Goal: Find specific page/section: Find specific page/section

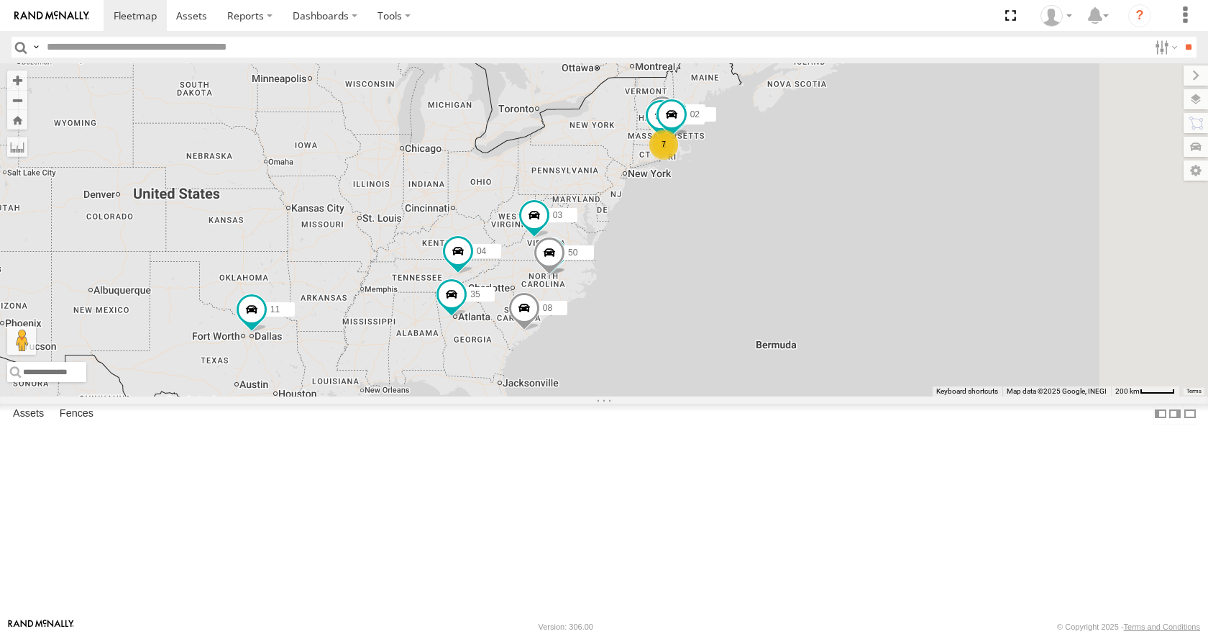
drag, startPoint x: 836, startPoint y: 255, endPoint x: 705, endPoint y: 257, distance: 130.2
click at [706, 257] on div "3 35 7 14 33 08 12 05 02 04 11 26 50 03" at bounding box center [604, 229] width 1208 height 332
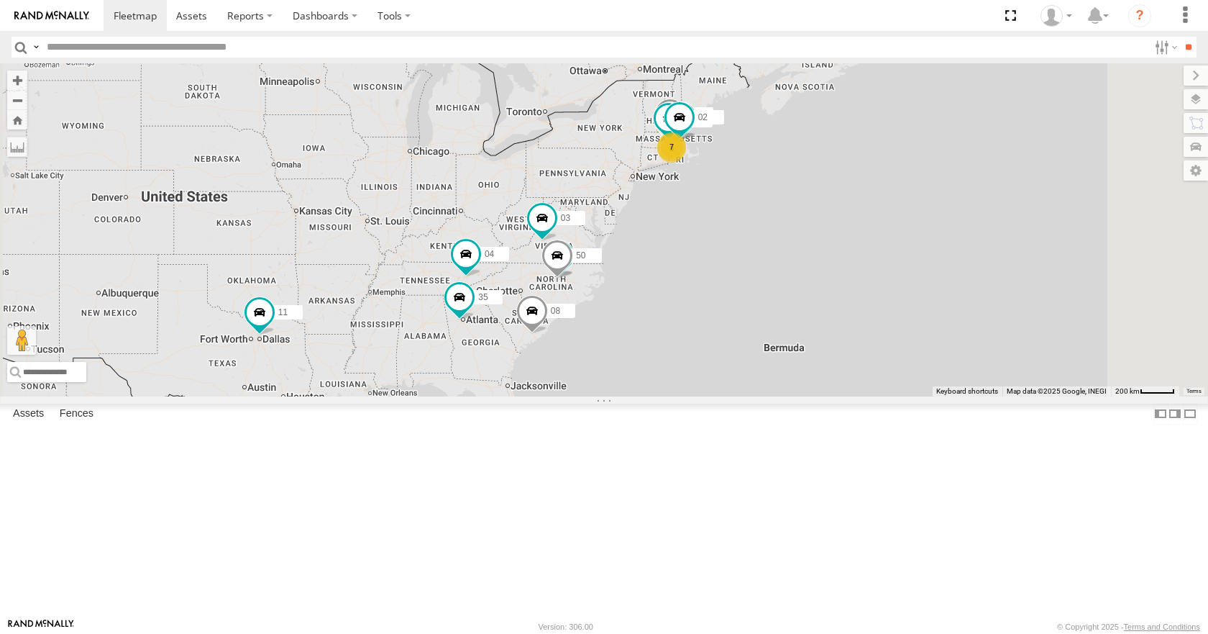
drag, startPoint x: 705, startPoint y: 257, endPoint x: 713, endPoint y: 262, distance: 9.0
click at [713, 262] on div "3 35 7 14 33 08 12 05 02 04 11 26 50 03" at bounding box center [604, 229] width 1208 height 332
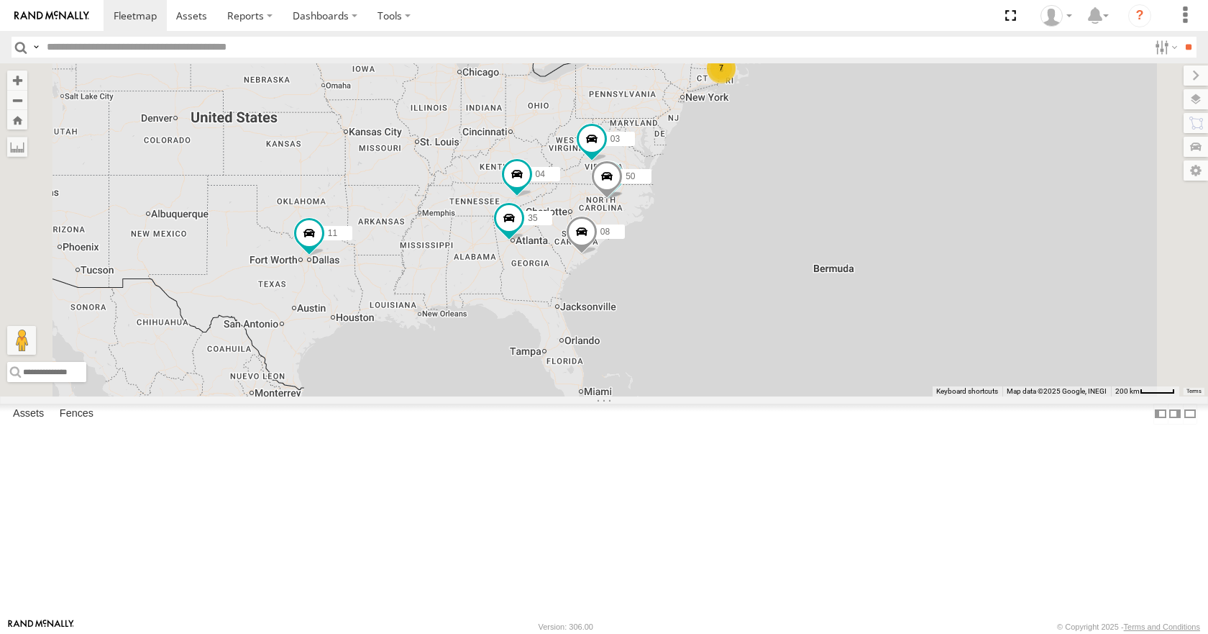
drag, startPoint x: 682, startPoint y: 332, endPoint x: 732, endPoint y: 251, distance: 95.2
click at [732, 251] on div "3 35 7 14 33 08 12 05 02 04 11 26 50 03" at bounding box center [604, 229] width 1208 height 332
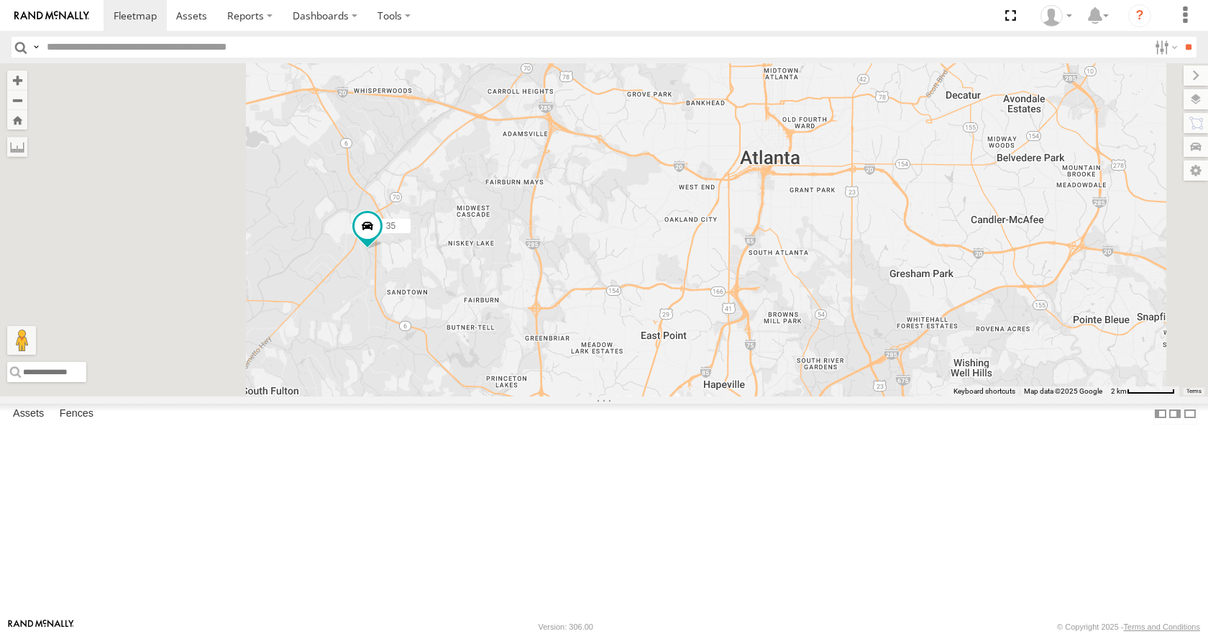
drag, startPoint x: 487, startPoint y: 275, endPoint x: 584, endPoint y: 456, distance: 204.9
click at [584, 395] on div "35 14 33 08 12 05 02 04 11 03" at bounding box center [604, 229] width 1208 height 332
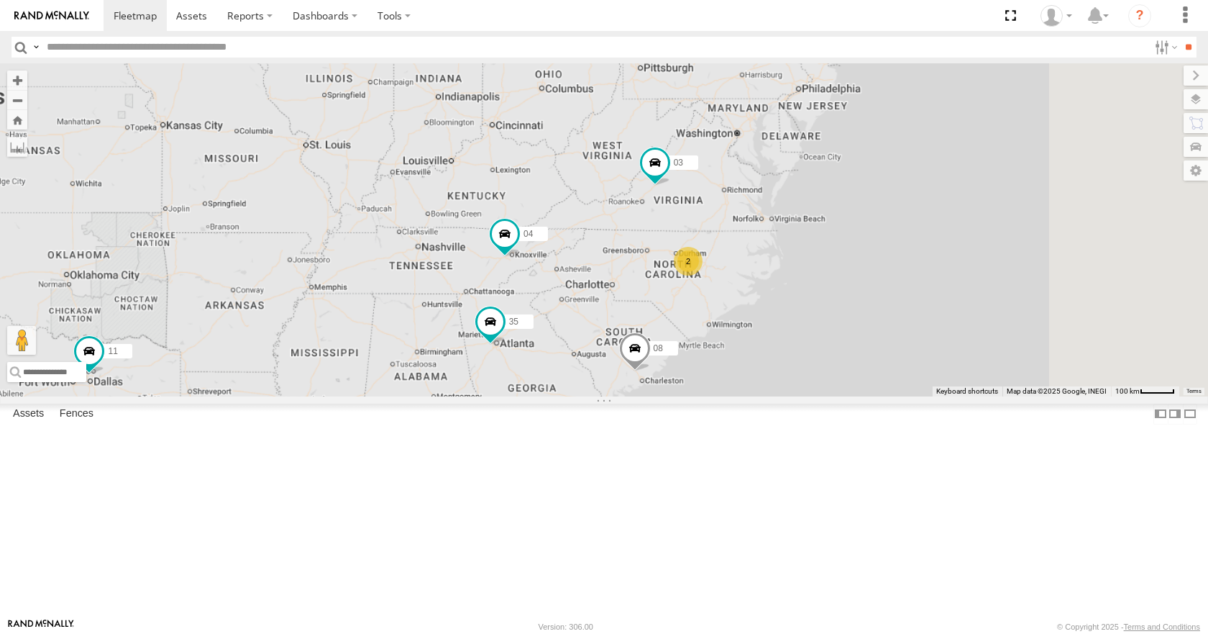
drag, startPoint x: 897, startPoint y: 206, endPoint x: 805, endPoint y: 346, distance: 167.5
click at [813, 346] on div "35 14 33 08 12 05 02 04 11 03 2" at bounding box center [604, 229] width 1208 height 332
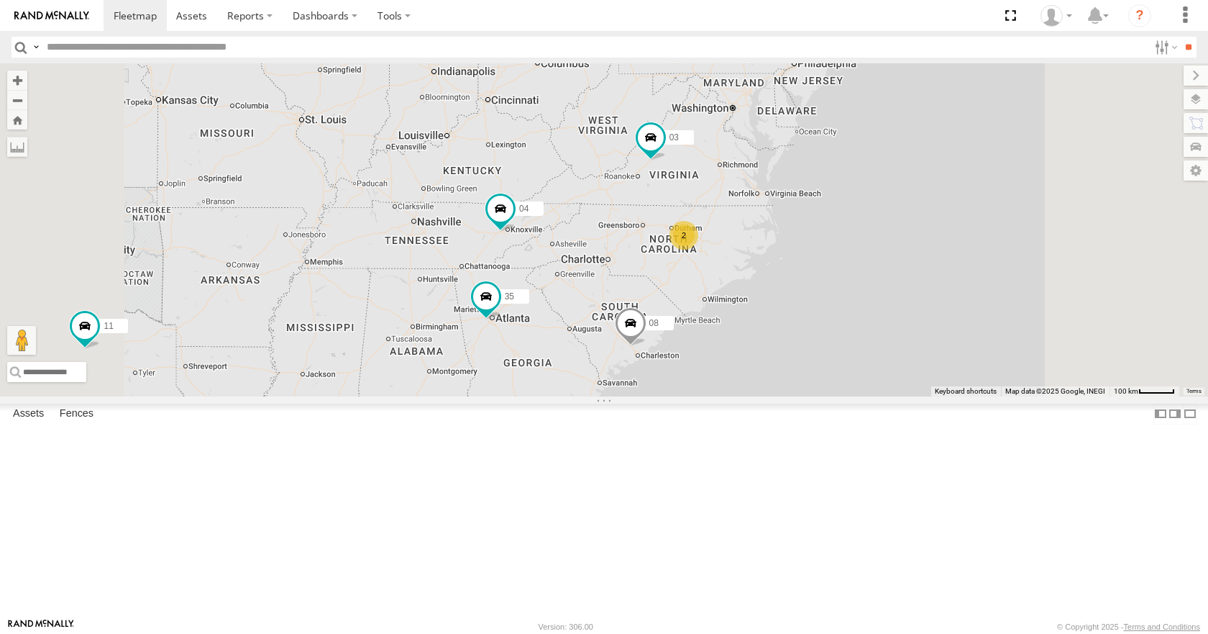
drag, startPoint x: 811, startPoint y: 352, endPoint x: 789, endPoint y: 308, distance: 49.2
click at [789, 308] on div "35 08 04 11 03 15 2" at bounding box center [604, 229] width 1208 height 332
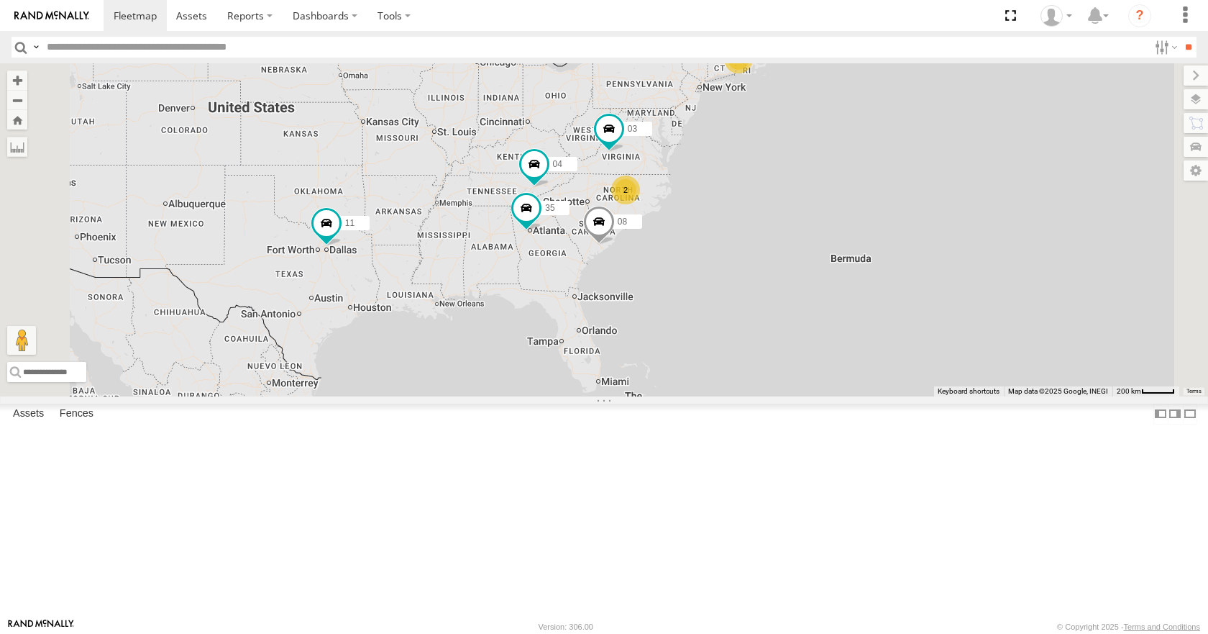
drag, startPoint x: 832, startPoint y: 235, endPoint x: 816, endPoint y: 214, distance: 26.8
click at [816, 214] on div "35 08 04 11 03 15 2" at bounding box center [604, 229] width 1208 height 332
drag, startPoint x: 826, startPoint y: 196, endPoint x: 817, endPoint y: 204, distance: 12.7
click at [817, 204] on div "35 08 04 11 03 15 2" at bounding box center [604, 229] width 1208 height 332
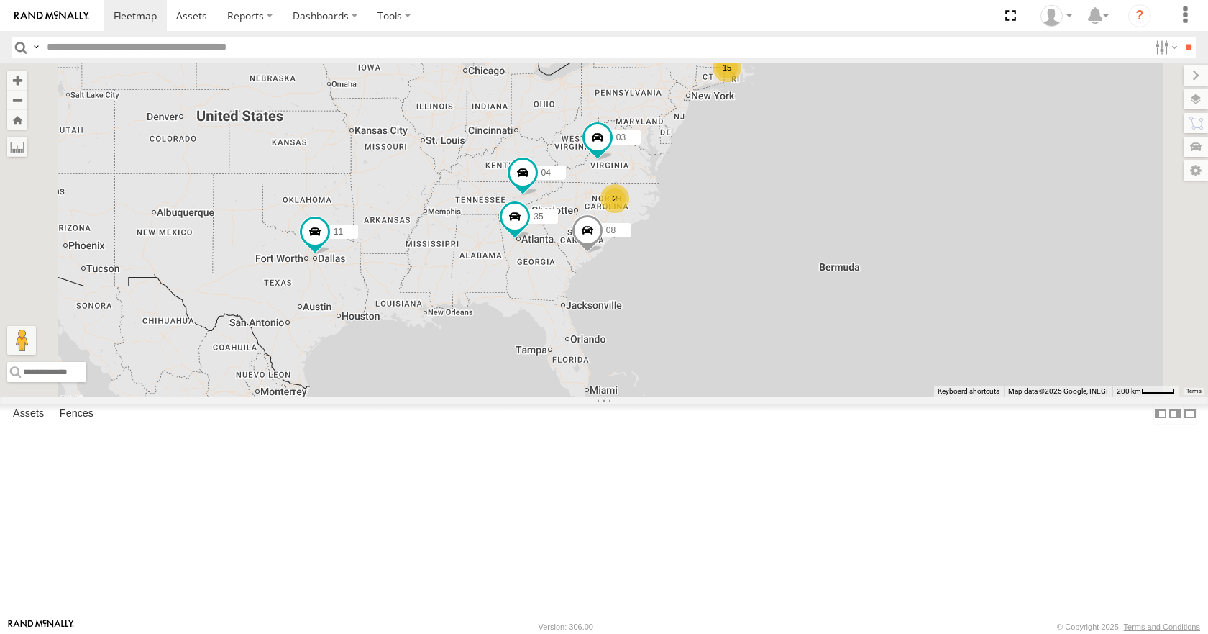
click at [810, 199] on div "35 08 04 11 03 15 2" at bounding box center [604, 229] width 1208 height 332
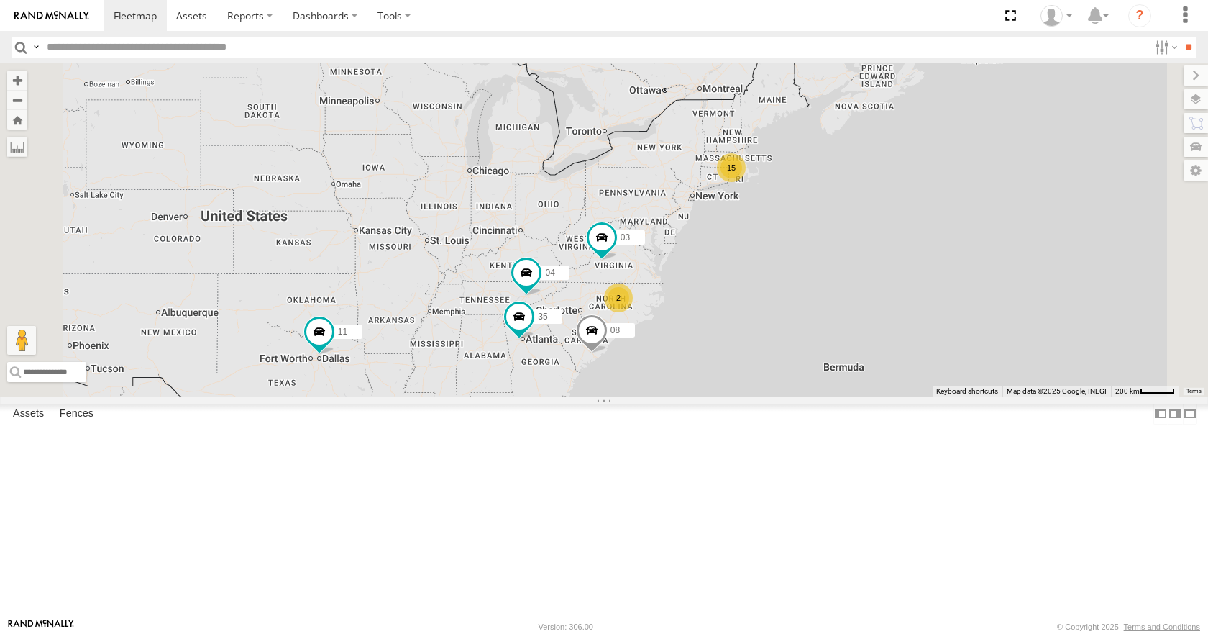
drag, startPoint x: 951, startPoint y: 398, endPoint x: 872, endPoint y: 424, distance: 82.5
click at [872, 395] on div "15 35 08 04 11 2 03" at bounding box center [604, 229] width 1208 height 332
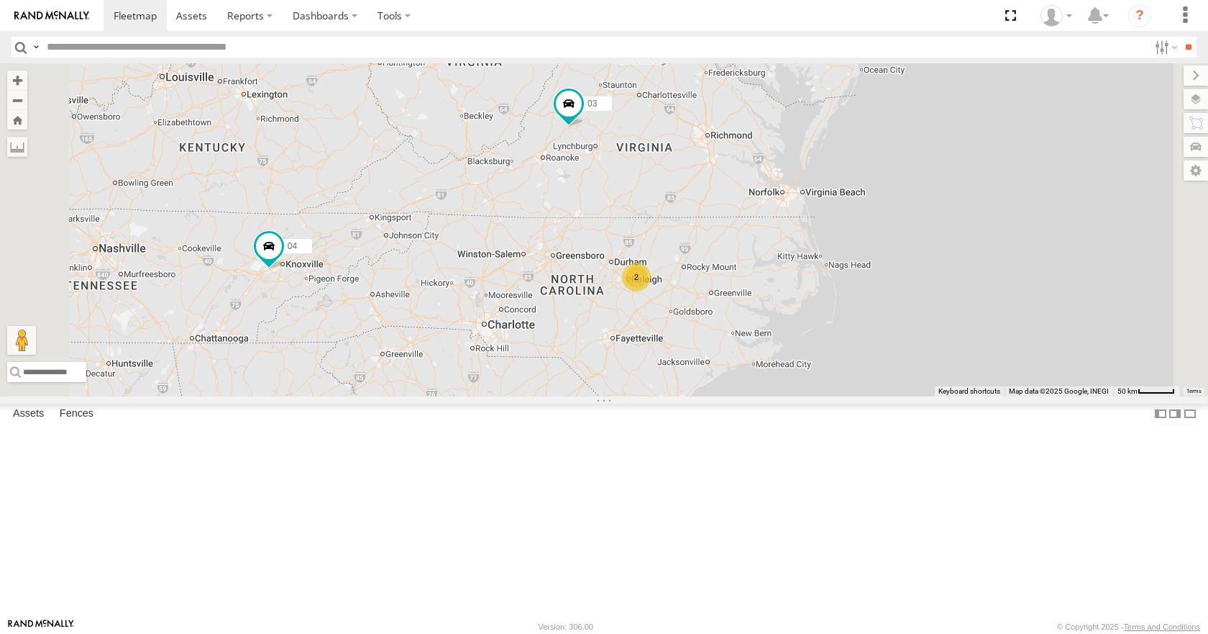
drag, startPoint x: 799, startPoint y: 407, endPoint x: 721, endPoint y: 436, distance: 83.5
click at [721, 395] on div "35 08 04 11 03 2" at bounding box center [604, 229] width 1208 height 332
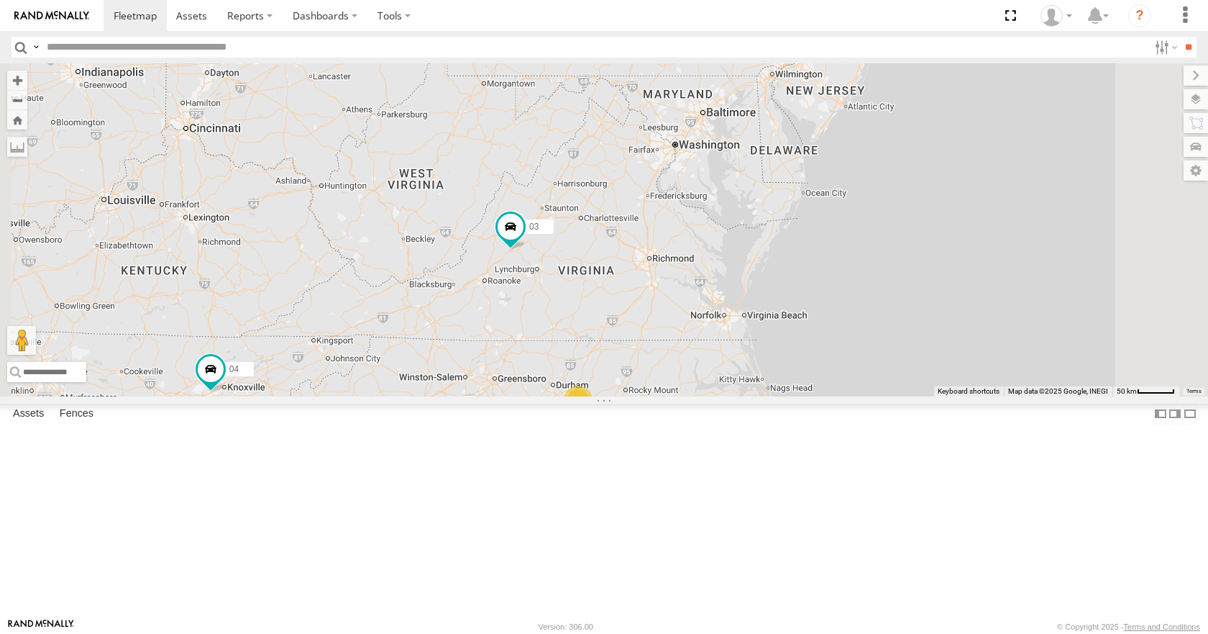
drag, startPoint x: 730, startPoint y: 353, endPoint x: 667, endPoint y: 481, distance: 142.5
click at [667, 395] on div "35 08 04 11 03 2" at bounding box center [604, 229] width 1208 height 332
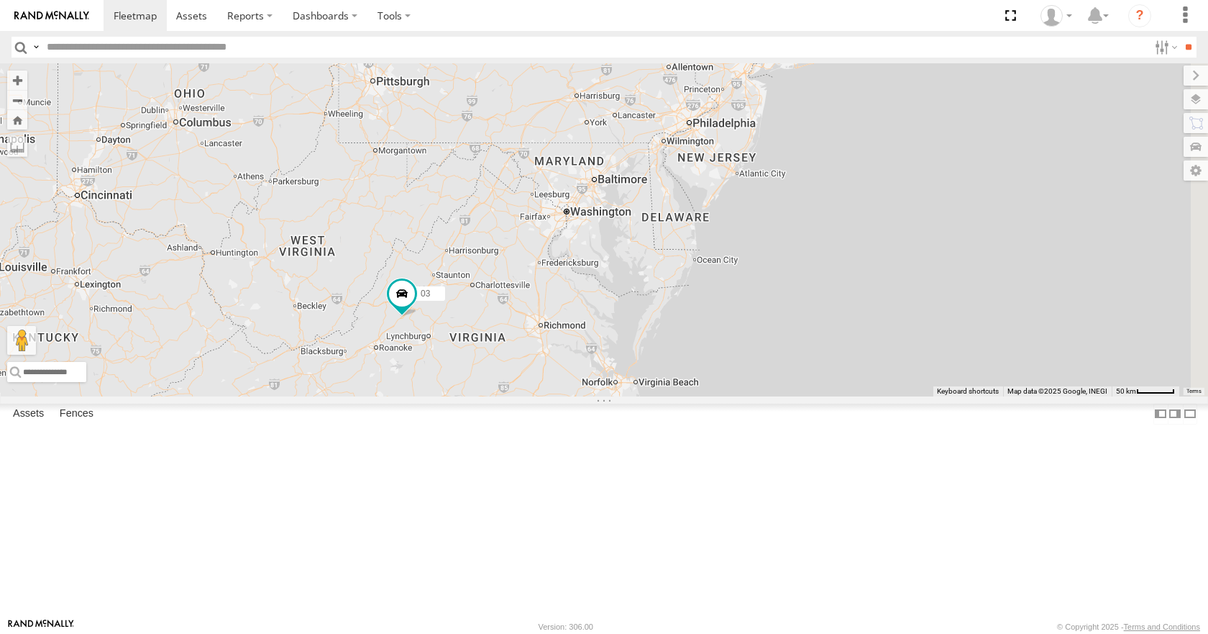
drag, startPoint x: 785, startPoint y: 423, endPoint x: 672, endPoint y: 493, distance: 132.5
click at [672, 395] on div "35 08 04 11 03 2" at bounding box center [604, 229] width 1208 height 332
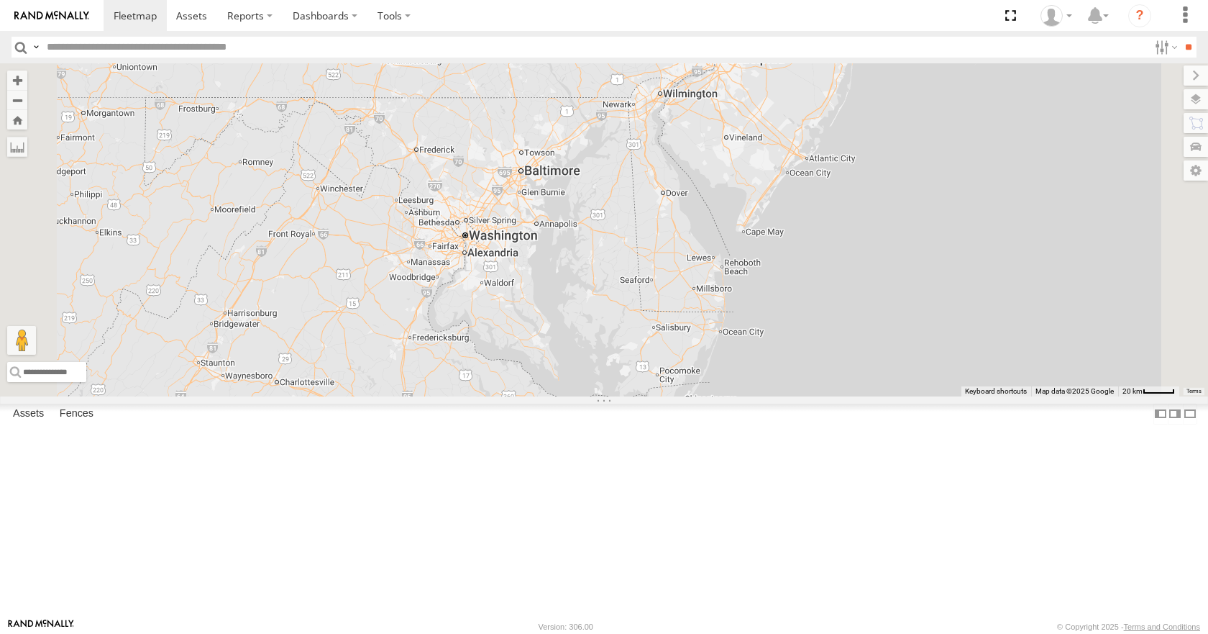
drag, startPoint x: 756, startPoint y: 393, endPoint x: 664, endPoint y: 489, distance: 132.7
click at [664, 395] on div "35 08 04 11 03" at bounding box center [604, 229] width 1208 height 332
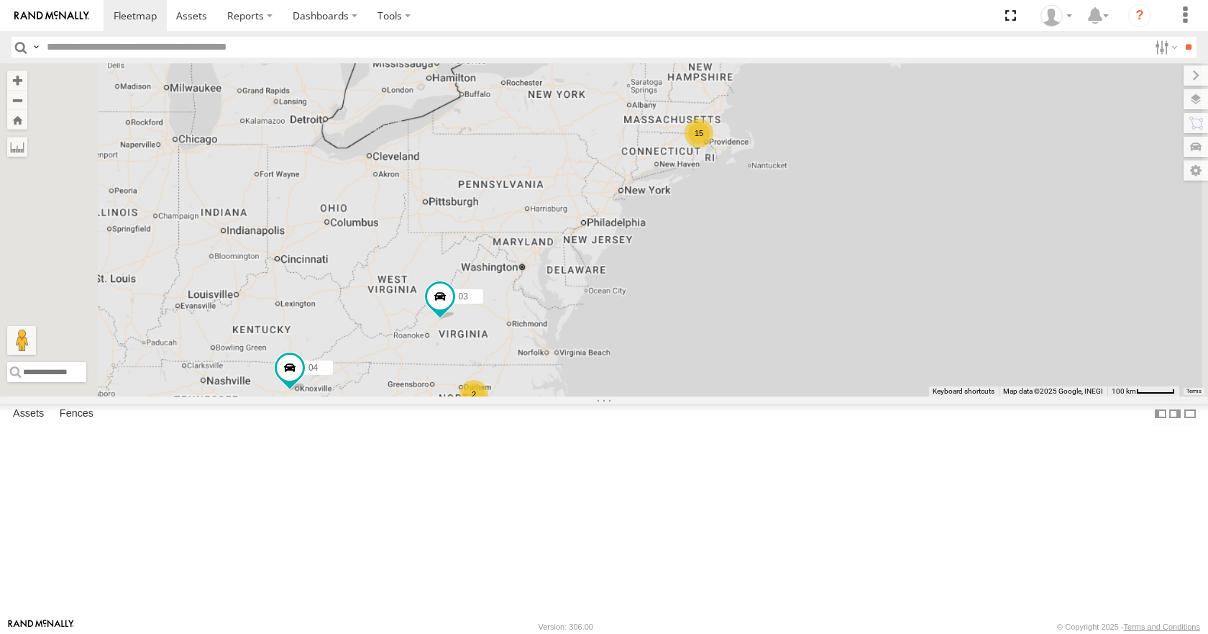
drag, startPoint x: 664, startPoint y: 489, endPoint x: 708, endPoint y: 410, distance: 90.4
click at [708, 395] on div "35 08 04 11 03 15 2" at bounding box center [604, 229] width 1208 height 332
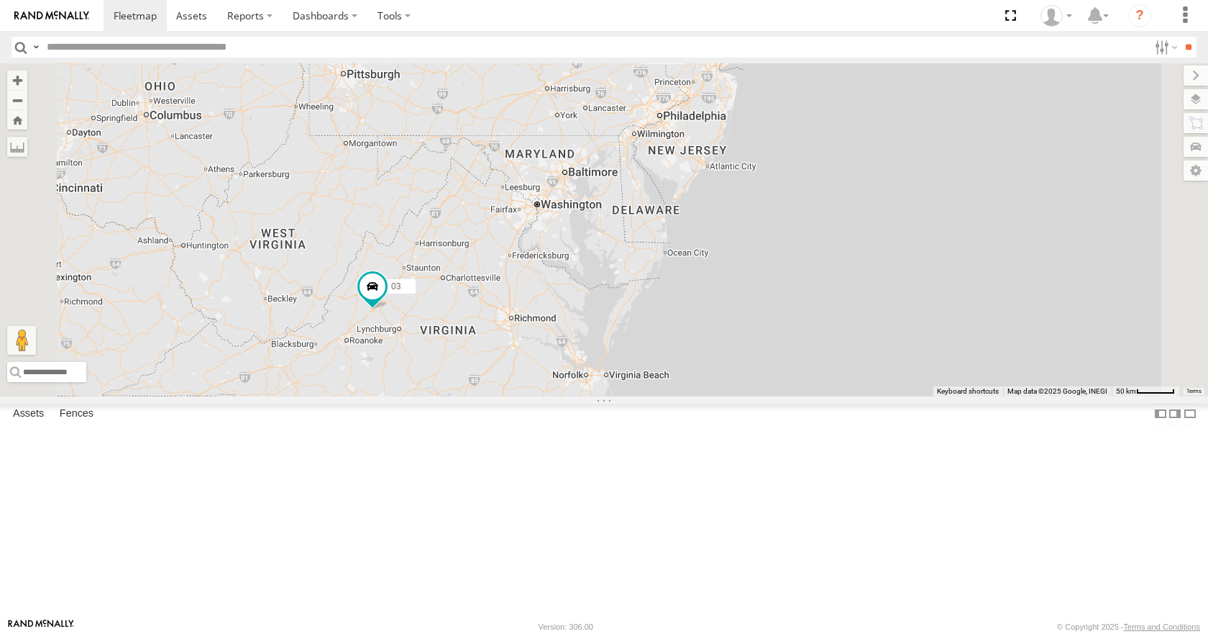
drag, startPoint x: 701, startPoint y: 416, endPoint x: 683, endPoint y: 450, distance: 38.3
click at [683, 395] on div "35 08 04 11 03 2" at bounding box center [604, 229] width 1208 height 332
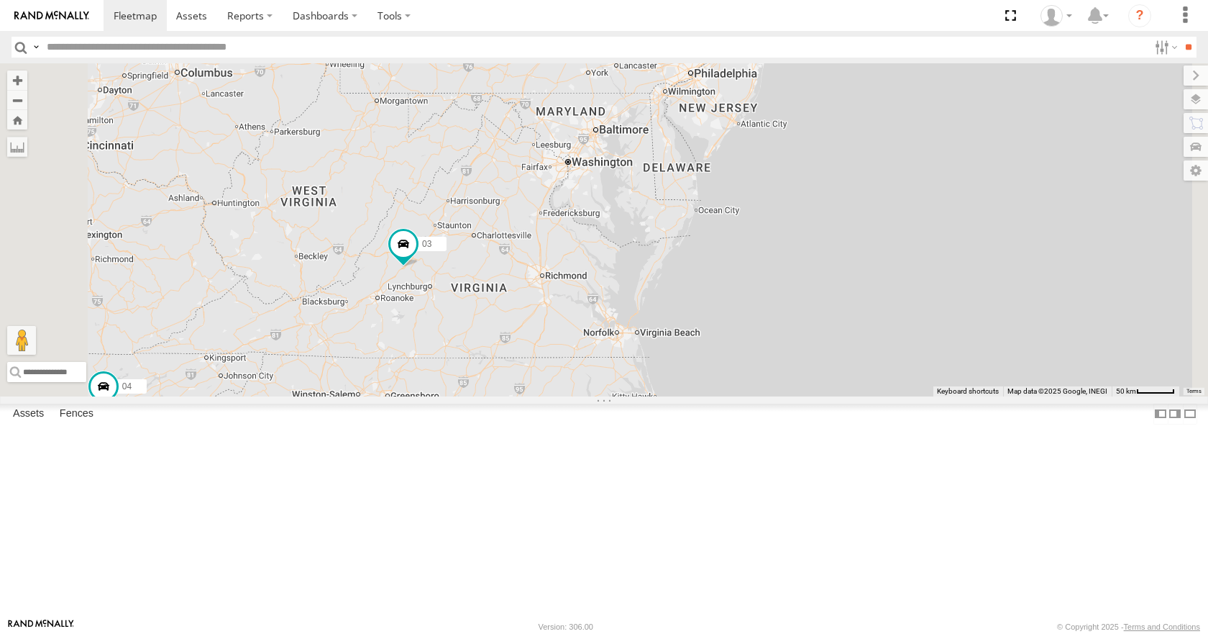
drag, startPoint x: 683, startPoint y: 450, endPoint x: 744, endPoint y: 361, distance: 107.7
click at [744, 361] on div "35 08 04 11 03 12 2" at bounding box center [604, 229] width 1208 height 332
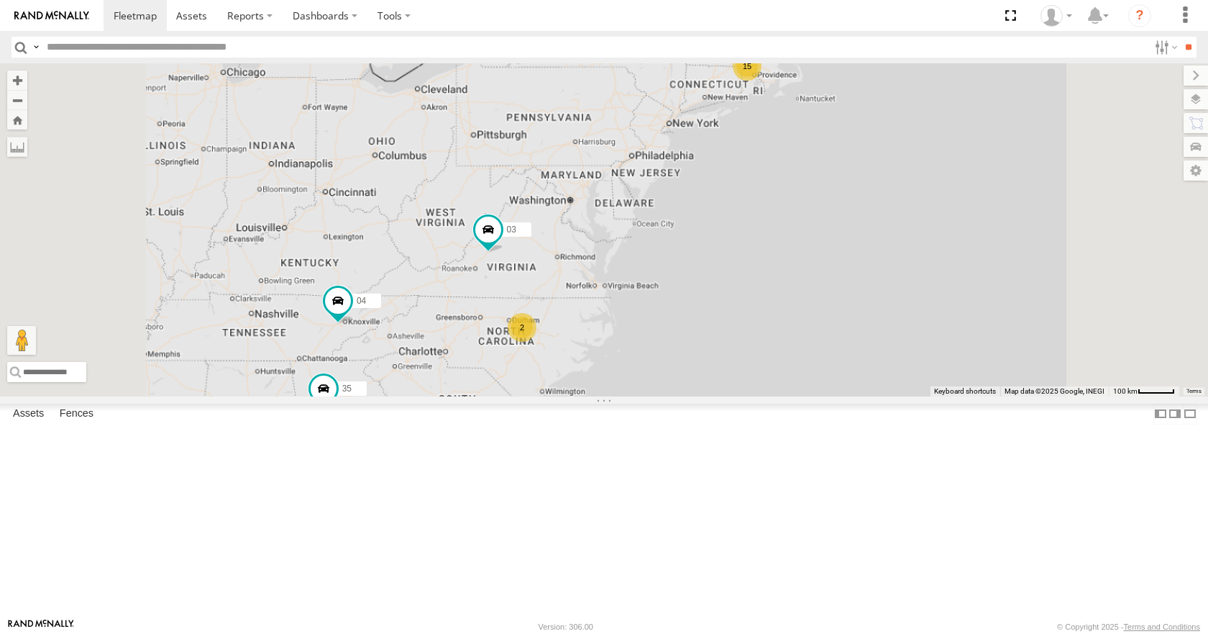
drag, startPoint x: 800, startPoint y: 304, endPoint x: 792, endPoint y: 306, distance: 8.9
click at [792, 306] on div "35 08 04 11 03 15 2" at bounding box center [604, 229] width 1208 height 332
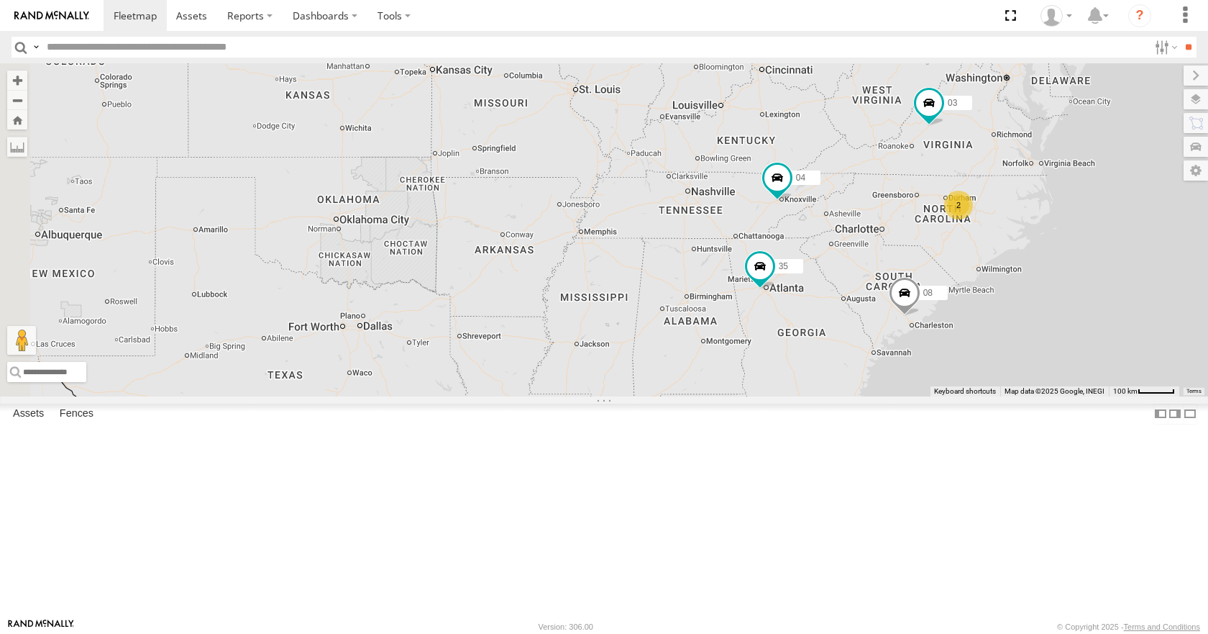
drag, startPoint x: 445, startPoint y: 490, endPoint x: 889, endPoint y: 365, distance: 461.5
click at [889, 365] on div "35 08 04 03 15 2" at bounding box center [604, 229] width 1208 height 332
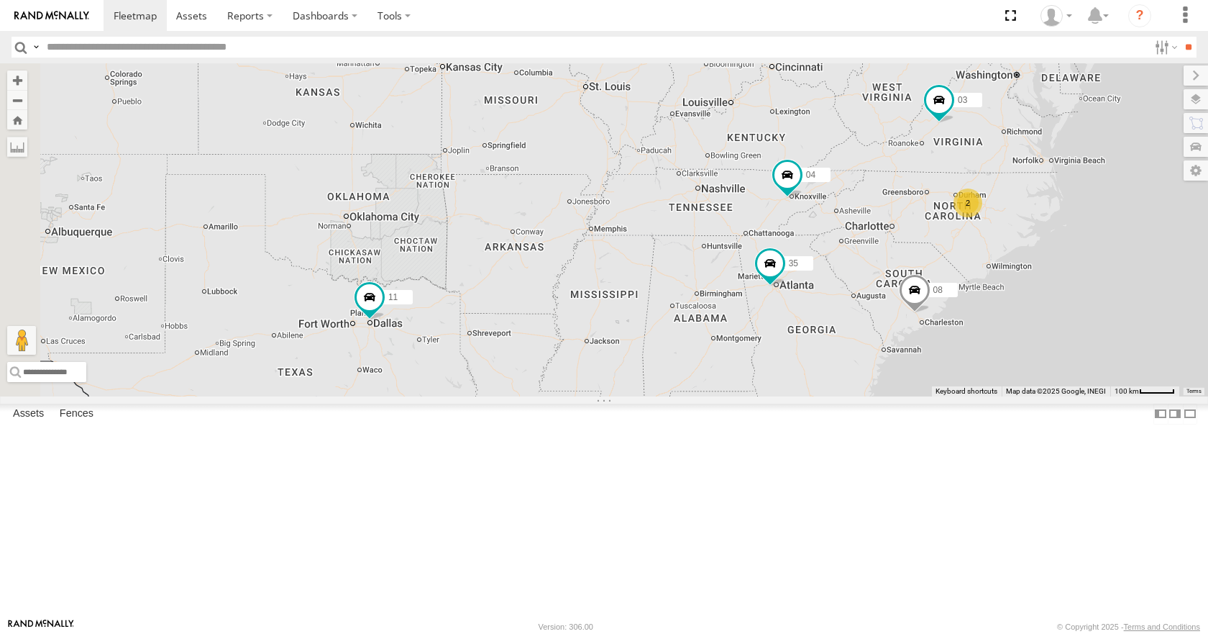
drag, startPoint x: 770, startPoint y: 376, endPoint x: 790, endPoint y: 371, distance: 20.8
click at [790, 371] on div "35 08 04 03 15 2 11" at bounding box center [604, 229] width 1208 height 332
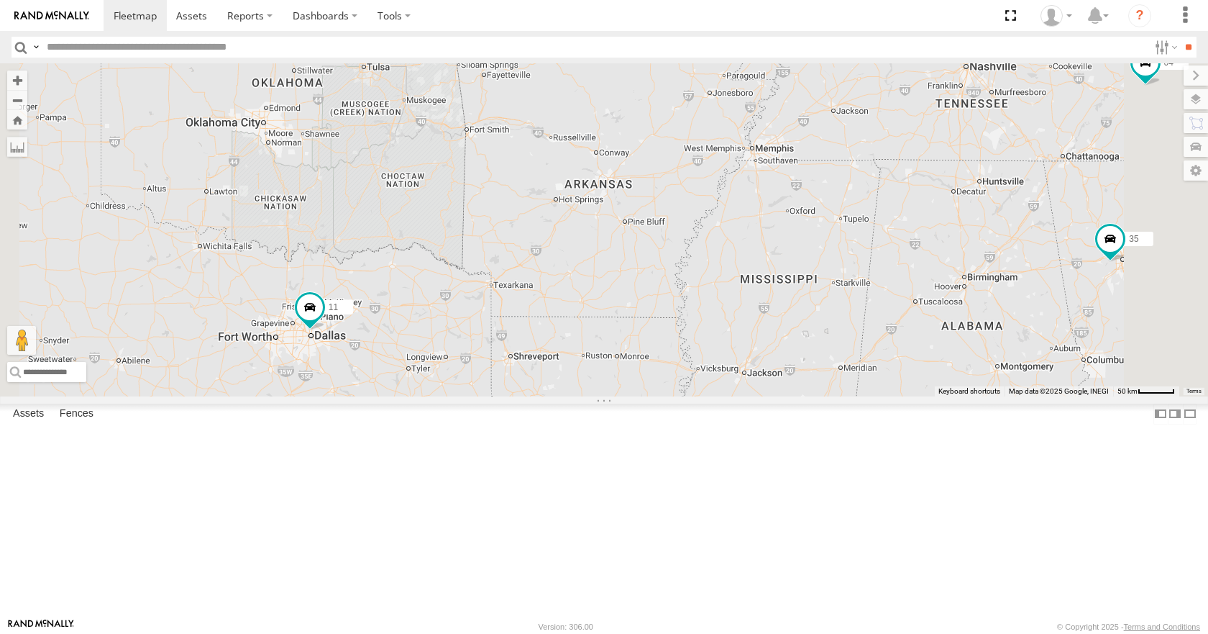
drag, startPoint x: 749, startPoint y: 440, endPoint x: 690, endPoint y: 383, distance: 82.4
click at [690, 383] on div "35 08 04 03 11" at bounding box center [604, 229] width 1208 height 332
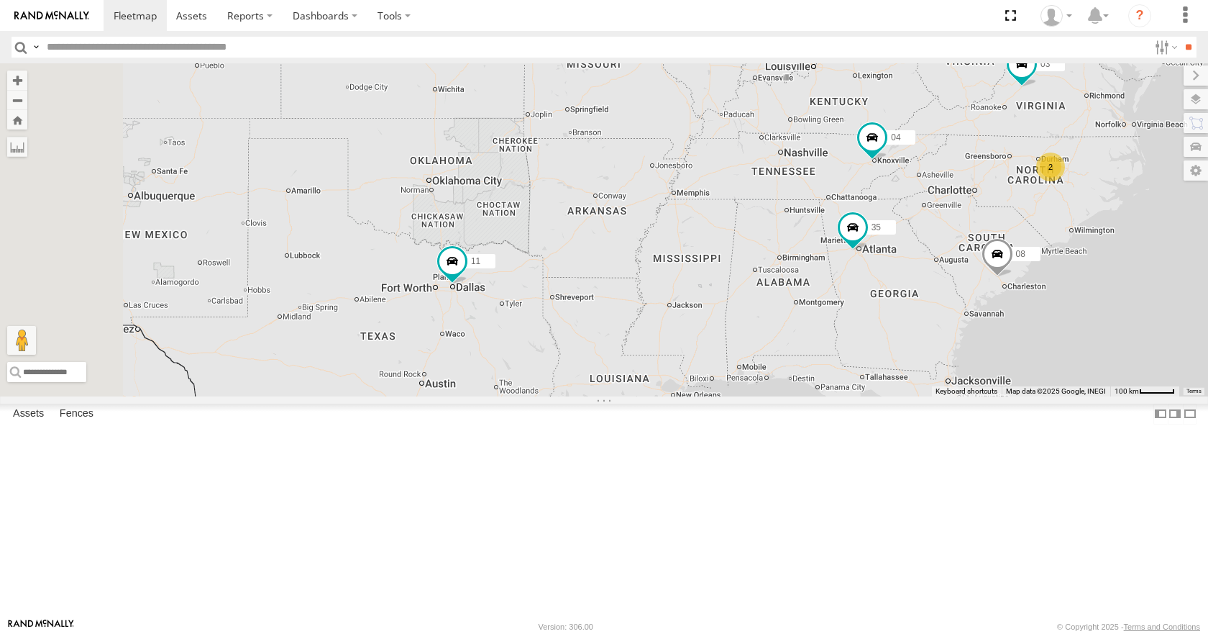
drag, startPoint x: 960, startPoint y: 298, endPoint x: 1020, endPoint y: 291, distance: 60.1
click at [1020, 291] on div "35 08 04 03 11 2" at bounding box center [604, 229] width 1208 height 332
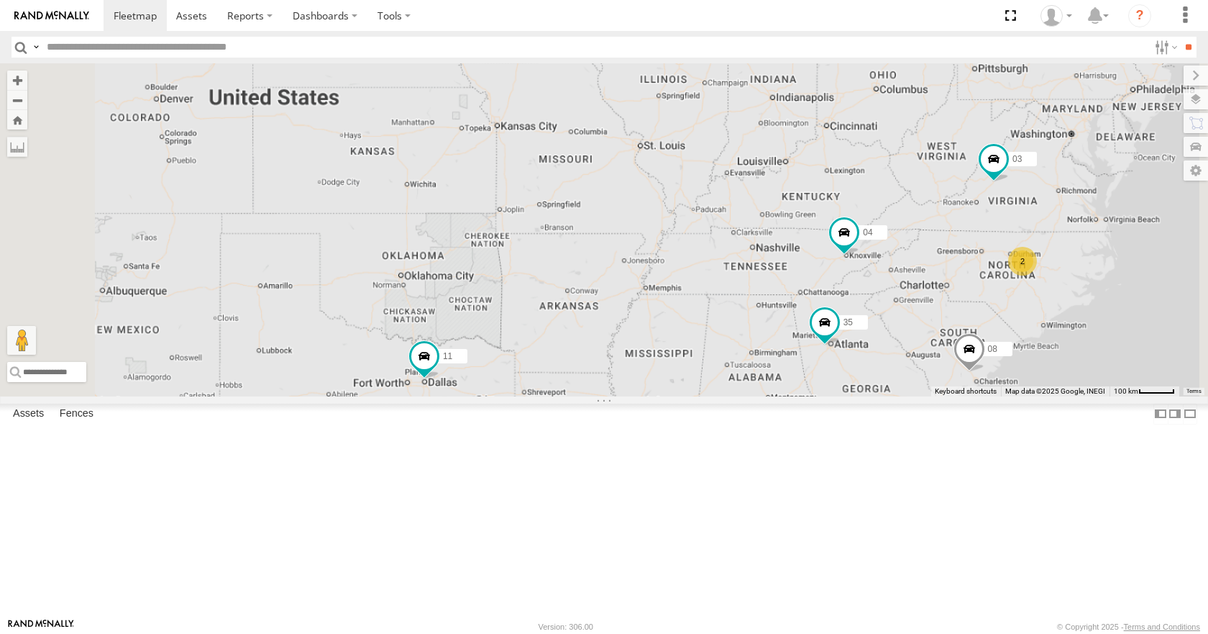
drag, startPoint x: 797, startPoint y: 406, endPoint x: 734, endPoint y: 416, distance: 63.4
click at [734, 395] on div "35 08 04 03 11 2" at bounding box center [604, 229] width 1208 height 332
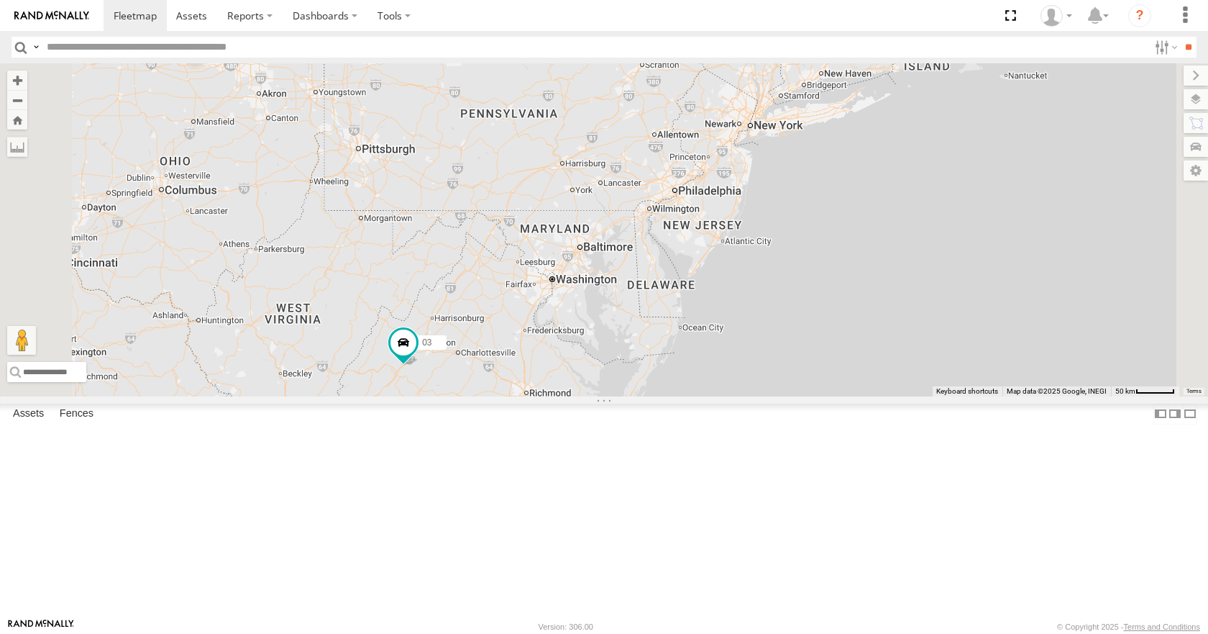
click at [910, 279] on div "35 08 04 11 03 13 14 33" at bounding box center [604, 229] width 1208 height 332
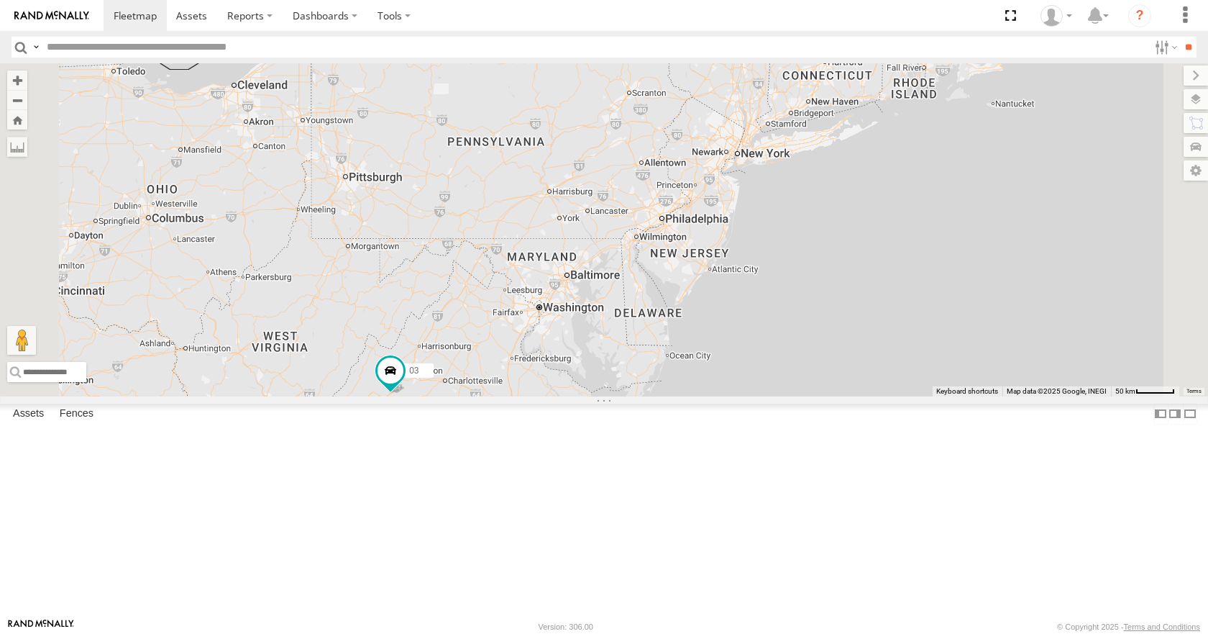
drag, startPoint x: 976, startPoint y: 212, endPoint x: 685, endPoint y: 506, distance: 413.4
click at [685, 395] on div "35 08 04 11 03 13 14 33" at bounding box center [604, 229] width 1208 height 332
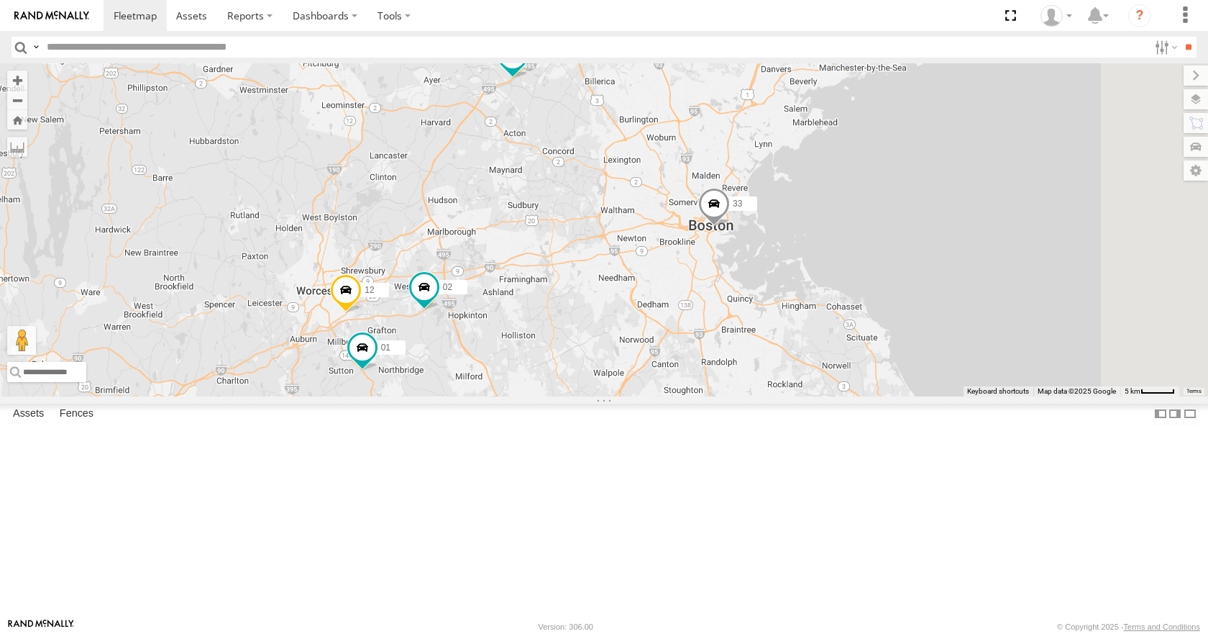
drag, startPoint x: 692, startPoint y: 433, endPoint x: 753, endPoint y: 372, distance: 85.4
click at [753, 372] on div "35 08 04 11 03 14 33 12 02 01 3 7" at bounding box center [604, 229] width 1208 height 332
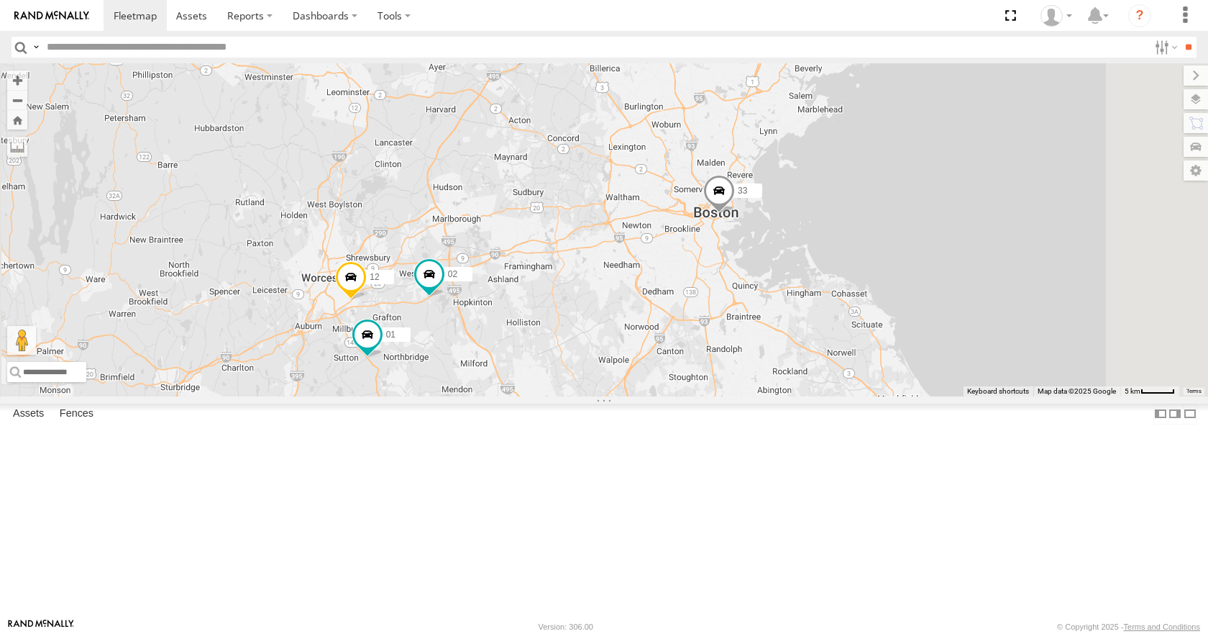
drag, startPoint x: 709, startPoint y: 474, endPoint x: 718, endPoint y: 454, distance: 21.2
click at [718, 395] on div "35 08 04 11 03 14 33 12 02 01 3 7" at bounding box center [604, 229] width 1208 height 332
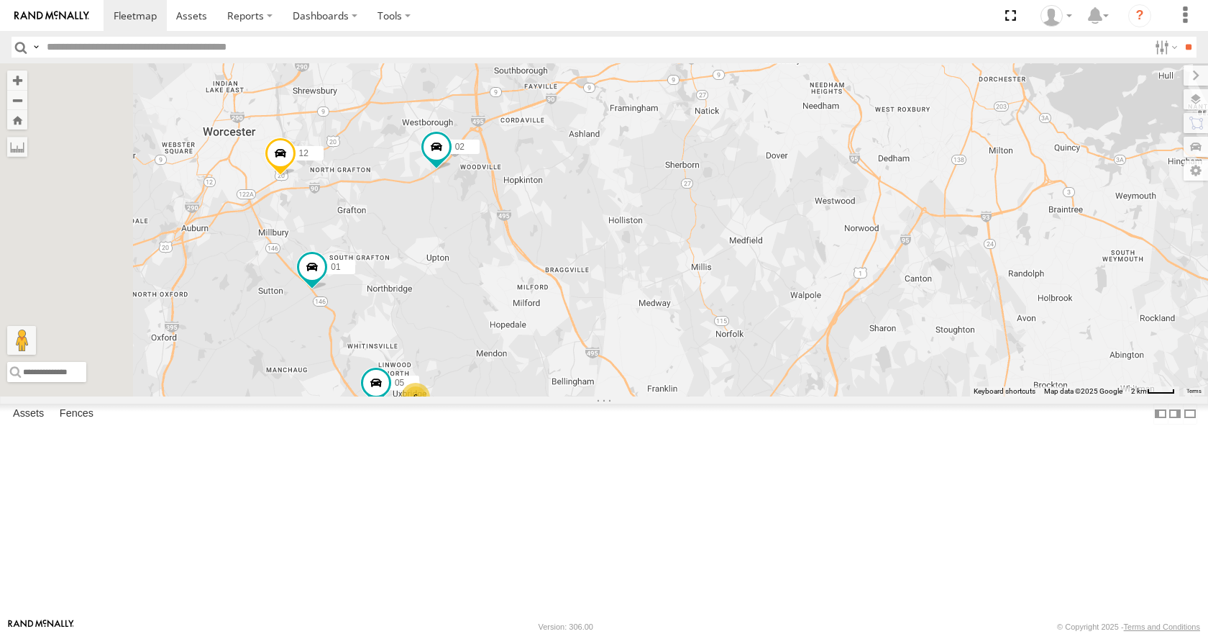
drag, startPoint x: 641, startPoint y: 465, endPoint x: 672, endPoint y: 390, distance: 81.6
click at [672, 390] on div "35 08 04 11 03 14 33 12 02 01 6 05" at bounding box center [604, 229] width 1208 height 332
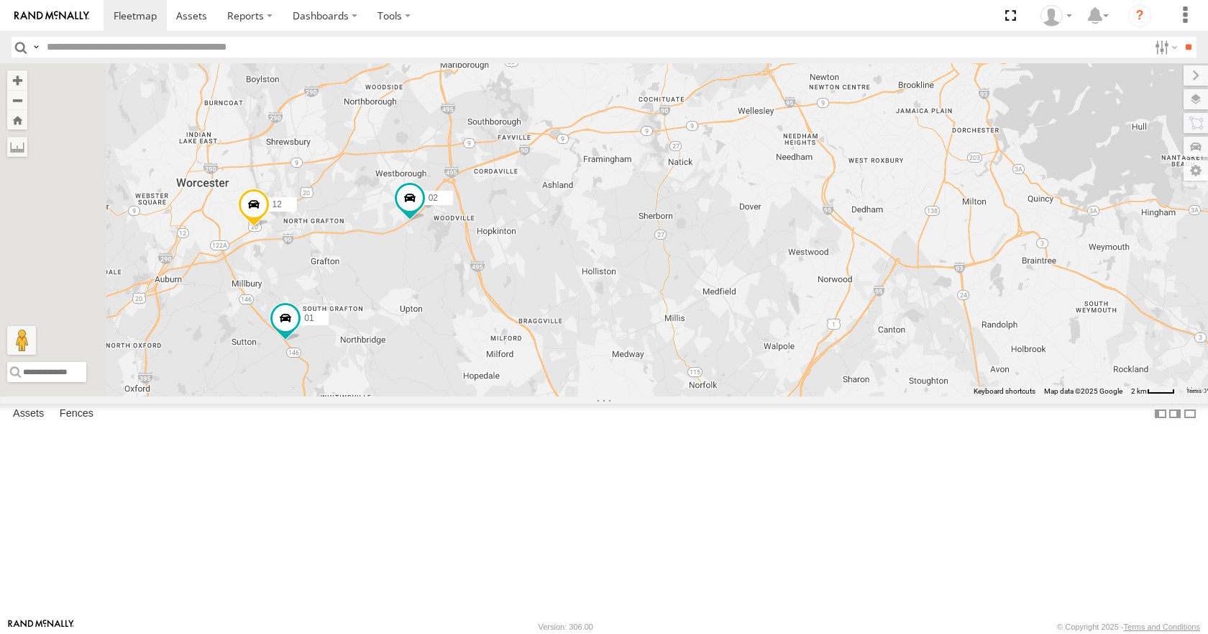
drag, startPoint x: 658, startPoint y: 361, endPoint x: 630, endPoint y: 416, distance: 62.1
click at [630, 395] on div "35 08 04 11 03 14 33 12 02 01 6 05 3" at bounding box center [604, 229] width 1208 height 332
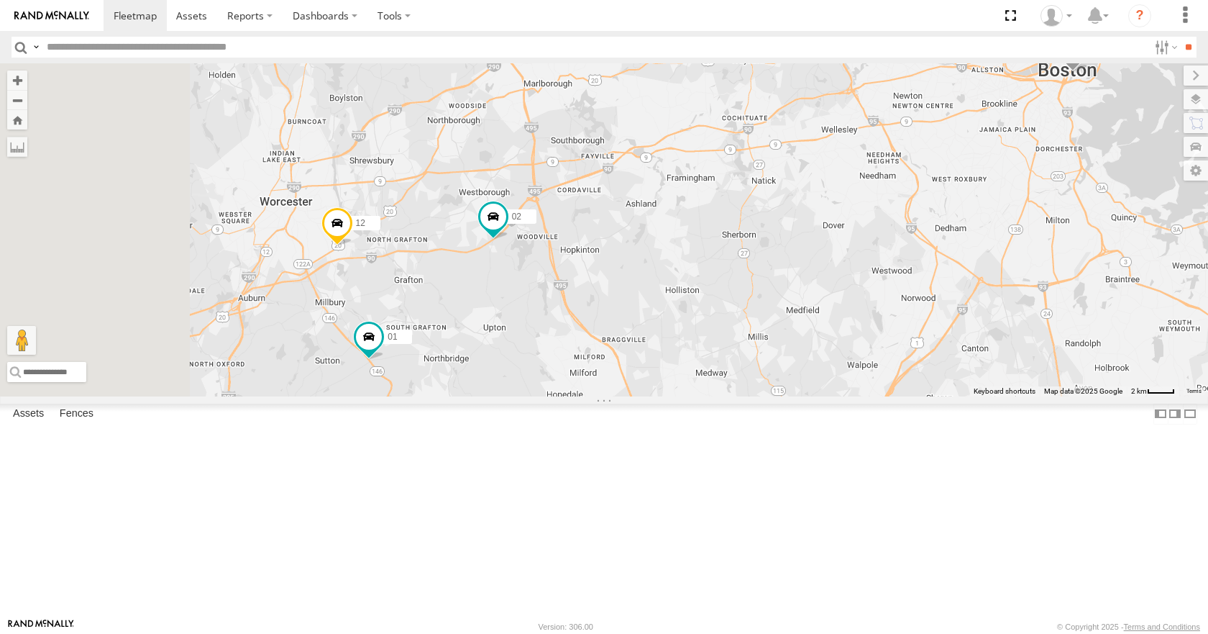
drag, startPoint x: 590, startPoint y: 430, endPoint x: 680, endPoint y: 452, distance: 93.1
click at [680, 395] on div "35 08 04 11 03 14 33 12 02 01 6 05 3" at bounding box center [604, 229] width 1208 height 332
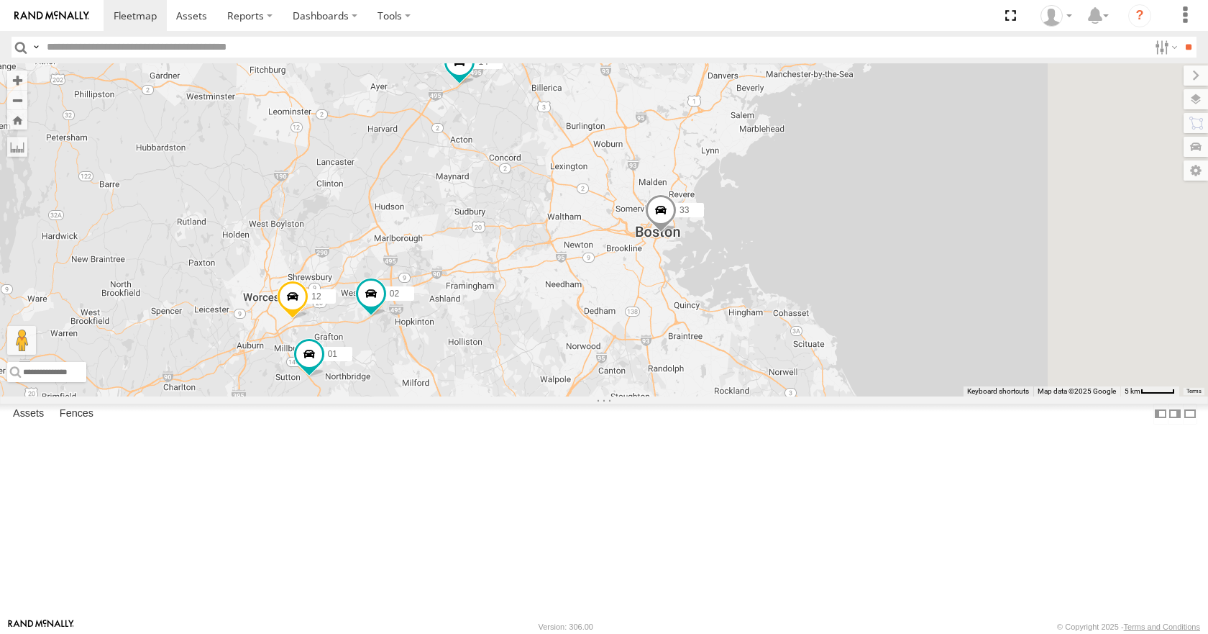
drag, startPoint x: 833, startPoint y: 407, endPoint x: 755, endPoint y: 426, distance: 80.7
click at [755, 395] on div "35 08 04 11 03 14 33 12 02 01 3 7" at bounding box center [604, 229] width 1208 height 332
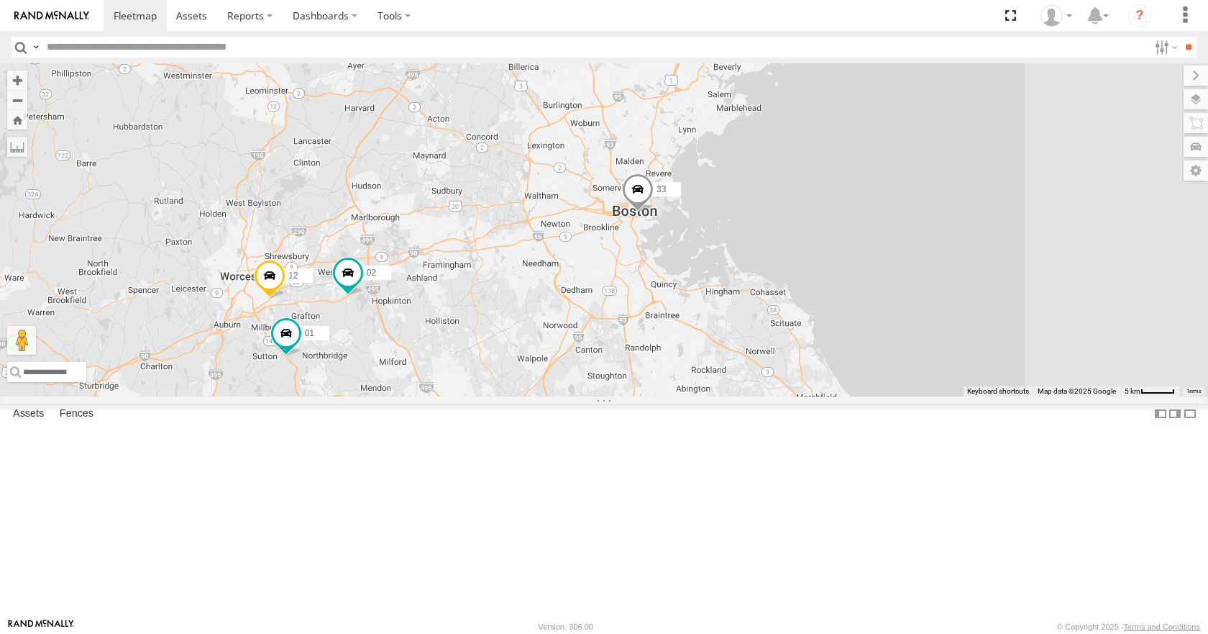
drag, startPoint x: 755, startPoint y: 426, endPoint x: 728, endPoint y: 403, distance: 35.7
click at [728, 395] on div "35 08 04 11 03 14 33 12 02 01 3 7" at bounding box center [604, 229] width 1208 height 332
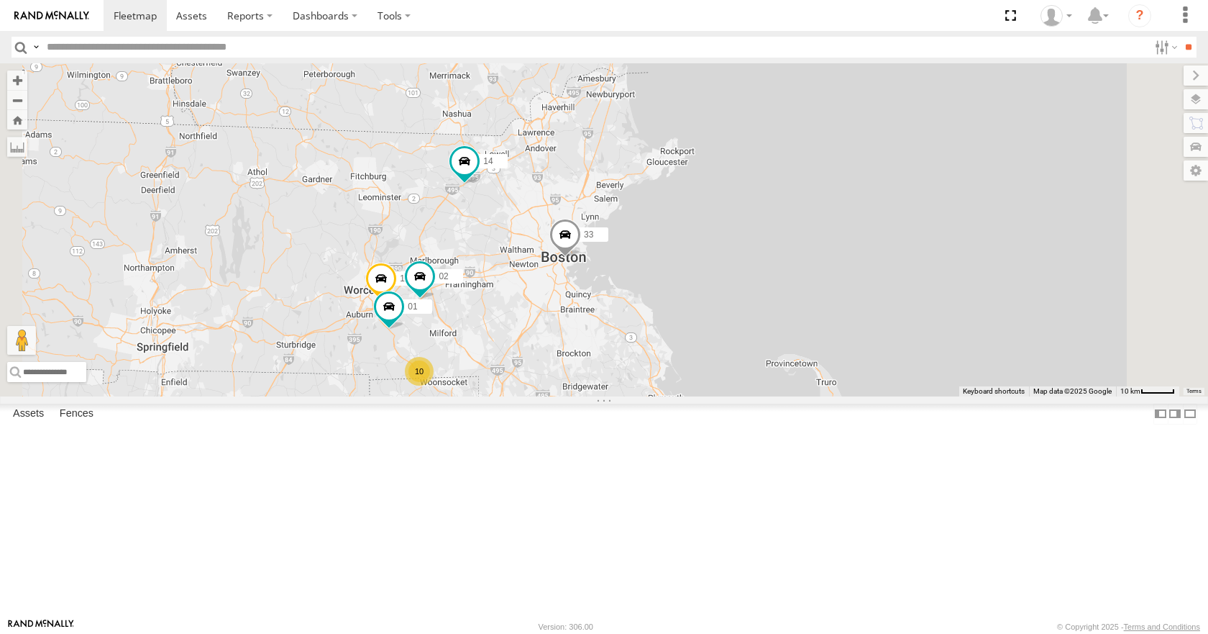
drag, startPoint x: 673, startPoint y: 326, endPoint x: 724, endPoint y: 303, distance: 56.3
click at [724, 303] on div "35 08 04 11 03 14 33 12 02 01 10" at bounding box center [604, 229] width 1208 height 332
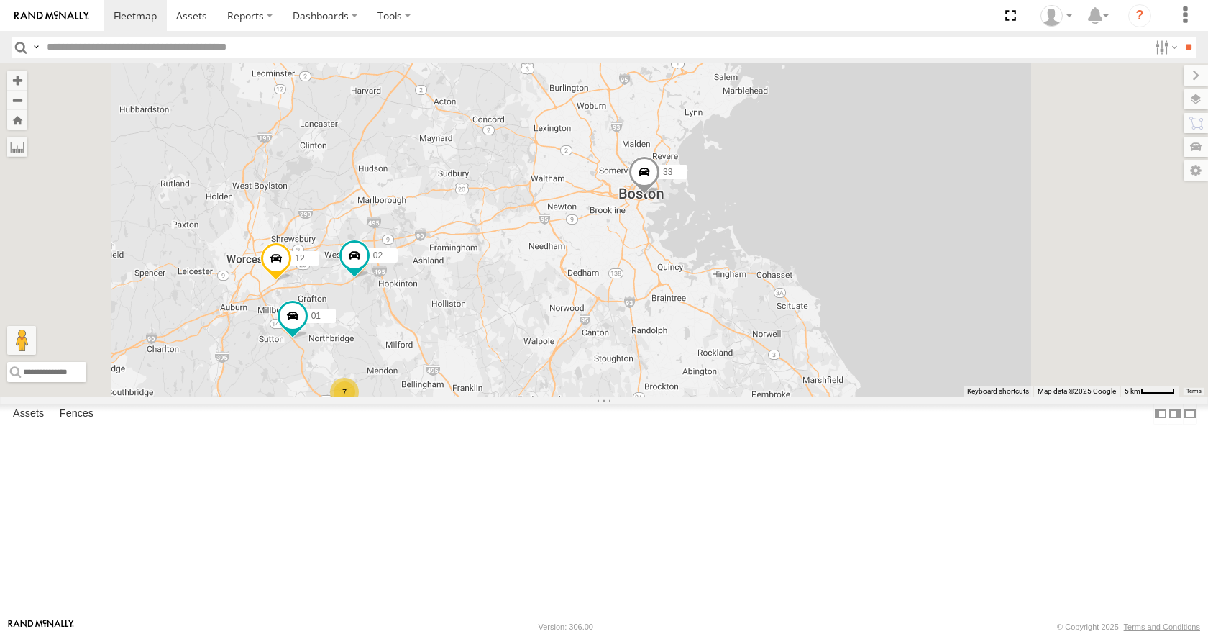
drag, startPoint x: 748, startPoint y: 367, endPoint x: 700, endPoint y: 355, distance: 49.0
click at [700, 355] on div "35 08 04 11 03 14 33 12 02 01 3 7" at bounding box center [604, 229] width 1208 height 332
drag, startPoint x: 728, startPoint y: 329, endPoint x: 693, endPoint y: 338, distance: 35.6
click at [693, 338] on div "35 08 04 11 03 14 33 12 02 01 3 7" at bounding box center [604, 229] width 1208 height 332
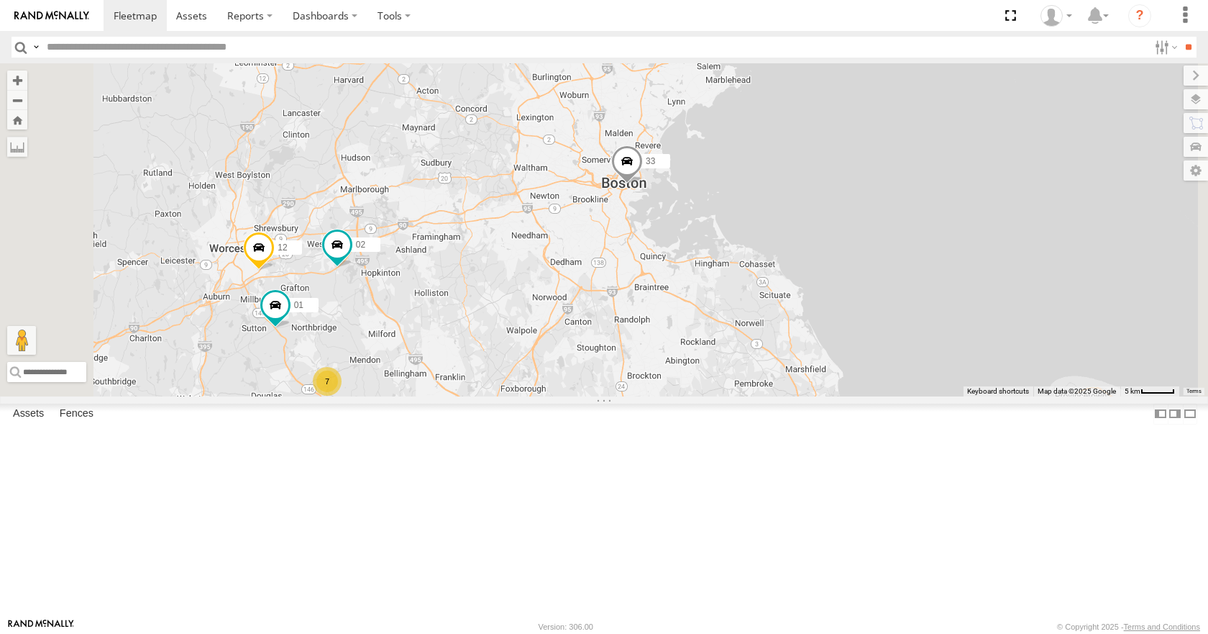
drag, startPoint x: 711, startPoint y: 314, endPoint x: 723, endPoint y: 296, distance: 21.3
click at [723, 296] on div "35 08 04 11 03 14 33 12 02 01 3 7" at bounding box center [604, 229] width 1208 height 332
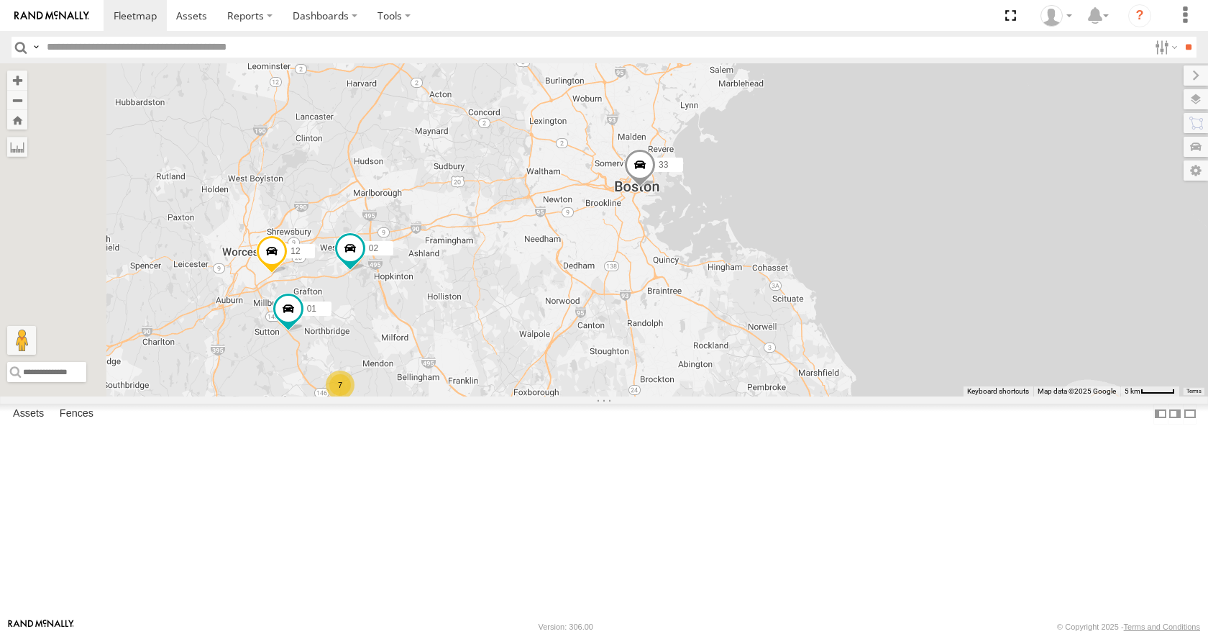
drag, startPoint x: 723, startPoint y: 252, endPoint x: 738, endPoint y: 256, distance: 15.5
click at [738, 256] on div "35 08 04 11 03 14 33 12 02 01 3 7" at bounding box center [604, 229] width 1208 height 332
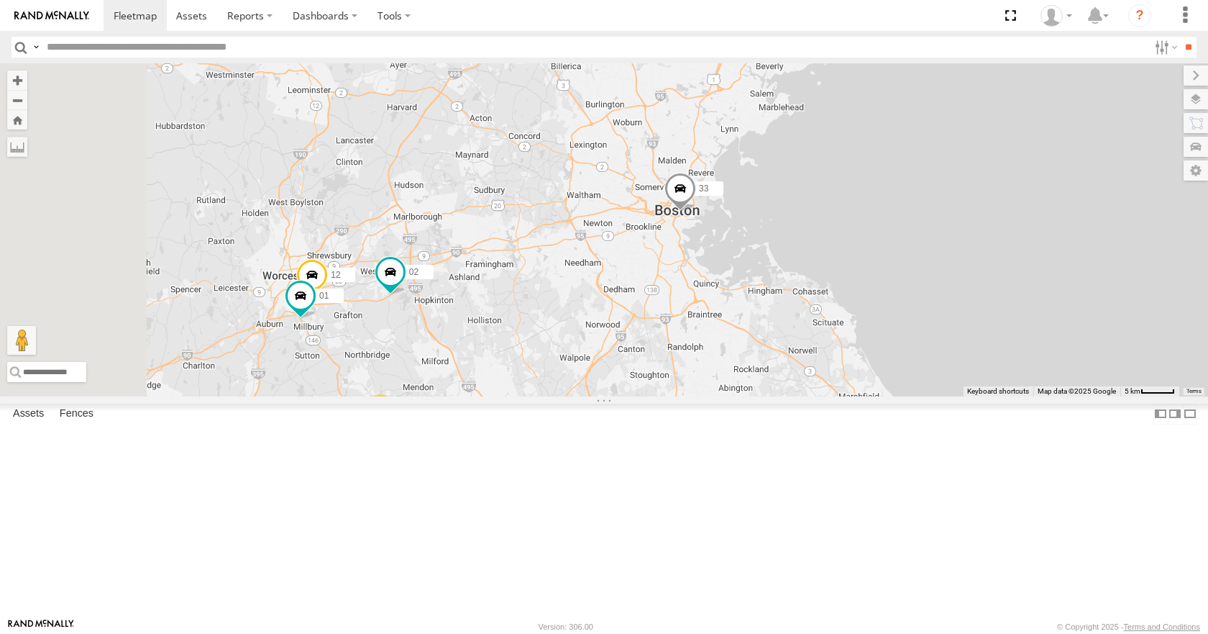
drag, startPoint x: 636, startPoint y: 244, endPoint x: 680, endPoint y: 268, distance: 49.9
click at [680, 268] on div "35 08 04 11 03 14 33 12 02 01 3 7" at bounding box center [604, 229] width 1208 height 332
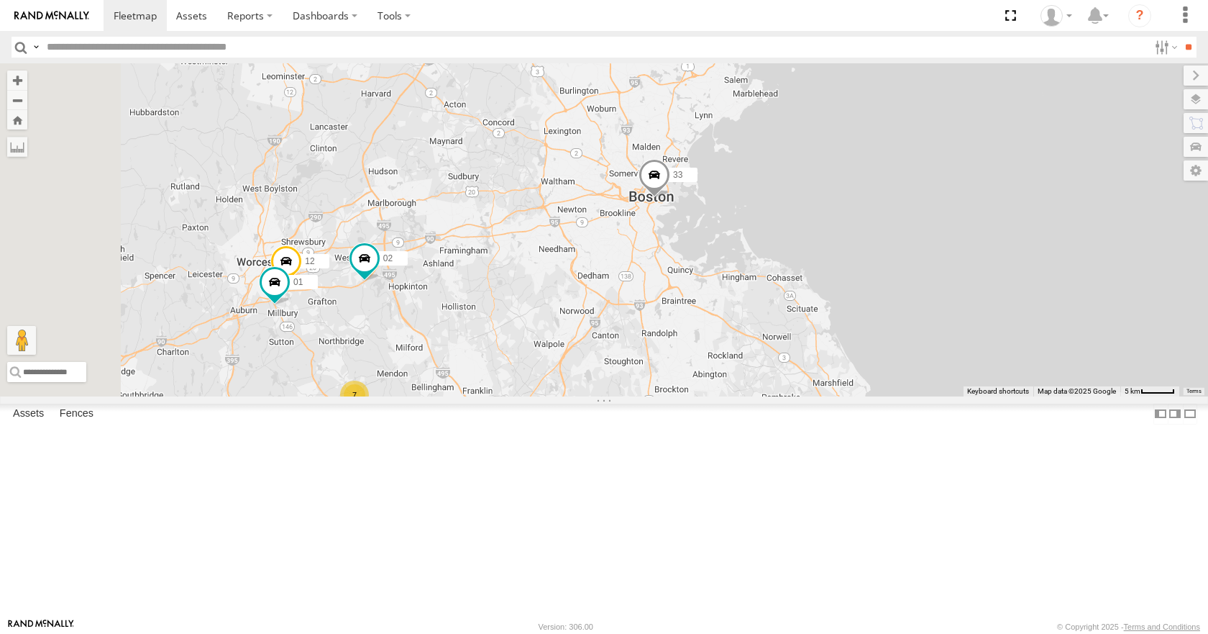
drag, startPoint x: 700, startPoint y: 239, endPoint x: 674, endPoint y: 222, distance: 31.3
click at [674, 222] on div "35 08 04 11 03 14 33 12 02 01 3 7" at bounding box center [604, 229] width 1208 height 332
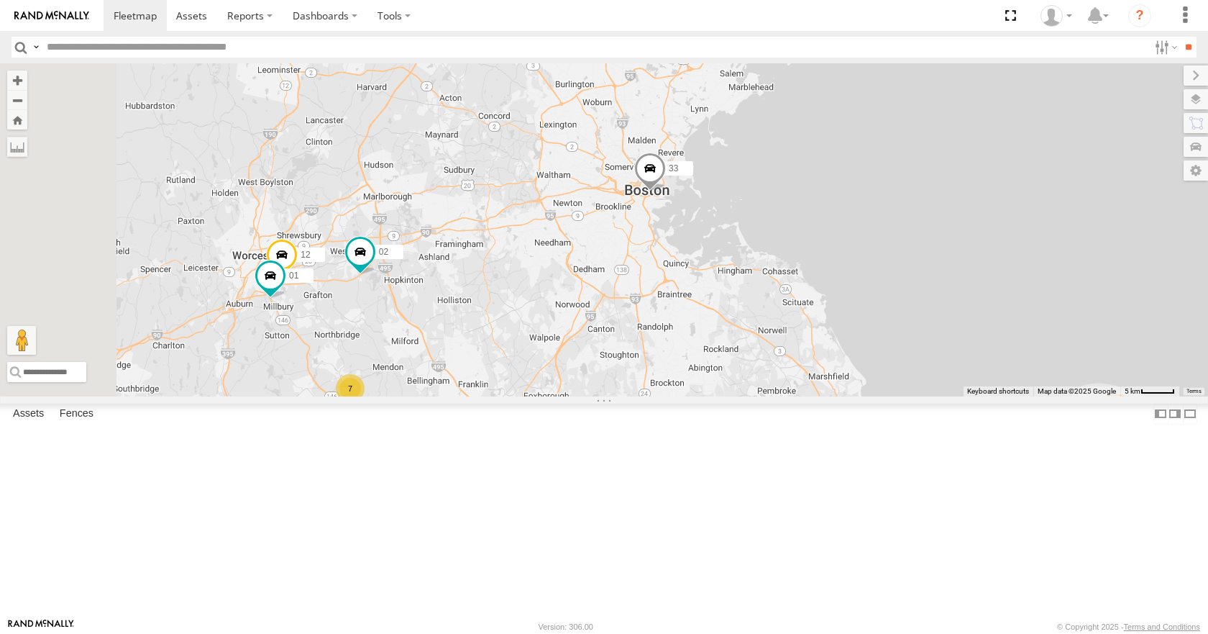
drag, startPoint x: 720, startPoint y: 154, endPoint x: 715, endPoint y: 142, distance: 12.3
click at [715, 142] on div "35 08 04 11 03 14 33 12 02 01 3 7" at bounding box center [604, 229] width 1208 height 332
drag, startPoint x: 751, startPoint y: 98, endPoint x: 769, endPoint y: 93, distance: 18.5
click at [769, 93] on div "35 08 04 11 03 14 33 12 02 01 3 7" at bounding box center [604, 229] width 1208 height 332
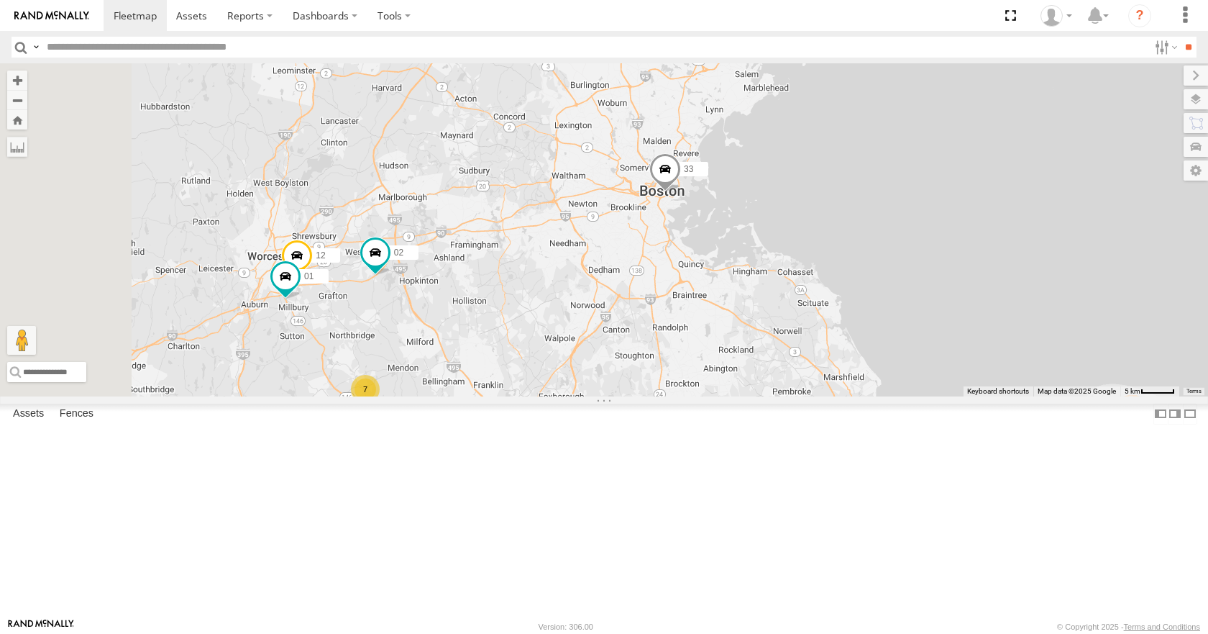
drag, startPoint x: 804, startPoint y: 72, endPoint x: 804, endPoint y: 81, distance: 9.3
click at [804, 81] on div "35 08 04 11 03 14 33 12 02 01 3 7" at bounding box center [604, 229] width 1208 height 332
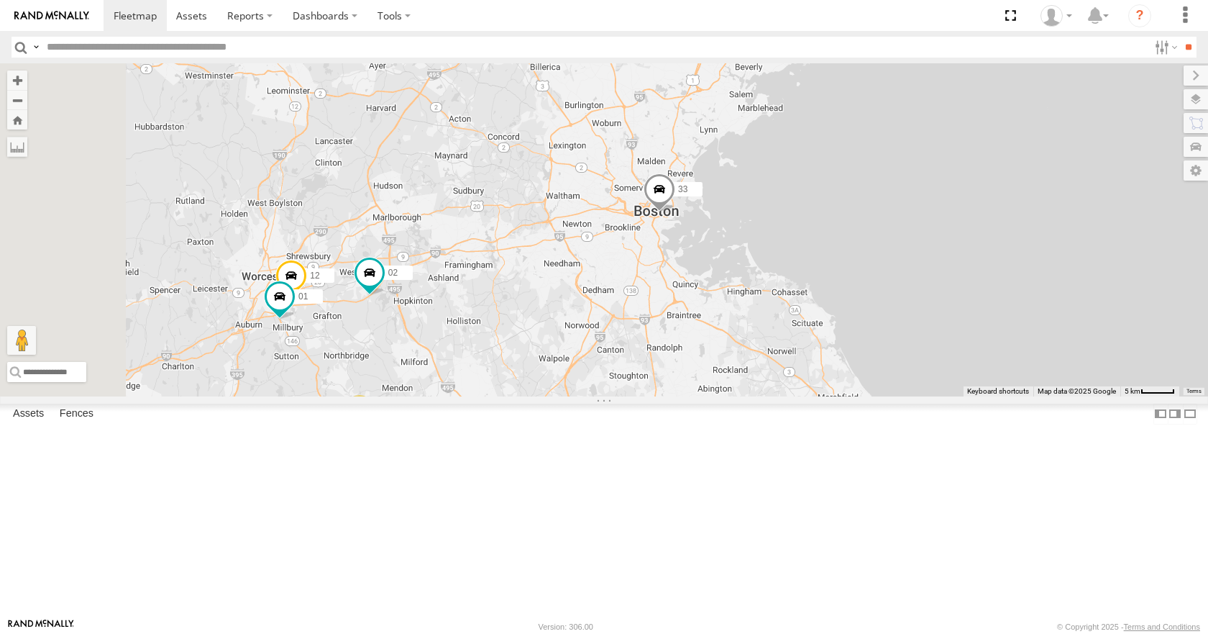
drag, startPoint x: 802, startPoint y: 92, endPoint x: 797, endPoint y: 114, distance: 22.3
click at [797, 114] on div "35 08 04 11 03 14 33 12 02 01 3 7" at bounding box center [604, 229] width 1208 height 332
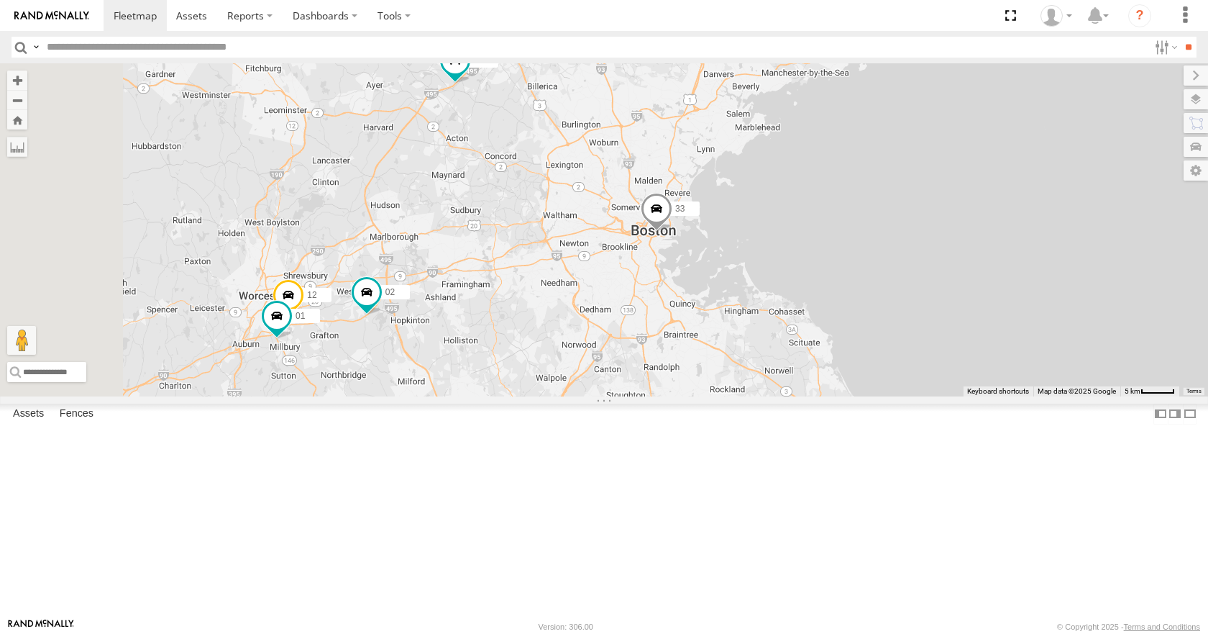
drag, startPoint x: 797, startPoint y: 87, endPoint x: 794, endPoint y: 107, distance: 20.3
click at [794, 107] on div "35 08 04 11 03 14 33 12 02 01 3 7" at bounding box center [604, 229] width 1208 height 332
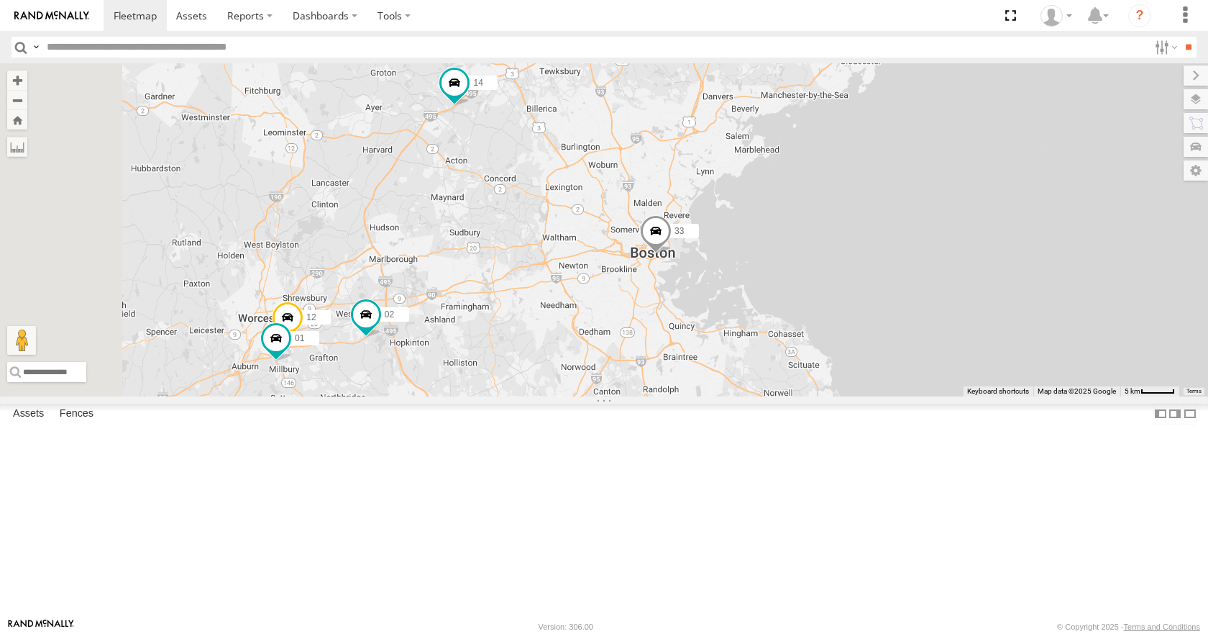
drag, startPoint x: 777, startPoint y: 88, endPoint x: 776, endPoint y: 110, distance: 22.3
click at [776, 110] on div "35 08 04 11 03 14 33 12 02 01 3 7" at bounding box center [604, 229] width 1208 height 332
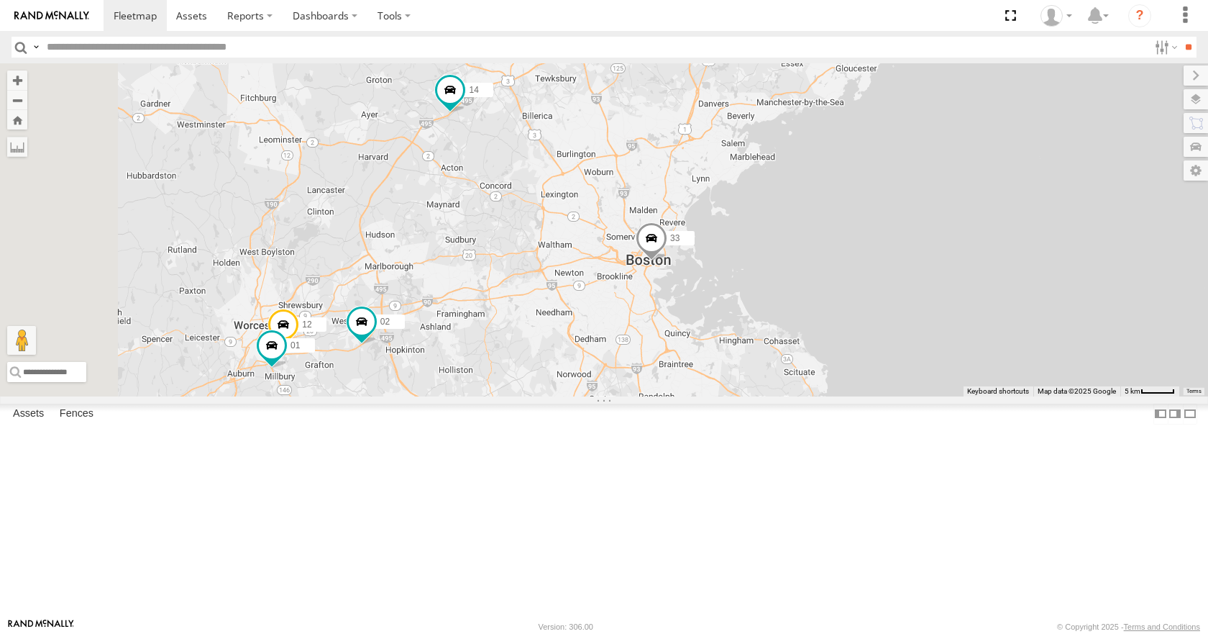
drag, startPoint x: 764, startPoint y: 93, endPoint x: 757, endPoint y: 100, distance: 9.7
click at [757, 100] on div "35 08 04 11 03 14 33 12 02 01 3 7" at bounding box center [604, 229] width 1208 height 332
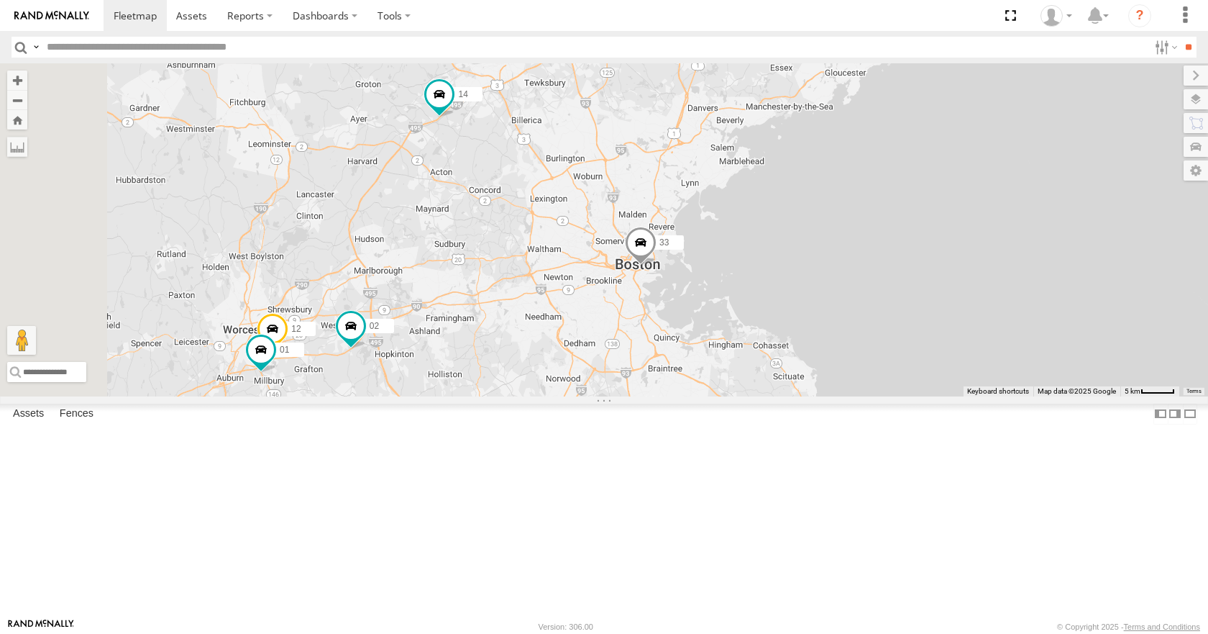
drag, startPoint x: 820, startPoint y: 70, endPoint x: 797, endPoint y: 76, distance: 23.2
click at [797, 76] on div "35 08 04 11 03 14 33 12 02 01 3 7" at bounding box center [604, 229] width 1208 height 332
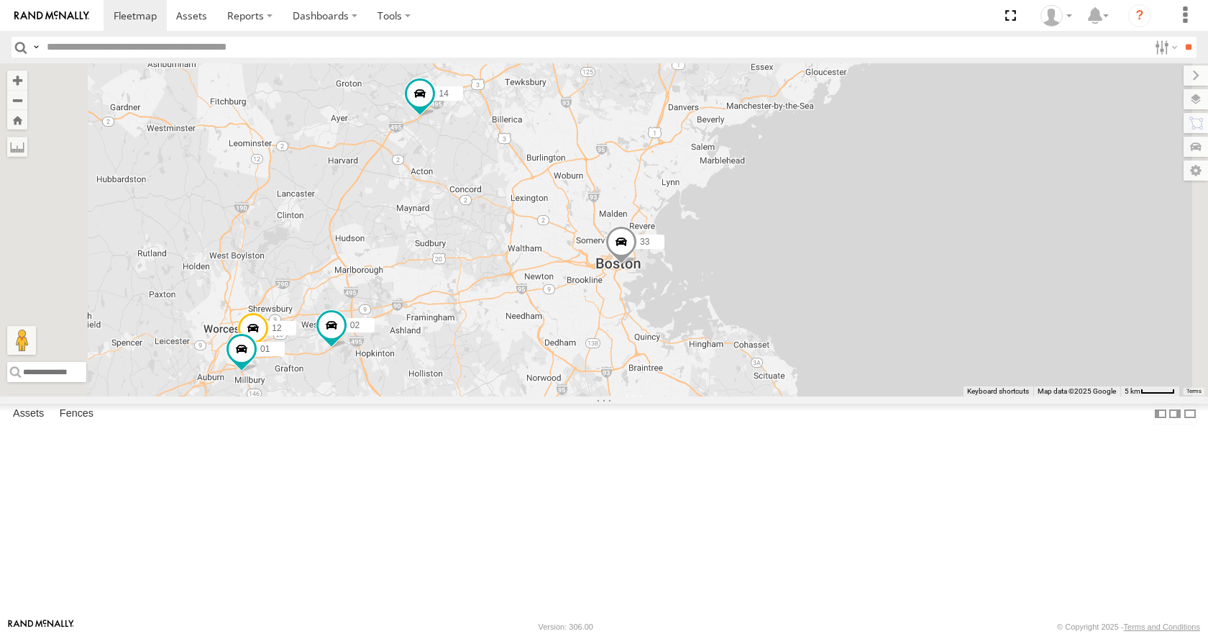
drag, startPoint x: 841, startPoint y: 116, endPoint x: 833, endPoint y: 114, distance: 8.9
click at [833, 114] on div "35 08 04 11 03 14 33 12 02 01 3 7" at bounding box center [604, 229] width 1208 height 332
drag, startPoint x: 895, startPoint y: 86, endPoint x: 886, endPoint y: 81, distance: 10.6
click at [886, 81] on div "35 08 04 11 03 14 33 12 02 01 3 7" at bounding box center [604, 229] width 1208 height 332
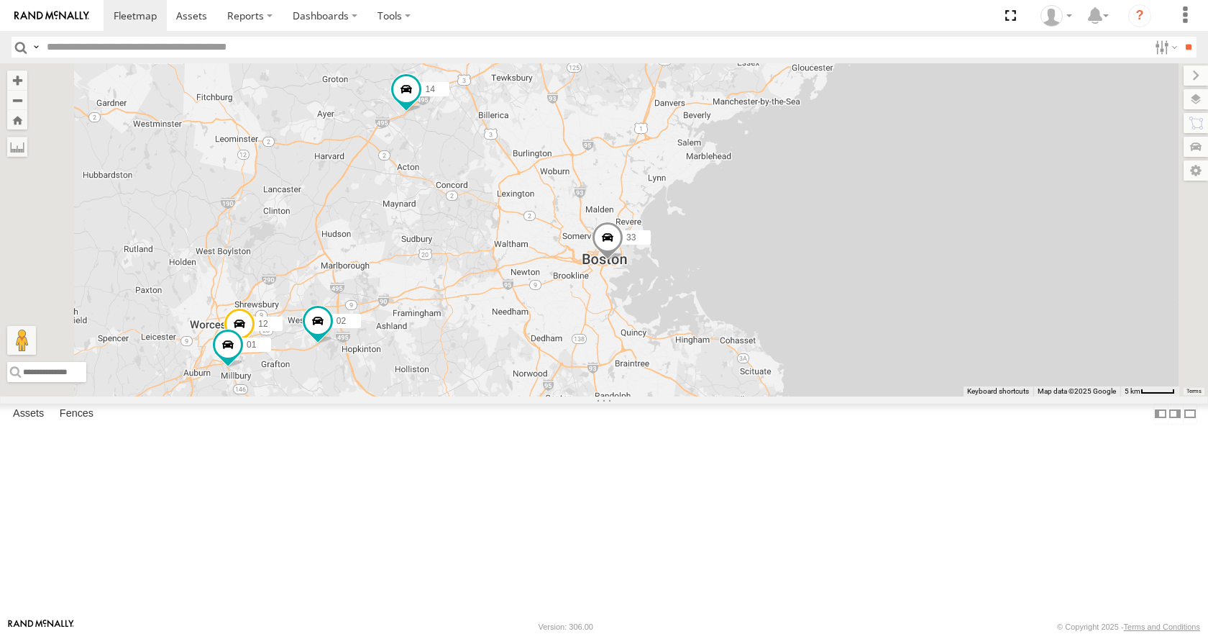
drag, startPoint x: 877, startPoint y: 120, endPoint x: 885, endPoint y: 103, distance: 19.0
click at [885, 103] on div "35 08 04 11 03 14 33 12 02 01 3 7" at bounding box center [604, 229] width 1208 height 332
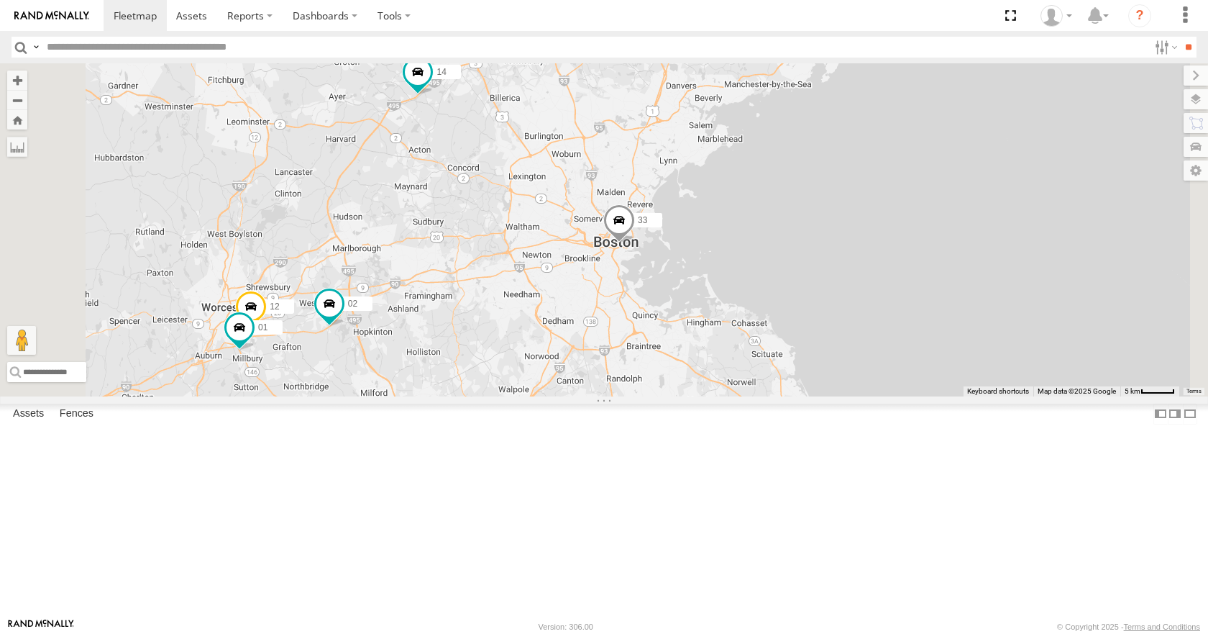
drag, startPoint x: 902, startPoint y: 125, endPoint x: 912, endPoint y: 112, distance: 16.4
click at [912, 112] on div "35 08 04 11 03 14 33 12 02 01 3 7" at bounding box center [604, 229] width 1208 height 332
drag, startPoint x: 941, startPoint y: 154, endPoint x: 950, endPoint y: 132, distance: 23.2
click at [950, 132] on div "35 08 04 11 03 14 33 12 02 01 3 7" at bounding box center [604, 229] width 1208 height 332
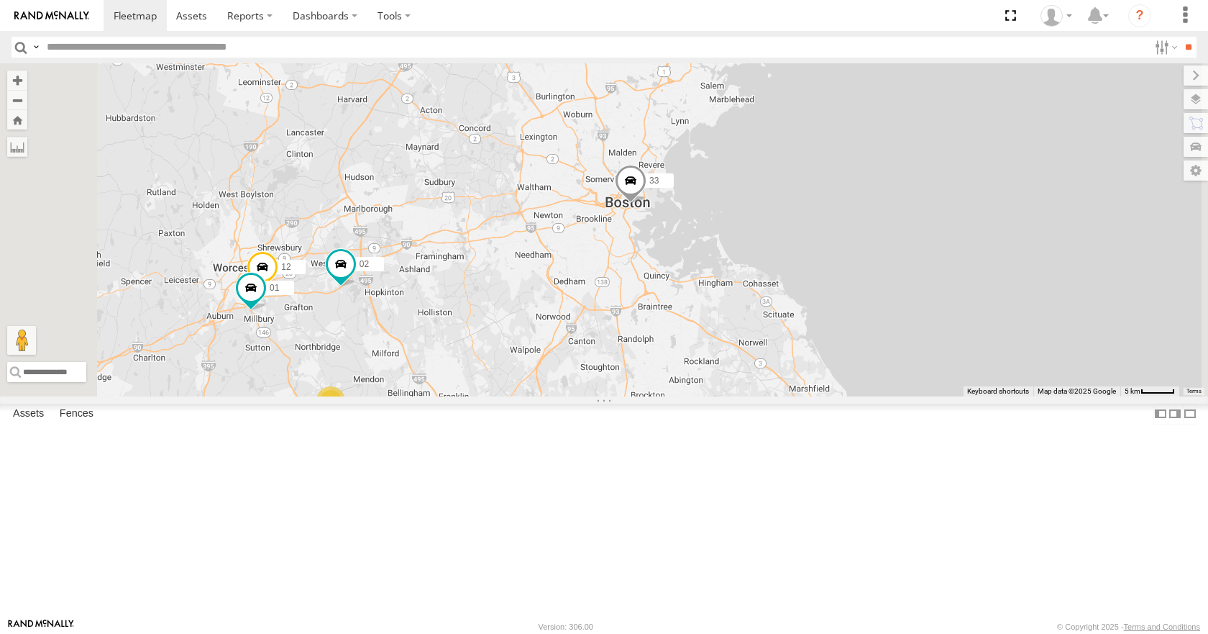
drag, startPoint x: 1051, startPoint y: 106, endPoint x: 1049, endPoint y: 96, distance: 10.2
click at [1049, 96] on div "35 08 04 11 03 14 33 12 02 01 3 7" at bounding box center [604, 229] width 1208 height 332
drag, startPoint x: 1023, startPoint y: 118, endPoint x: 1043, endPoint y: 107, distance: 23.5
click at [1043, 107] on div "35 08 04 11 03 14 33 12 02 01 3 7" at bounding box center [604, 229] width 1208 height 332
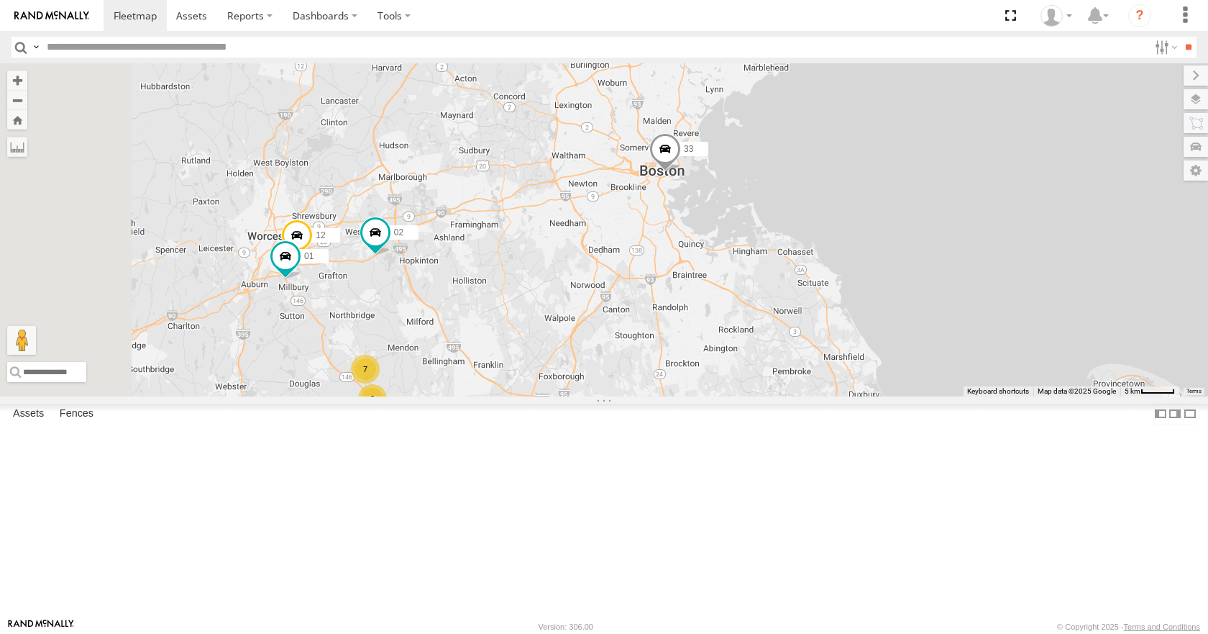
drag, startPoint x: 987, startPoint y: 139, endPoint x: 998, endPoint y: 124, distance: 18.0
click at [998, 124] on div "35 08 04 11 03 14 33 12 02 01 3 7" at bounding box center [604, 229] width 1208 height 332
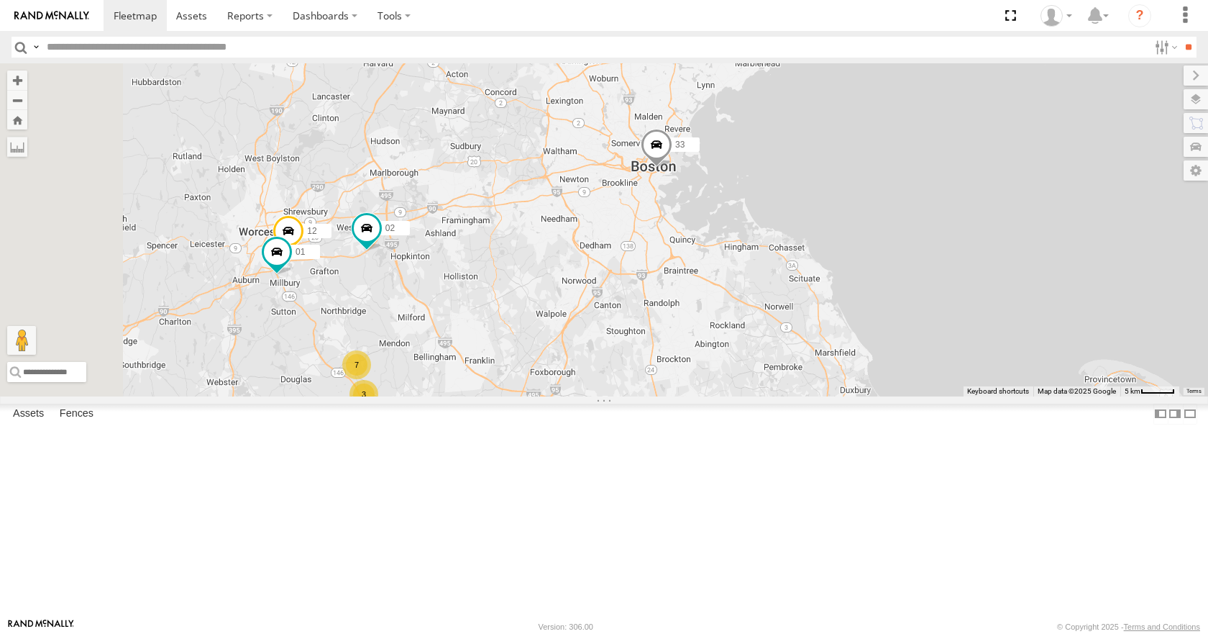
drag, startPoint x: 937, startPoint y: 137, endPoint x: 920, endPoint y: 133, distance: 17.1
click at [920, 133] on div "35 08 04 11 03 14 33 12 02 01 3 7" at bounding box center [604, 229] width 1208 height 332
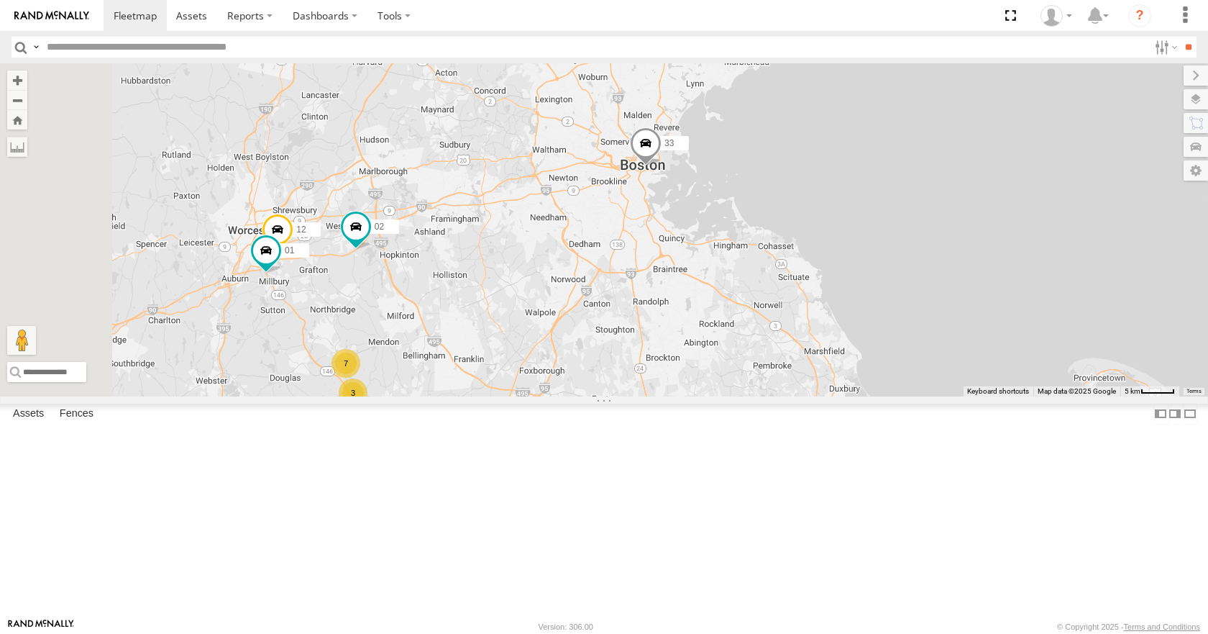
drag, startPoint x: 872, startPoint y: 116, endPoint x: 854, endPoint y: 106, distance: 19.6
click at [854, 106] on div "35 08 04 11 03 14 33 12 02 01 3 7" at bounding box center [604, 229] width 1208 height 332
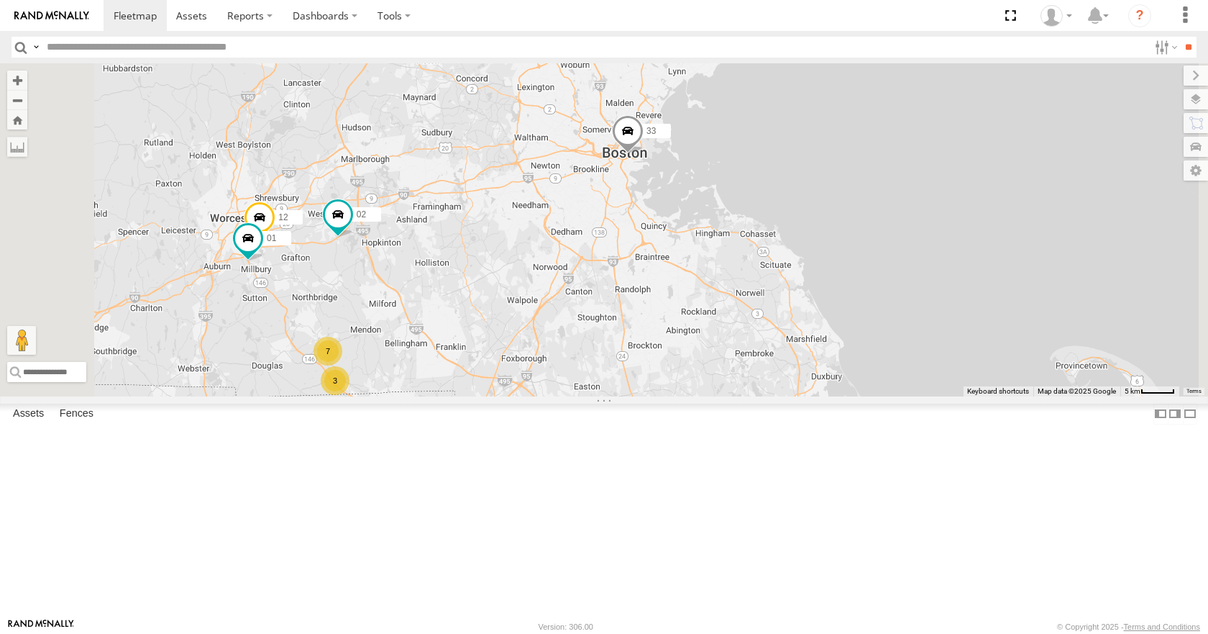
click at [896, 149] on div "35 08 04 11 03 14 33 12 02 01 3 7" at bounding box center [604, 229] width 1208 height 332
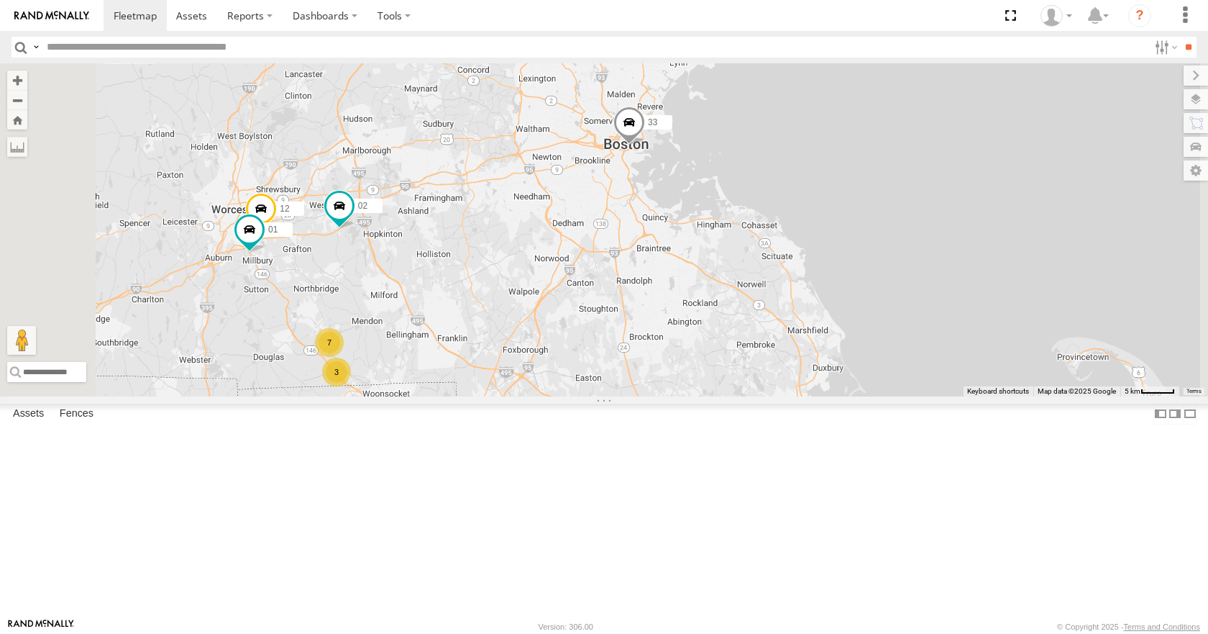
drag
click at [918, 159] on div "35 08 04 11 03 14 33 12 02 01 3 7" at bounding box center [604, 229] width 1208 height 332
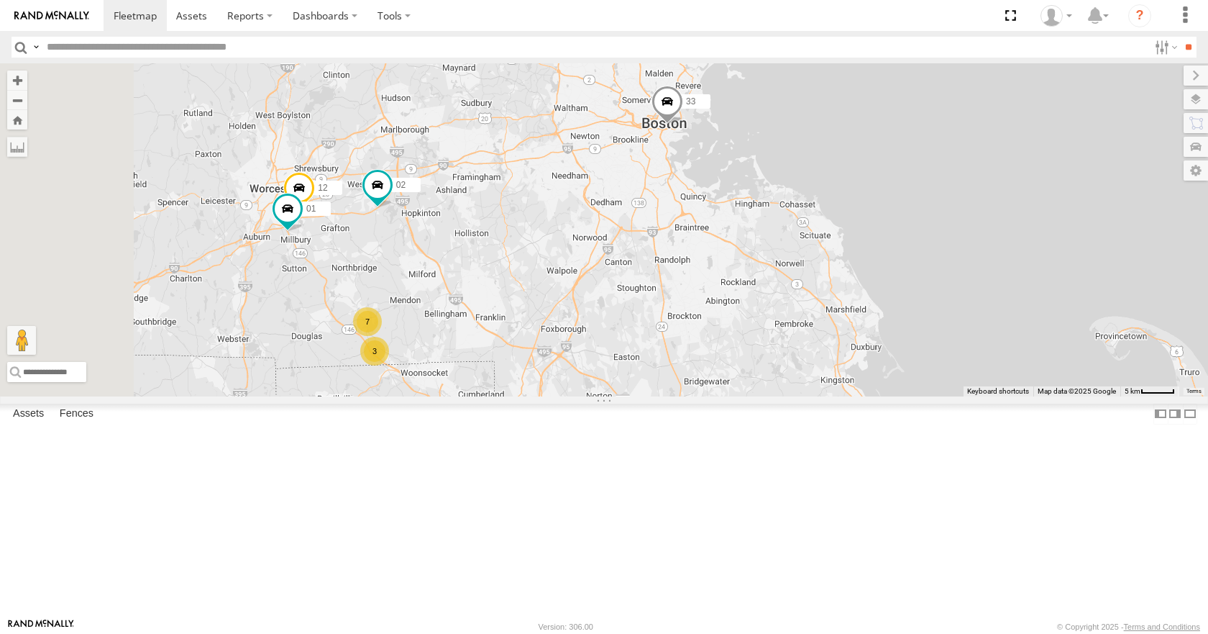
click at [894, 158] on div "35 08 04 11 03 14 33 12 02 01 3 7" at bounding box center [604, 229] width 1208 height 332
click at [884, 198] on div "35 08 04 11 03 14 33 12 02 01 3 7" at bounding box center [604, 229] width 1208 height 332
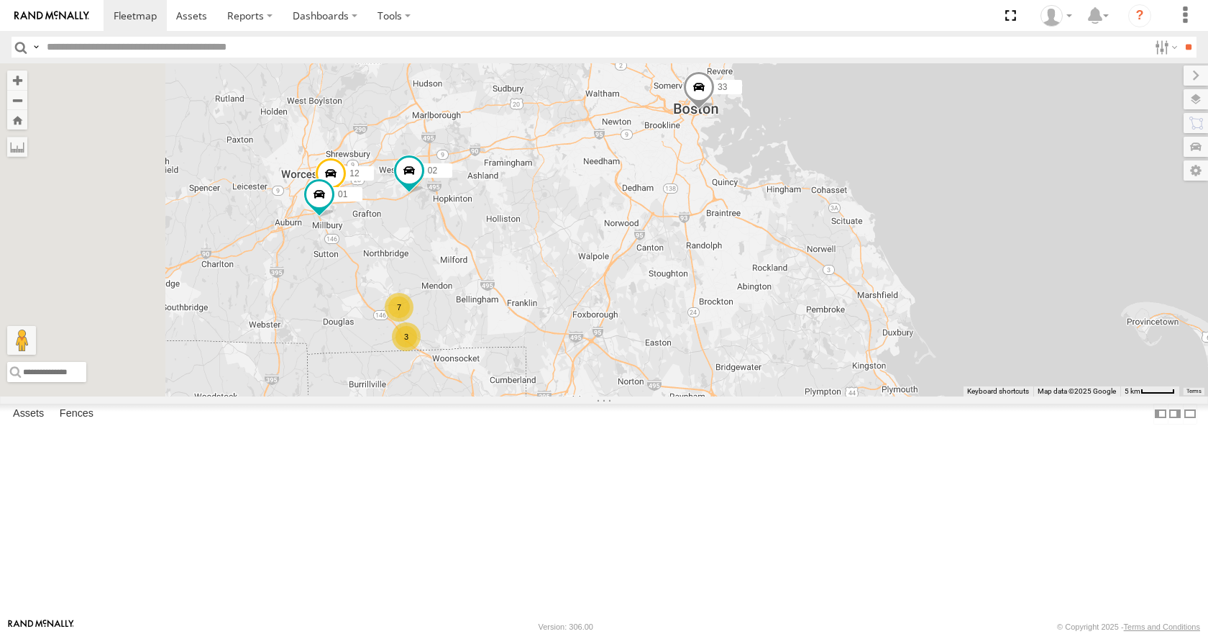
click at [874, 170] on div "35 08 04 11 03 14 33 12 02 01 3 7" at bounding box center [604, 229] width 1208 height 332
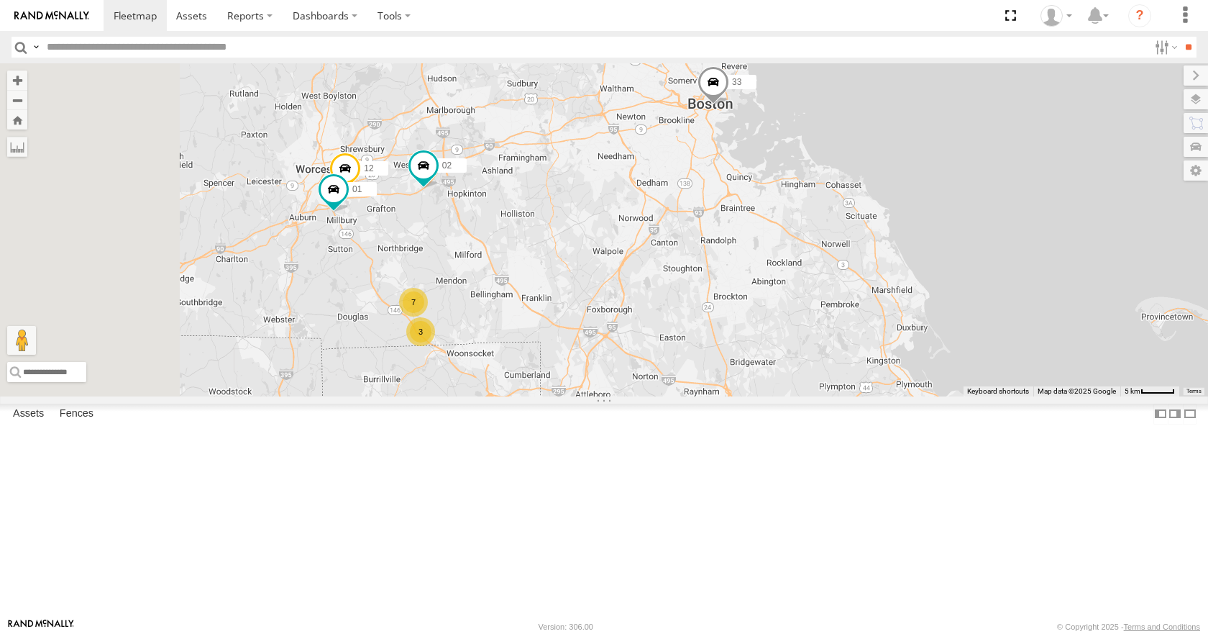
click at [858, 191] on div "35 08 04 11 03 14 33 12 02 01 3 7" at bounding box center [604, 229] width 1208 height 332
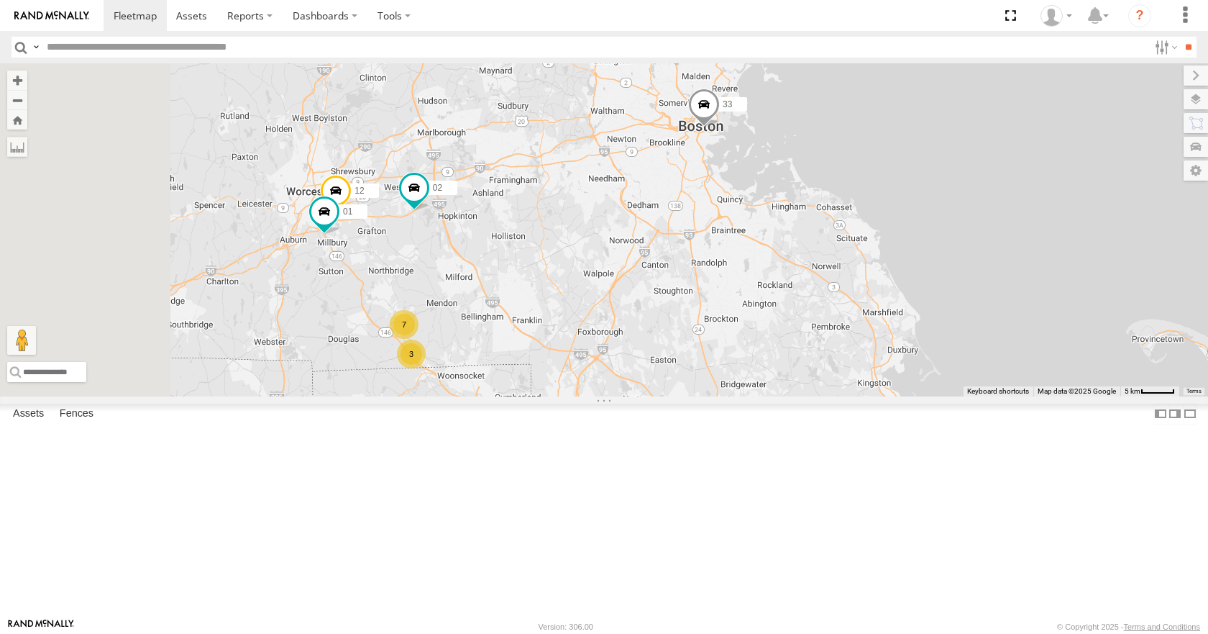
click at [790, 230] on div "35 08 04 11 03 14 33 12 02 01 3 7" at bounding box center [604, 229] width 1208 height 332
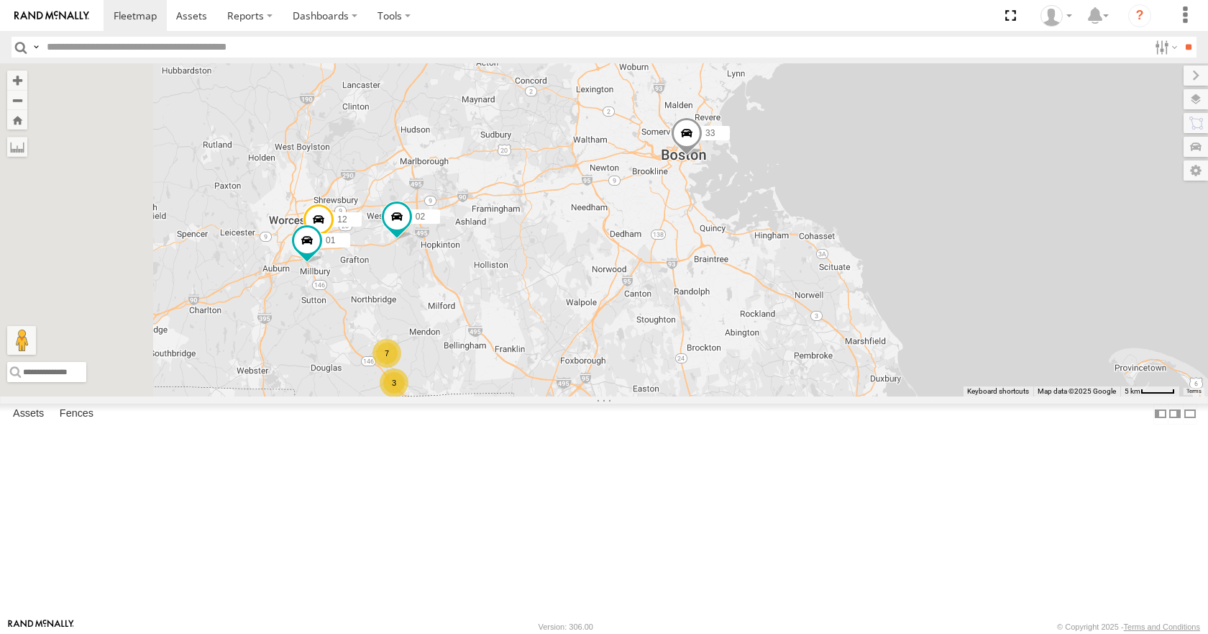
click at [777, 207] on div "35 08 04 11 03 14 33 12 02 01 3 7" at bounding box center [604, 229] width 1208 height 332
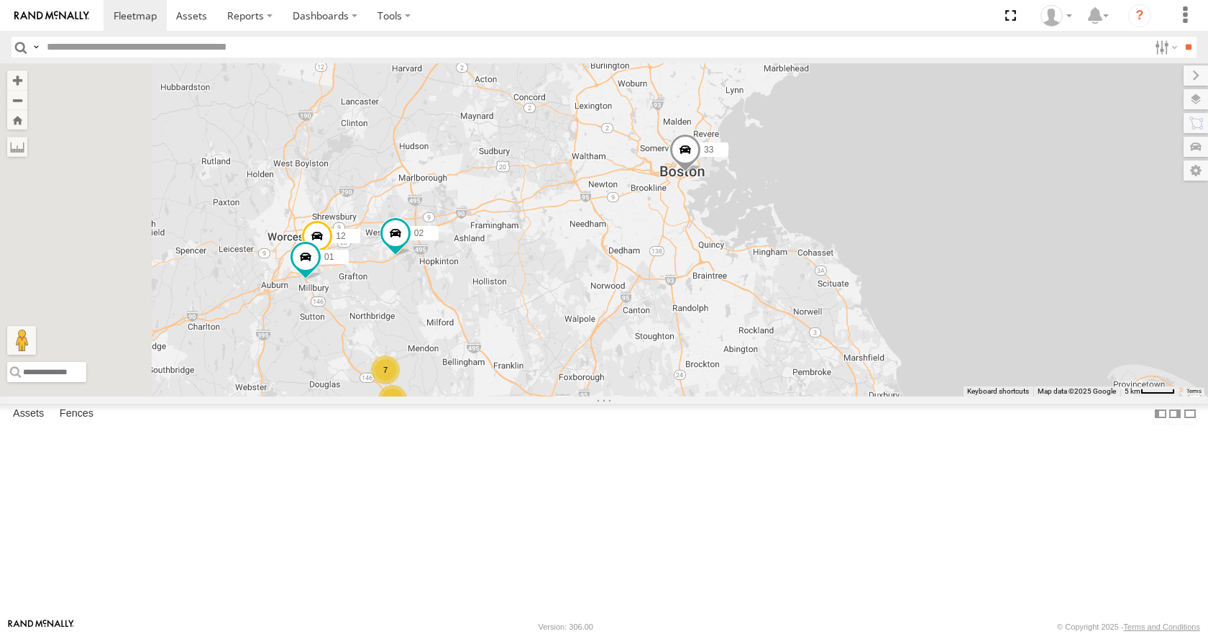
click at [818, 184] on div "35 08 04 11 03 14 33 12 02 01 3 7" at bounding box center [604, 229] width 1208 height 332
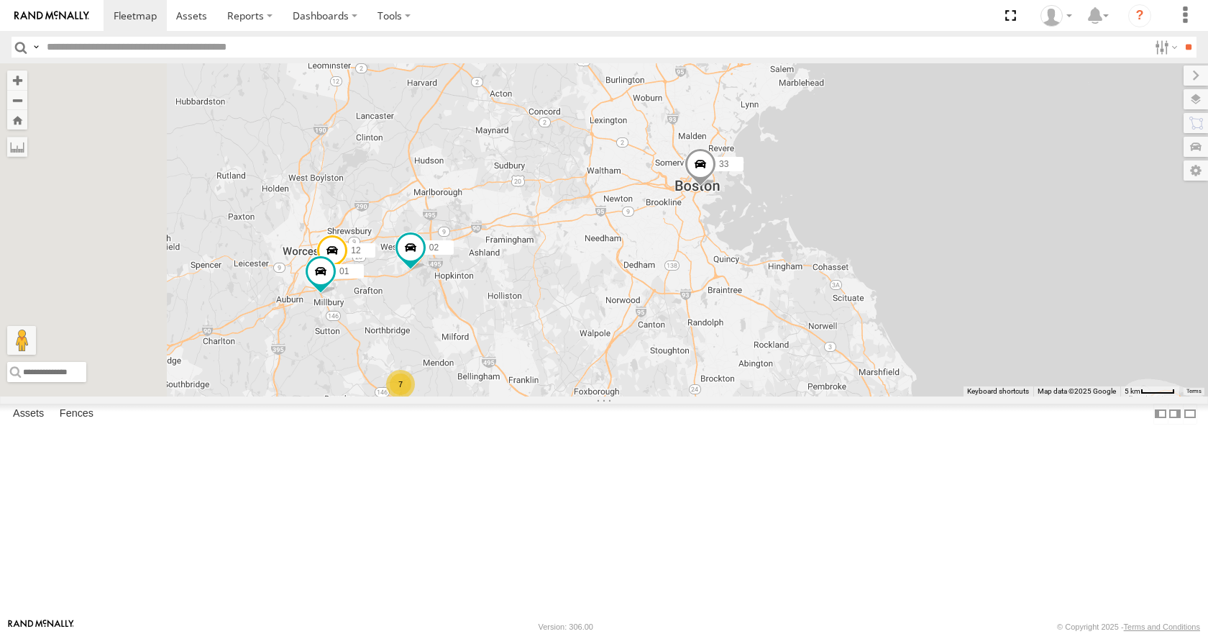
click at [812, 190] on div "35 08 04 11 03 14 33 12 02 01 3 7" at bounding box center [604, 229] width 1208 height 332
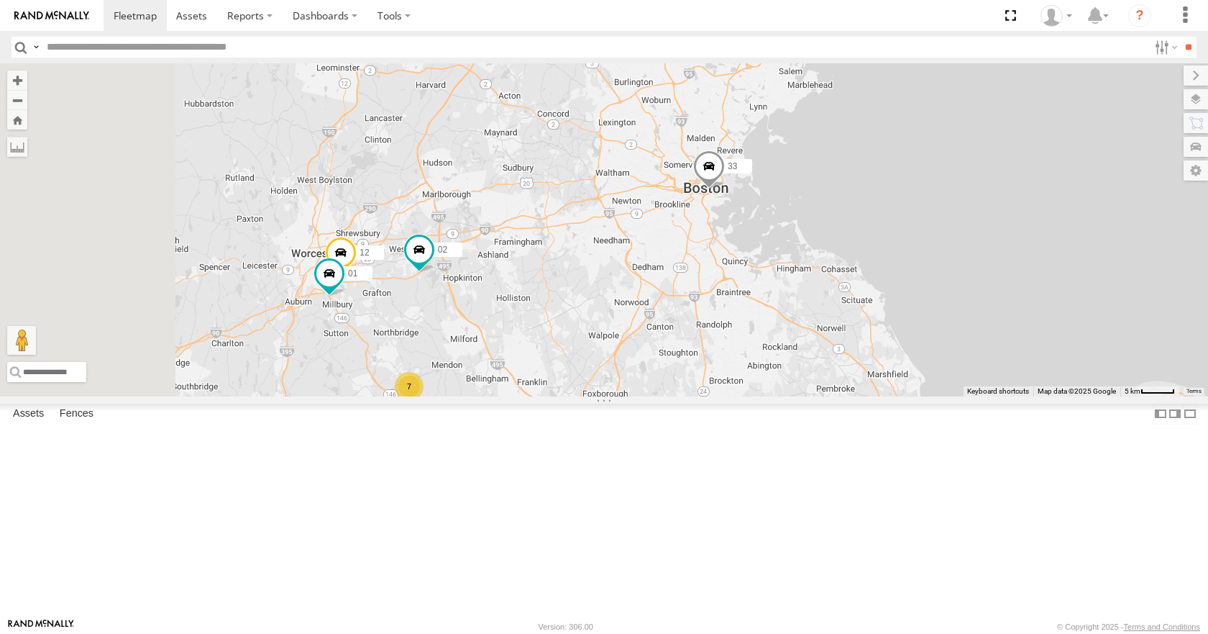
click at [783, 143] on div "35 08 04 11 03 14 33 12 02 01 3 7" at bounding box center [604, 229] width 1208 height 332
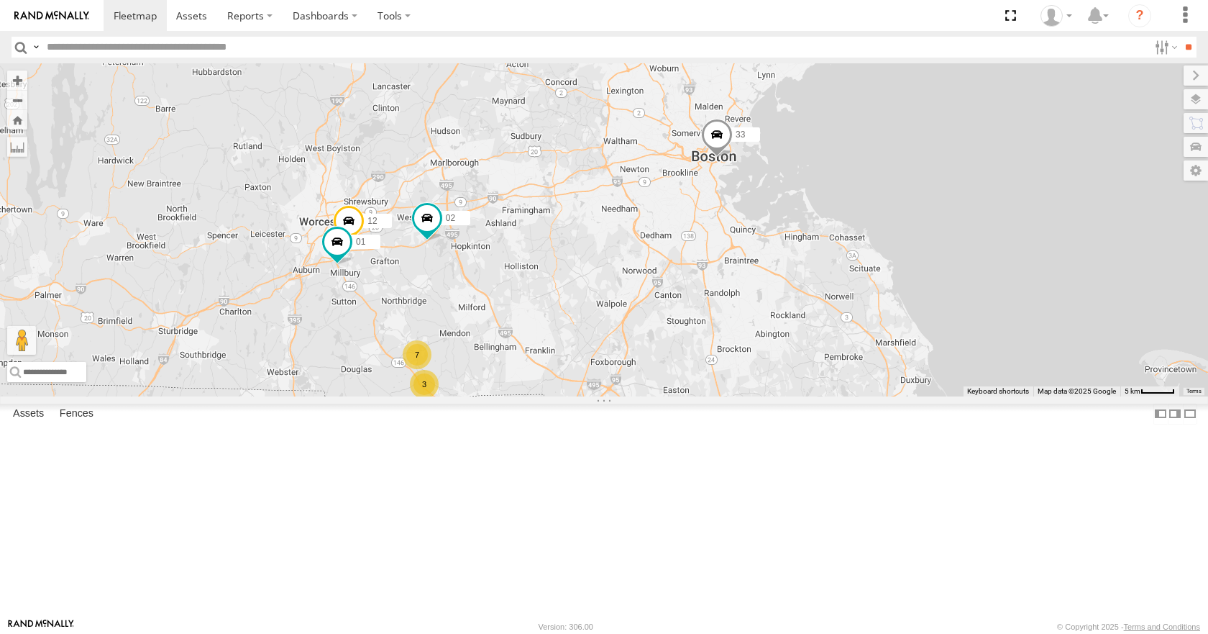
click at [805, 76] on div "35 08 04 11 03 14 33 12 02 01 3 7" at bounding box center [604, 229] width 1208 height 332
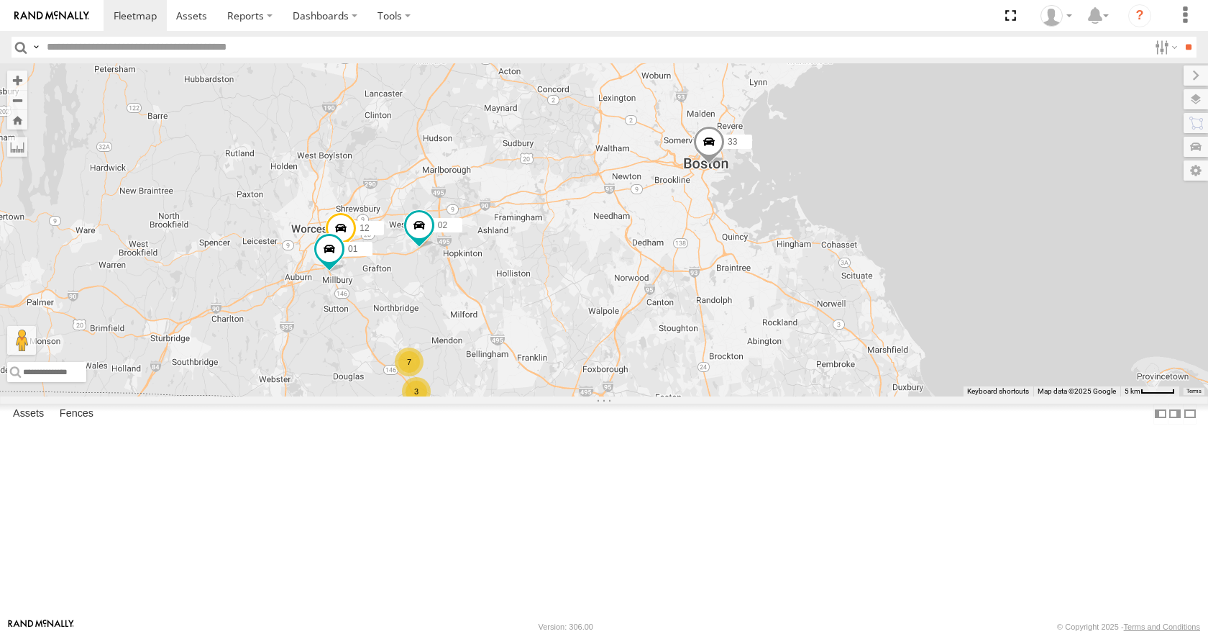
click at [673, 260] on div "35 08 04 11 03 14 33 12 02 01 3 7" at bounding box center [604, 229] width 1208 height 332
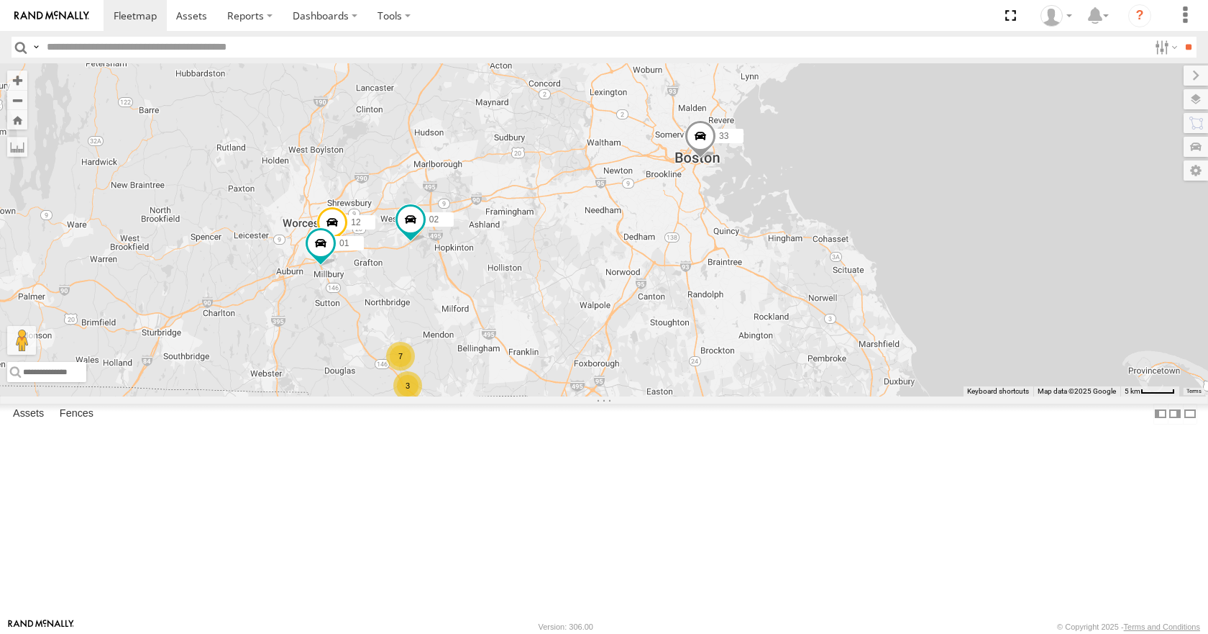
click at [666, 198] on div "35 08 04 11 03 14 33 12 02 01 3 7" at bounding box center [604, 229] width 1208 height 332
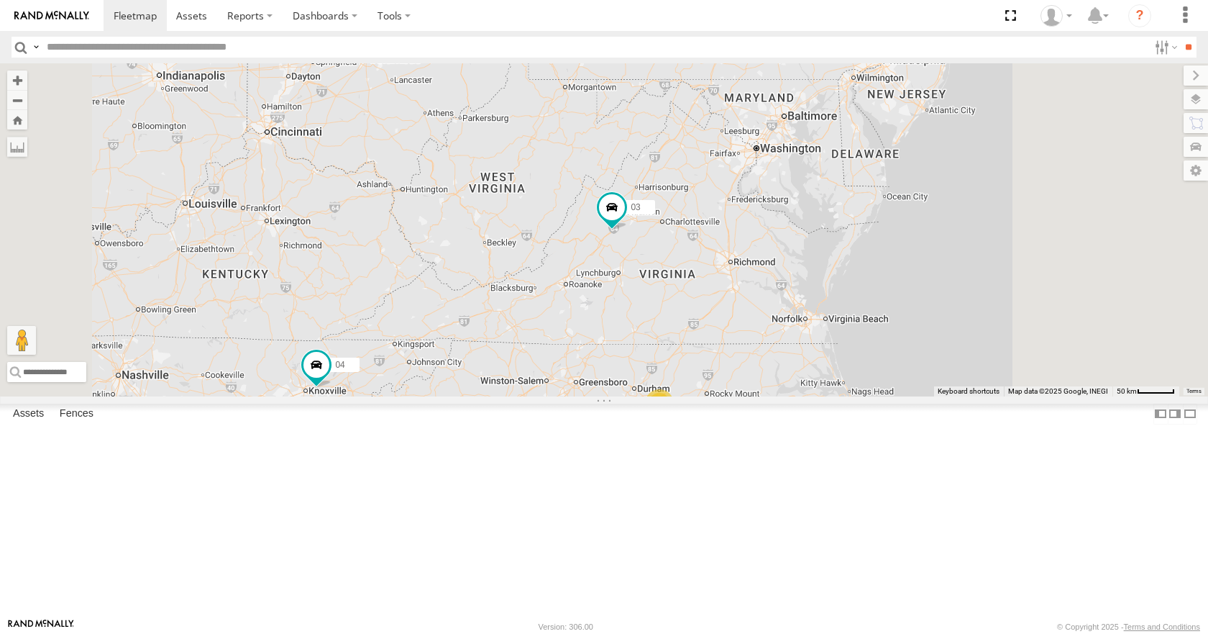
drag, startPoint x: 953, startPoint y: 260, endPoint x: 750, endPoint y: 420, distance: 258.1
click at [750, 395] on div "35 08 04 11 03 2" at bounding box center [604, 229] width 1208 height 332
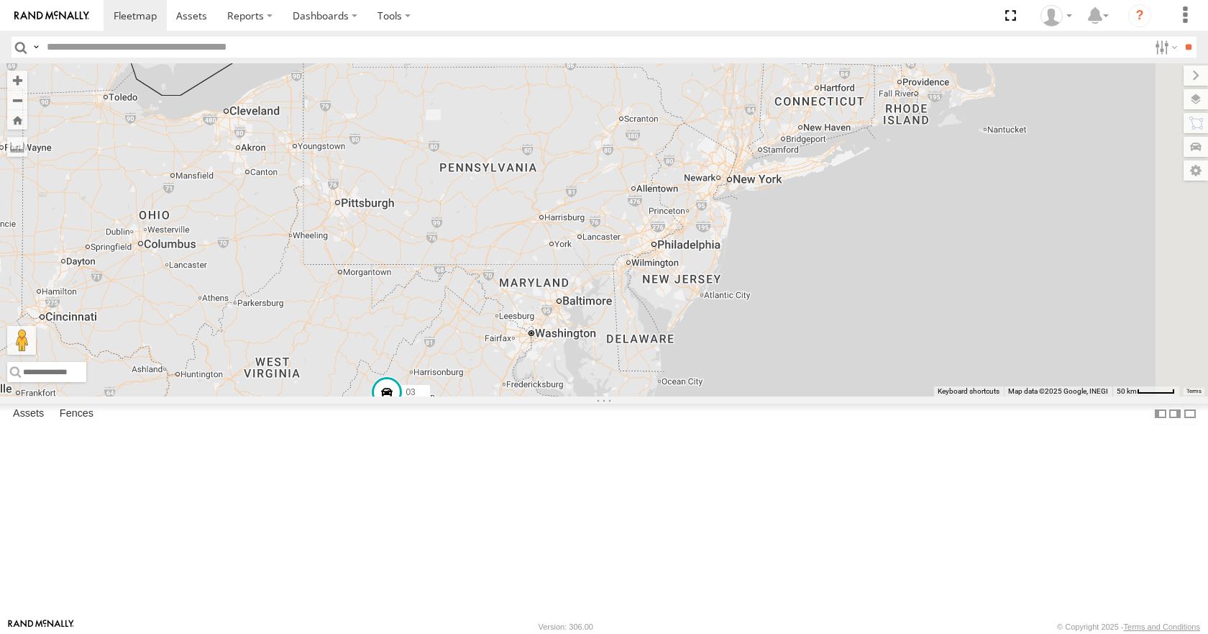
drag, startPoint x: 905, startPoint y: 250, endPoint x: 775, endPoint y: 359, distance: 169.5
click at [775, 359] on div "35 08 04 11 03 2" at bounding box center [604, 229] width 1208 height 332
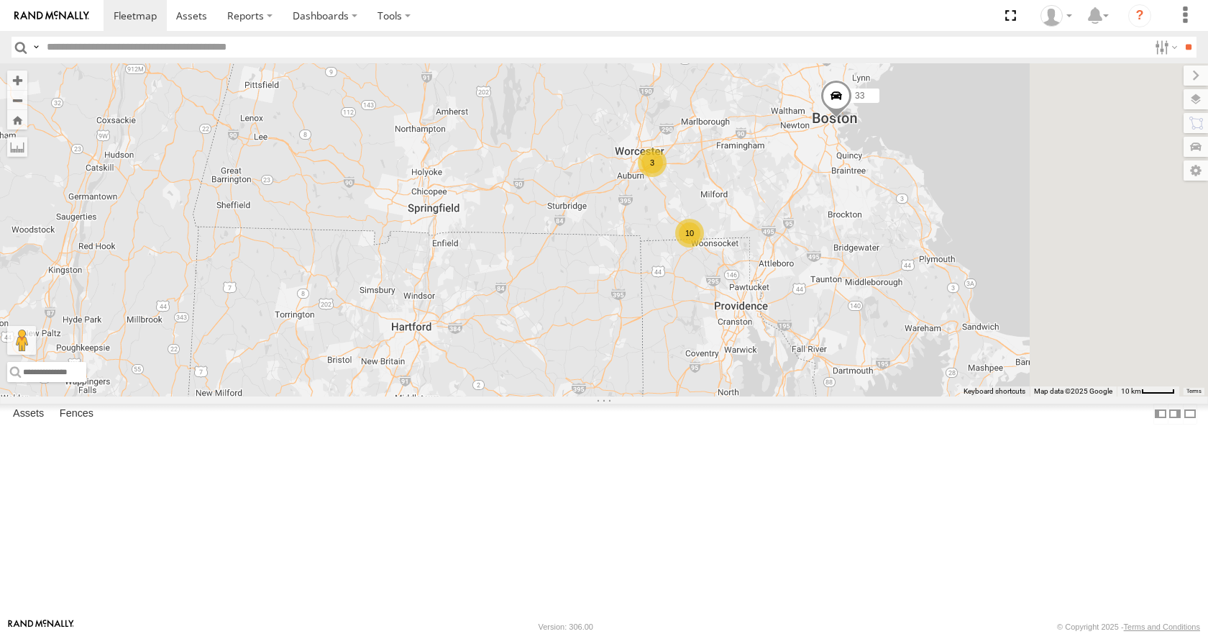
drag, startPoint x: 982, startPoint y: 183, endPoint x: 674, endPoint y: 391, distance: 371.4
click at [674, 391] on div "35 08 04 11 03 14 33 10 3" at bounding box center [604, 229] width 1208 height 332
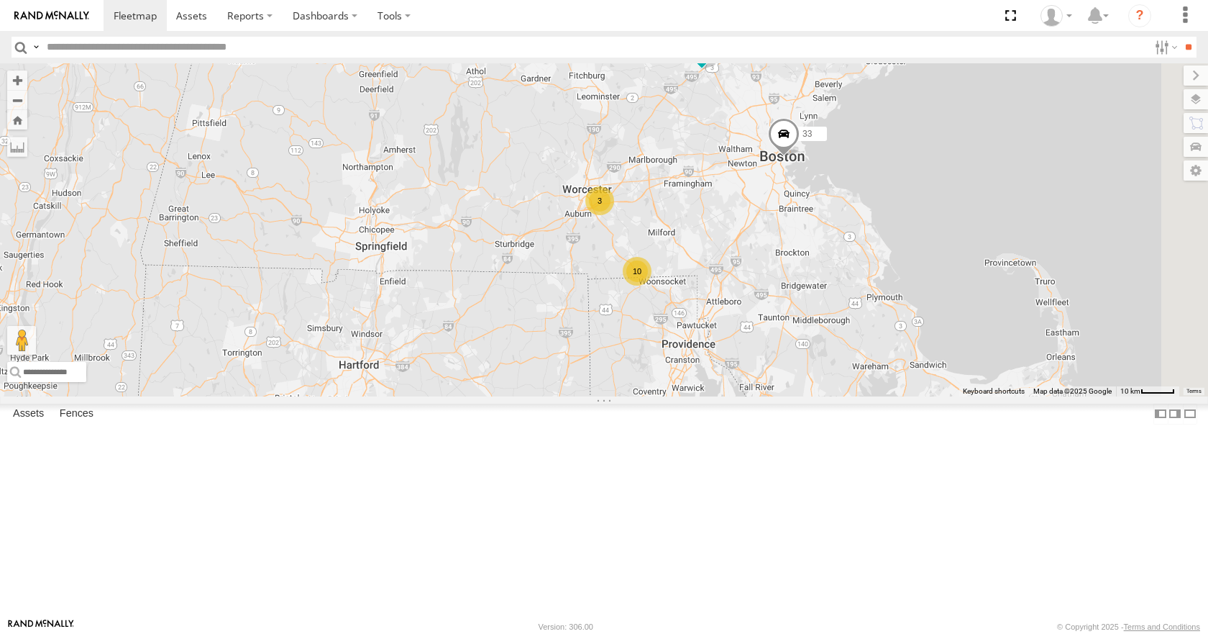
drag, startPoint x: 807, startPoint y: 320, endPoint x: 749, endPoint y: 368, distance: 75.6
click at [749, 368] on div "35 08 04 11 03 14 33 10 3" at bounding box center [604, 229] width 1208 height 332
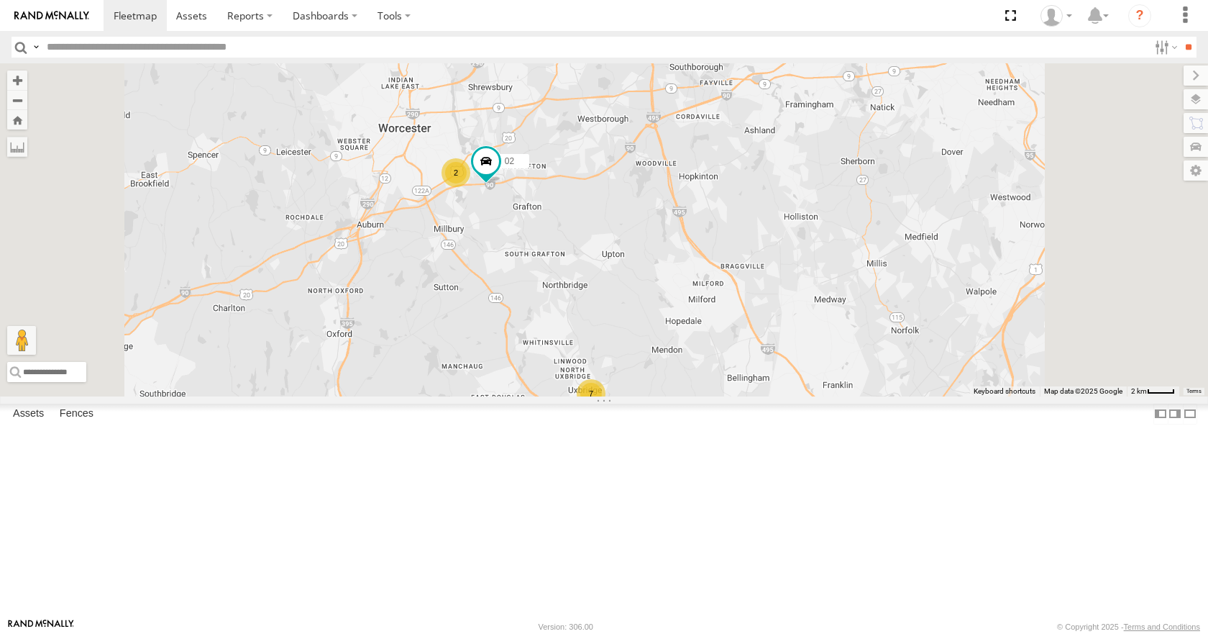
drag, startPoint x: 762, startPoint y: 309, endPoint x: 665, endPoint y: 372, distance: 115.3
click at [665, 372] on div "35 08 04 11 03 14 33 3 7 2 02" at bounding box center [604, 229] width 1208 height 332
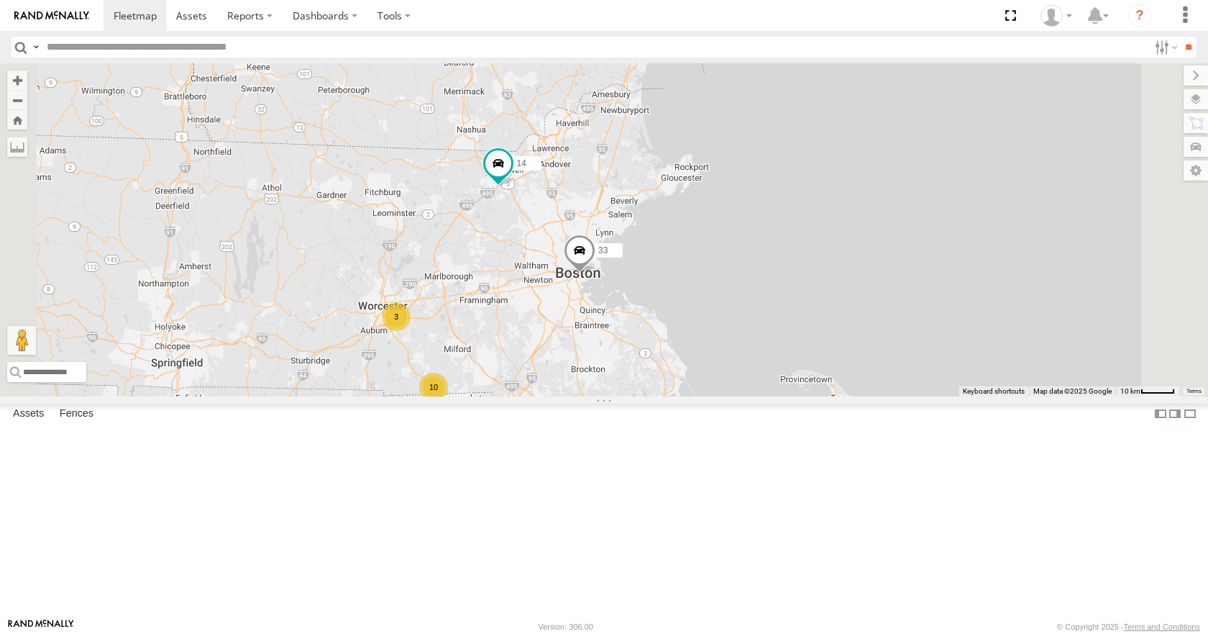
drag, startPoint x: 694, startPoint y: 451, endPoint x: 666, endPoint y: 457, distance: 28.6
click at [666, 395] on div "35 08 04 11 03 14 33 10 3" at bounding box center [604, 229] width 1208 height 332
drag, startPoint x: 662, startPoint y: 448, endPoint x: 705, endPoint y: 448, distance: 43.1
click at [705, 395] on div "35 08 04 11 03 14 33 10 3" at bounding box center [604, 229] width 1208 height 332
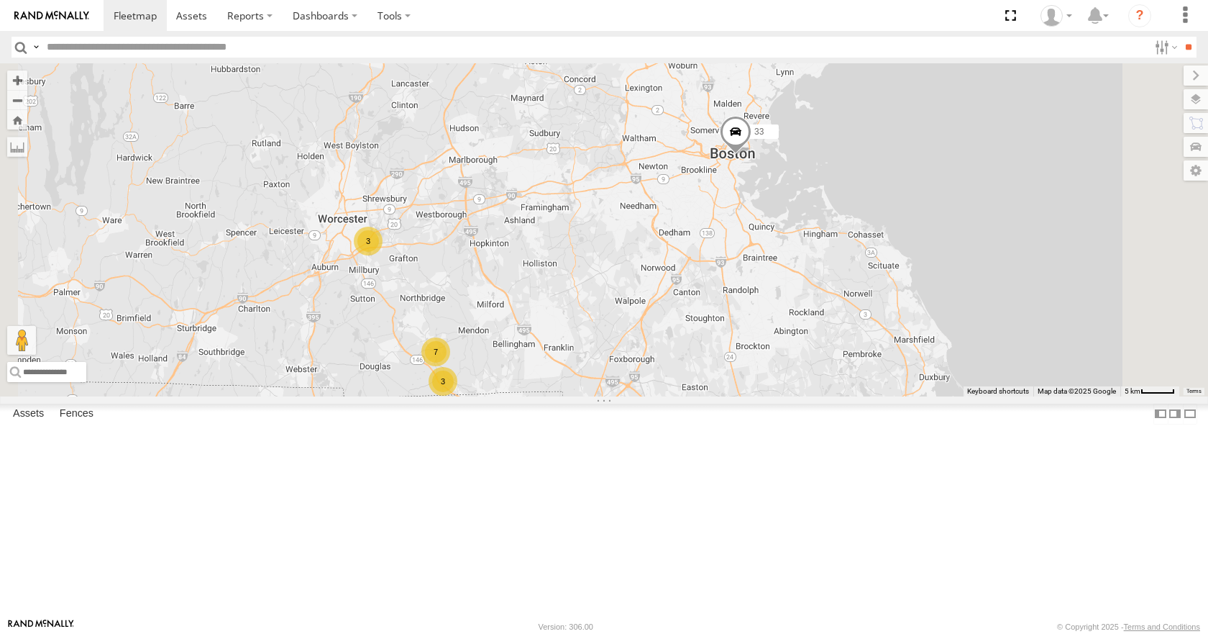
drag, startPoint x: 651, startPoint y: 443, endPoint x: 657, endPoint y: 384, distance: 59.3
click at [657, 384] on div "35 08 04 11 03 14 33 3 7 3" at bounding box center [604, 229] width 1208 height 332
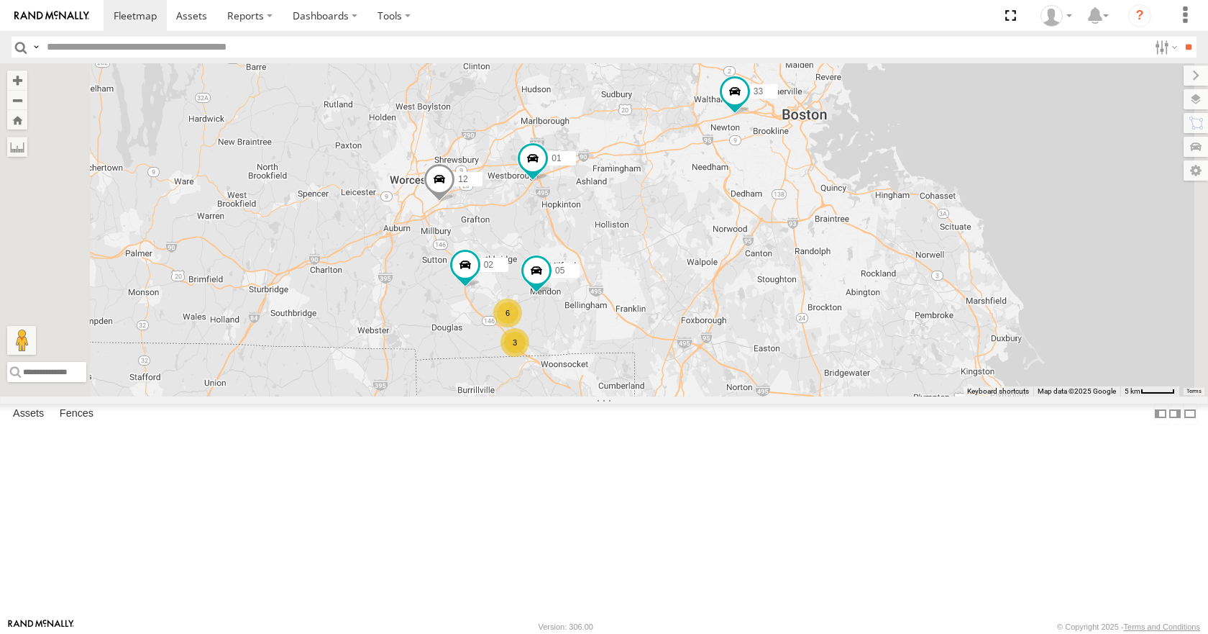
drag, startPoint x: 719, startPoint y: 308, endPoint x: 770, endPoint y: 293, distance: 53.2
click at [770, 293] on div "35 08 04 11 03 14 33 12 05 02 01 3 6" at bounding box center [604, 229] width 1208 height 332
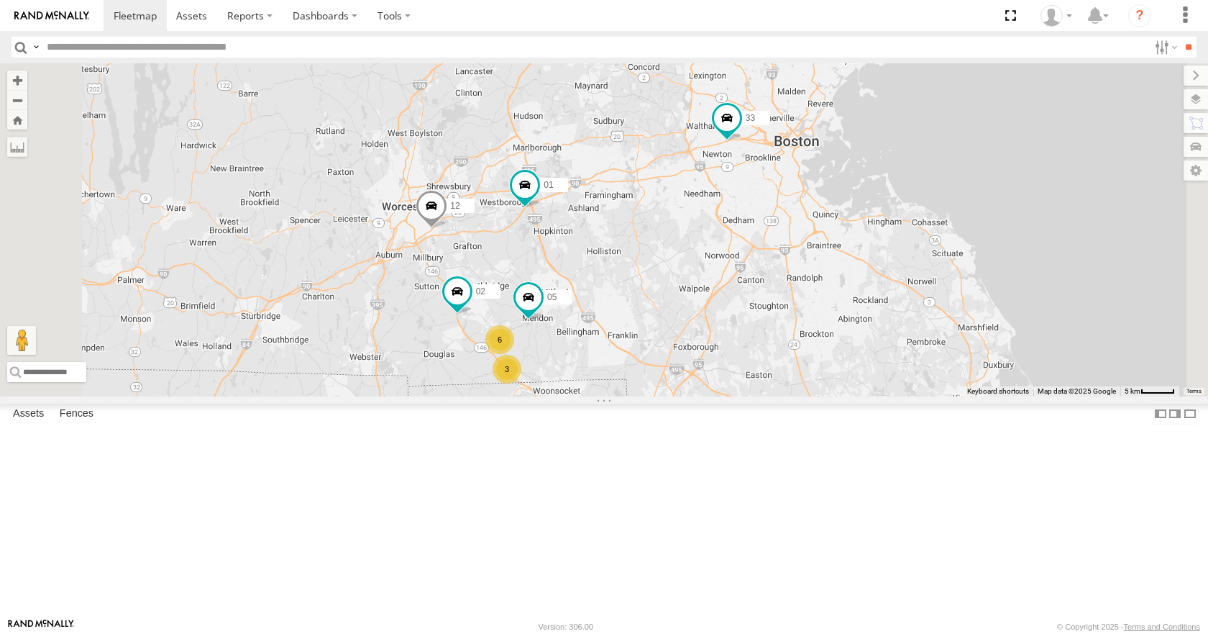
drag, startPoint x: 770, startPoint y: 293, endPoint x: 760, endPoint y: 320, distance: 28.4
click at [760, 320] on div "35 08 04 11 03 14 33 12 05 02 01 3 6" at bounding box center [604, 229] width 1208 height 332
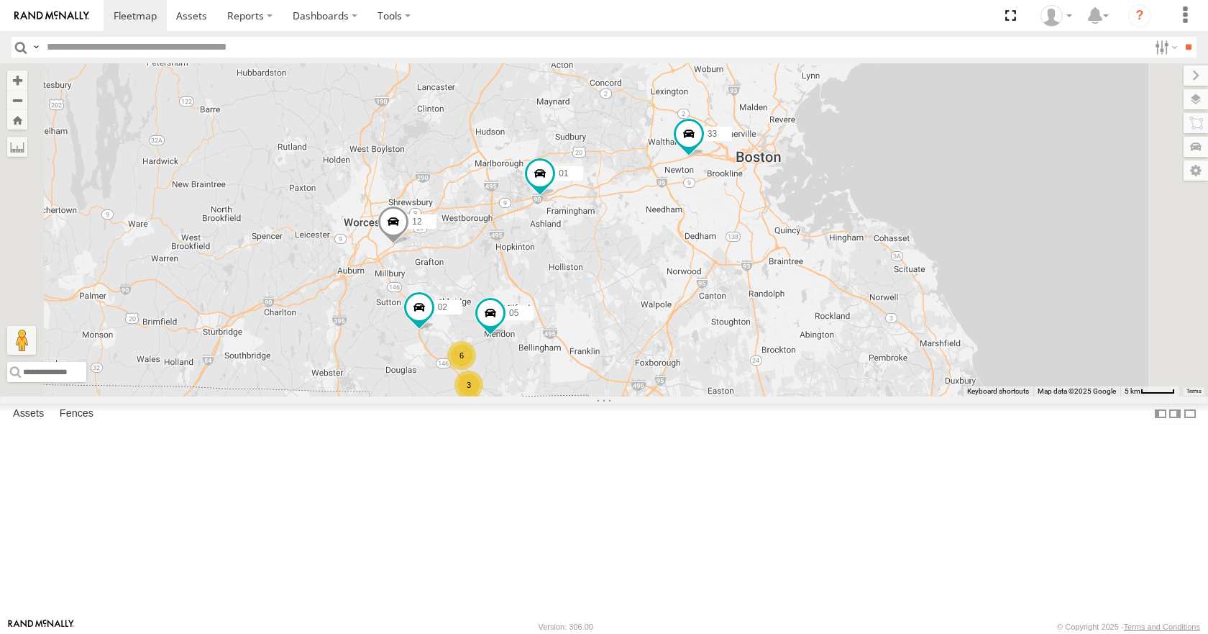
drag, startPoint x: 790, startPoint y: 306, endPoint x: 749, endPoint y: 322, distance: 44.2
click at [749, 322] on div "35 08 04 11 03 14 33 12 05 02 01 3 6" at bounding box center [604, 229] width 1208 height 332
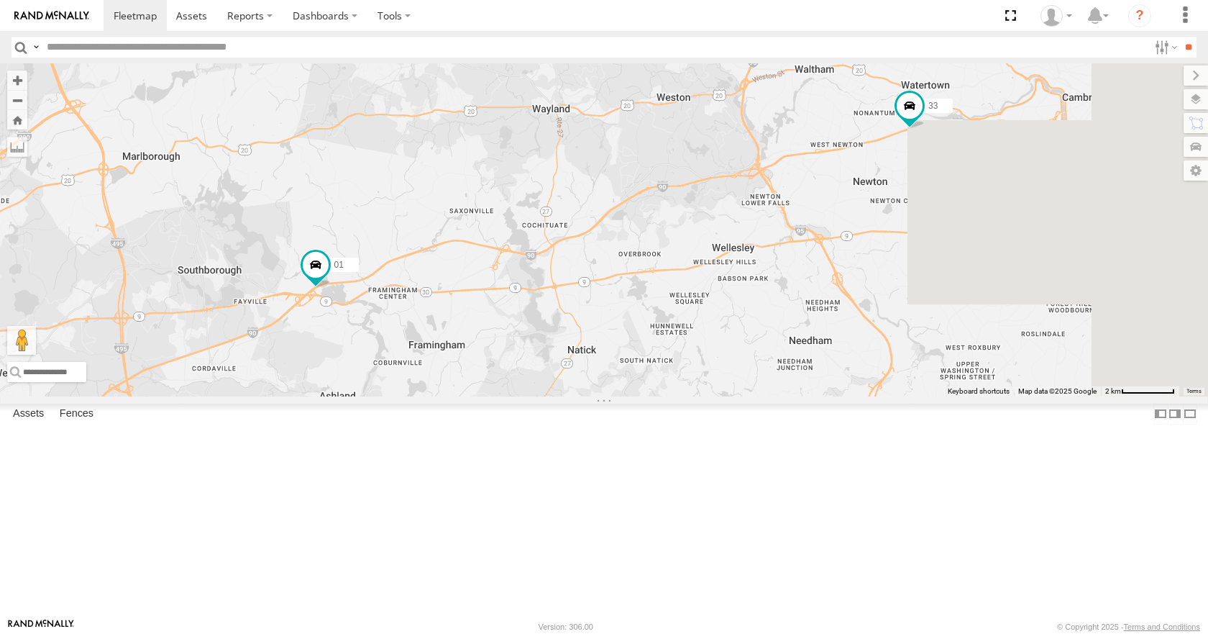
drag, startPoint x: 742, startPoint y: 306, endPoint x: 587, endPoint y: 404, distance: 183.9
click at [587, 395] on div "35 08 04 11 03 14 33 12 05 02 01" at bounding box center [604, 229] width 1208 height 332
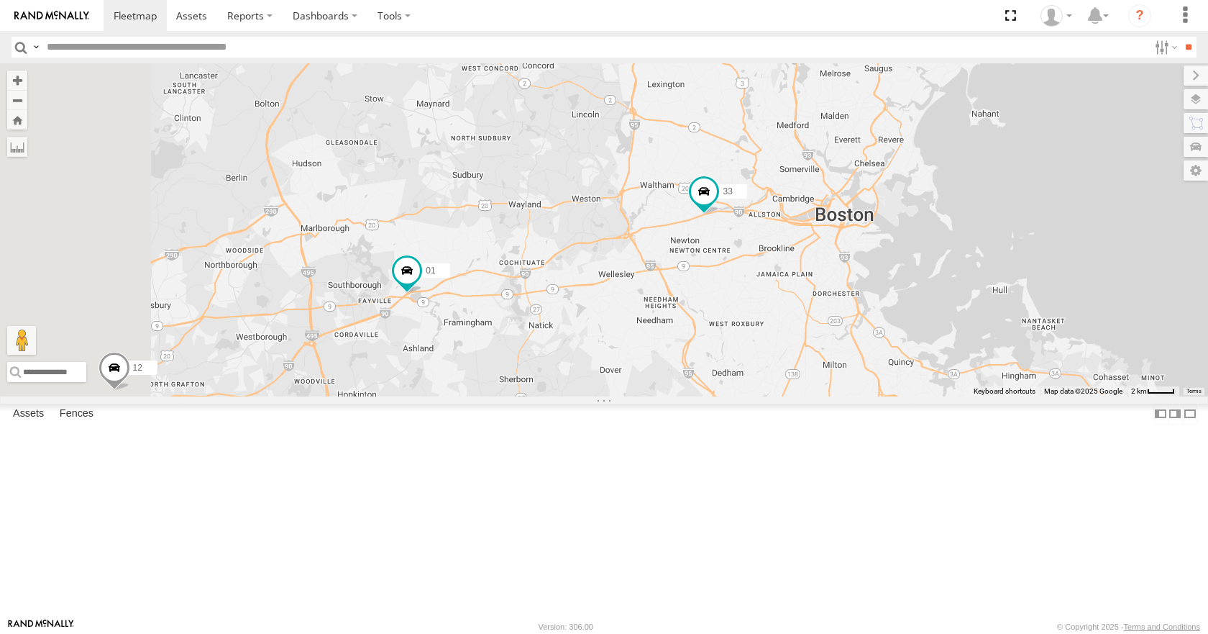
drag, startPoint x: 621, startPoint y: 361, endPoint x: 685, endPoint y: 360, distance: 63.3
click at [685, 360] on div "35 08 04 11 03 14 33 12 05 02 01" at bounding box center [604, 229] width 1208 height 332
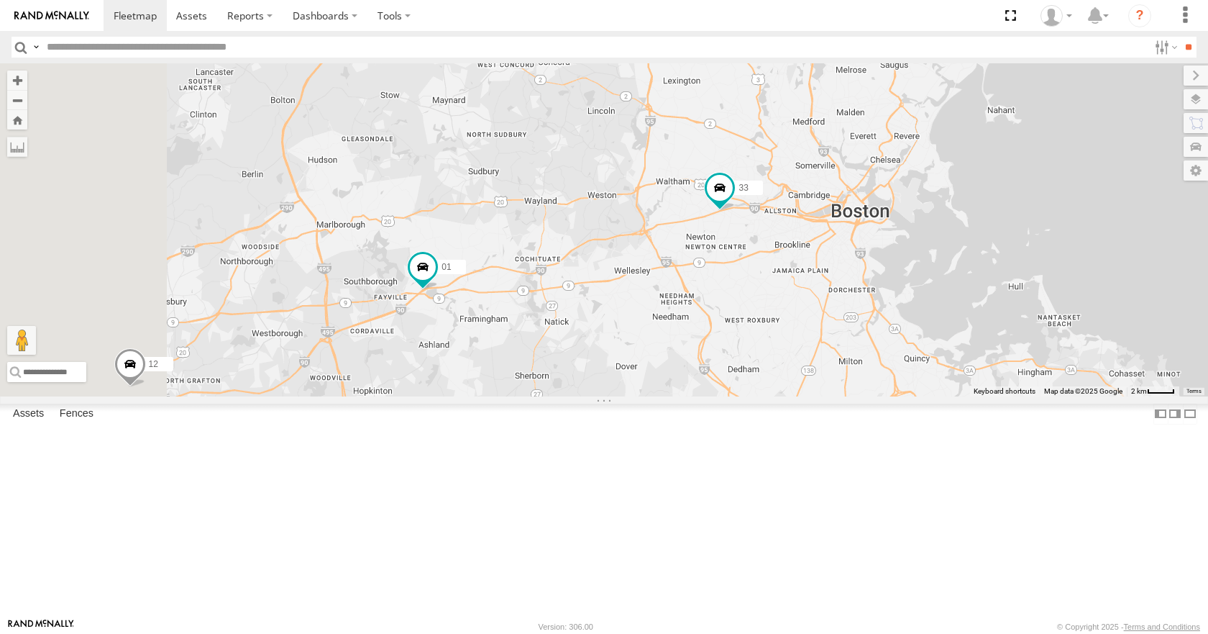
drag, startPoint x: 712, startPoint y: 303, endPoint x: 730, endPoint y: 298, distance: 18.7
click at [730, 298] on div "35 08 04 11 03 14 33 12 05 02 01" at bounding box center [604, 229] width 1208 height 332
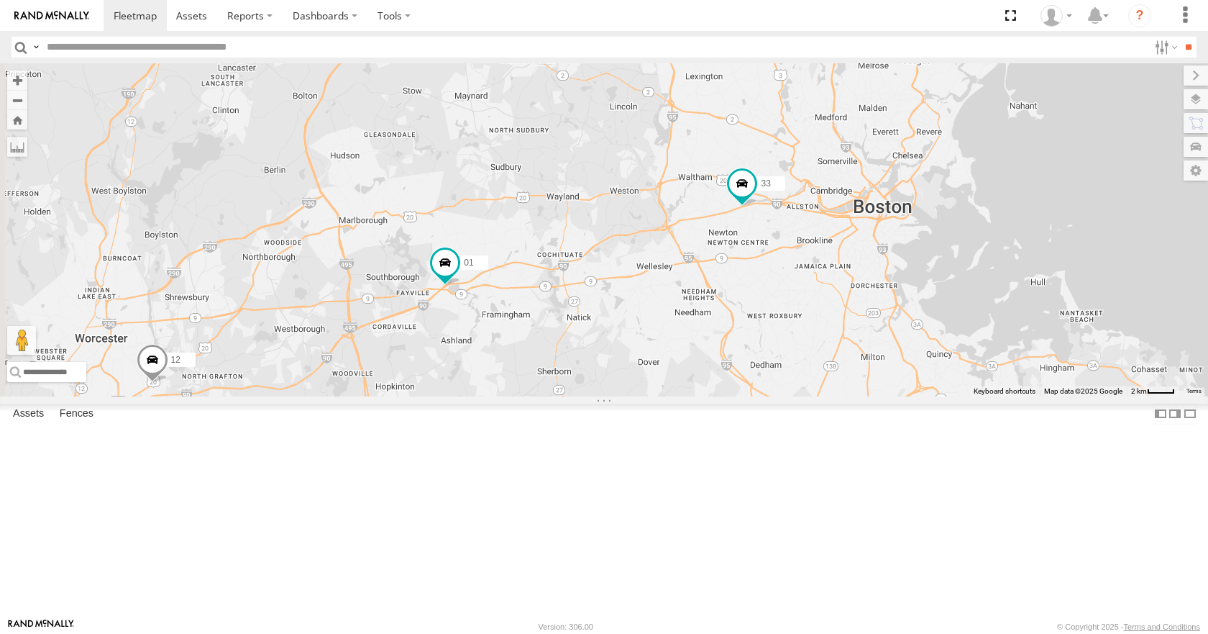
drag, startPoint x: 761, startPoint y: 294, endPoint x: 783, endPoint y: 289, distance: 22.9
click at [783, 289] on div "35 08 04 11 03 14 33 12 05 02 01" at bounding box center [604, 229] width 1208 height 332
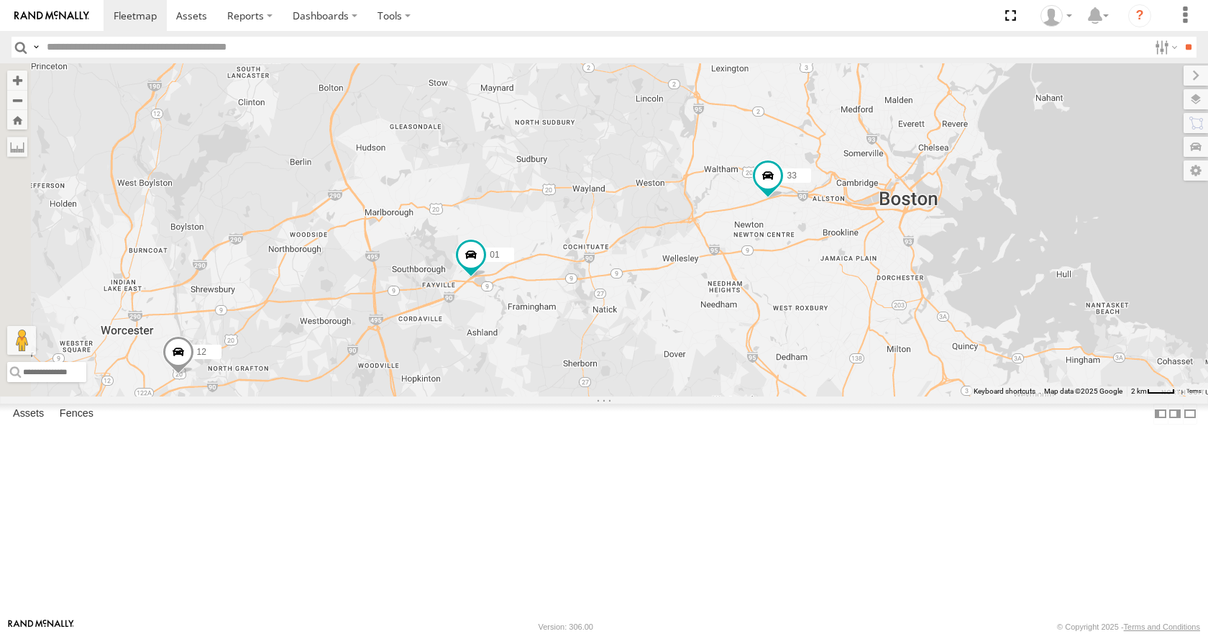
drag, startPoint x: 849, startPoint y: 269, endPoint x: 877, endPoint y: 263, distance: 27.9
click at [877, 263] on div "35 08 04 11 03 14 33 12 05 02 01" at bounding box center [604, 229] width 1208 height 332
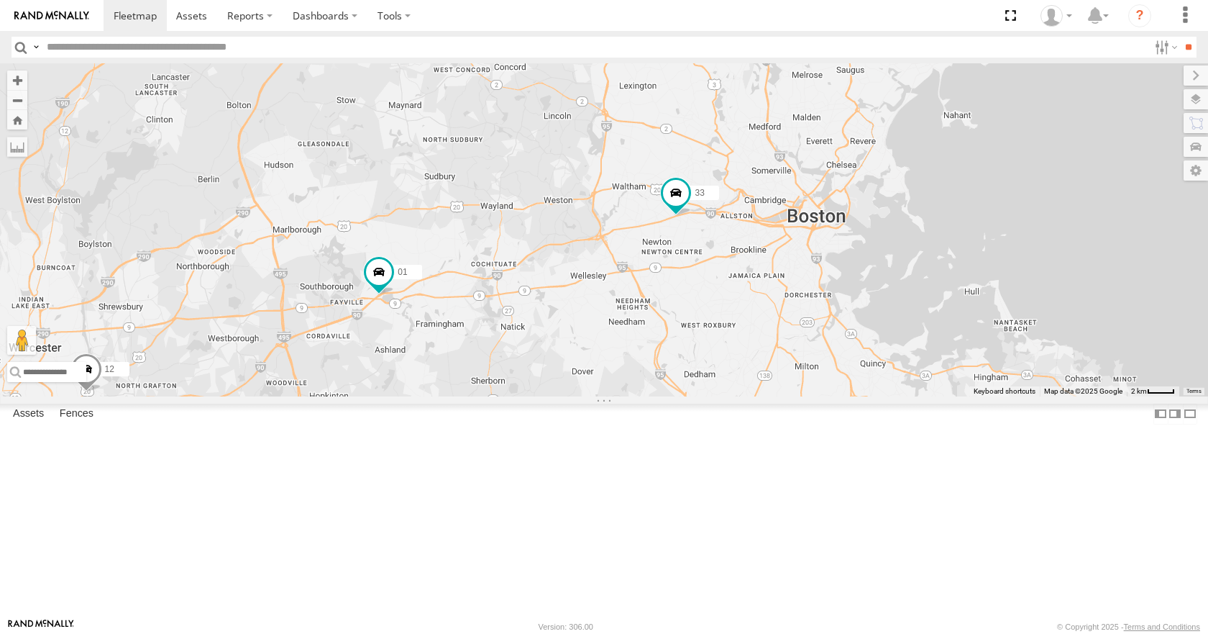
drag, startPoint x: 831, startPoint y: 424, endPoint x: 733, endPoint y: 442, distance: 99.4
click at [733, 395] on div "35 08 04 11 03 14 33 12 05 02 01" at bounding box center [604, 229] width 1208 height 332
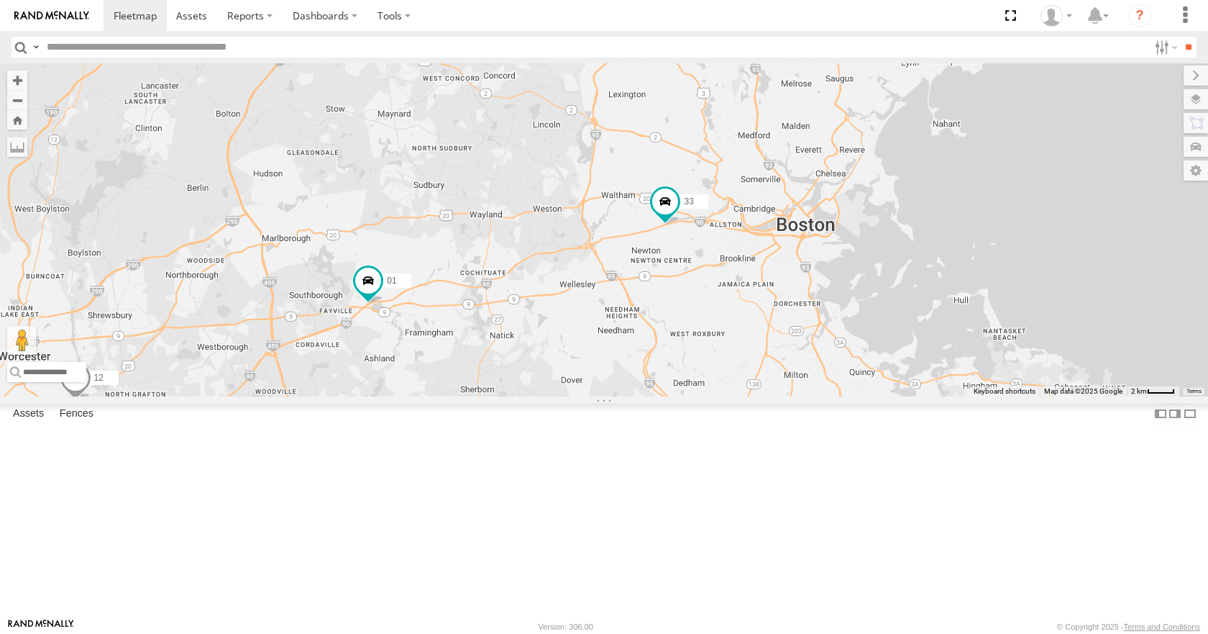
drag, startPoint x: 818, startPoint y: 261, endPoint x: 807, endPoint y: 271, distance: 15.3
click at [807, 271] on div "35 08 04 11 03 14 33 12 05 02 01" at bounding box center [604, 229] width 1208 height 332
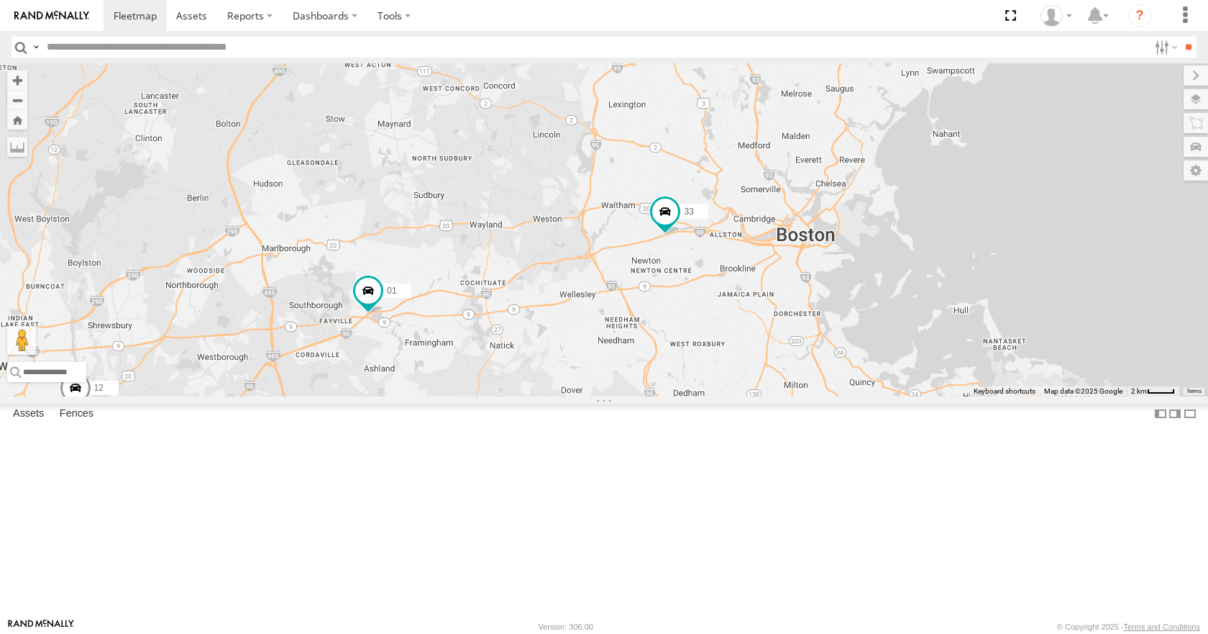
drag, startPoint x: 812, startPoint y: 193, endPoint x: 812, endPoint y: 205, distance: 11.5
click at [812, 205] on div "35 08 04 11 03 14 33 12 05 02 01" at bounding box center [604, 229] width 1208 height 332
click at [843, 127] on div "35 08 04 11 03 14 33 12 05 02 01" at bounding box center [604, 229] width 1208 height 332
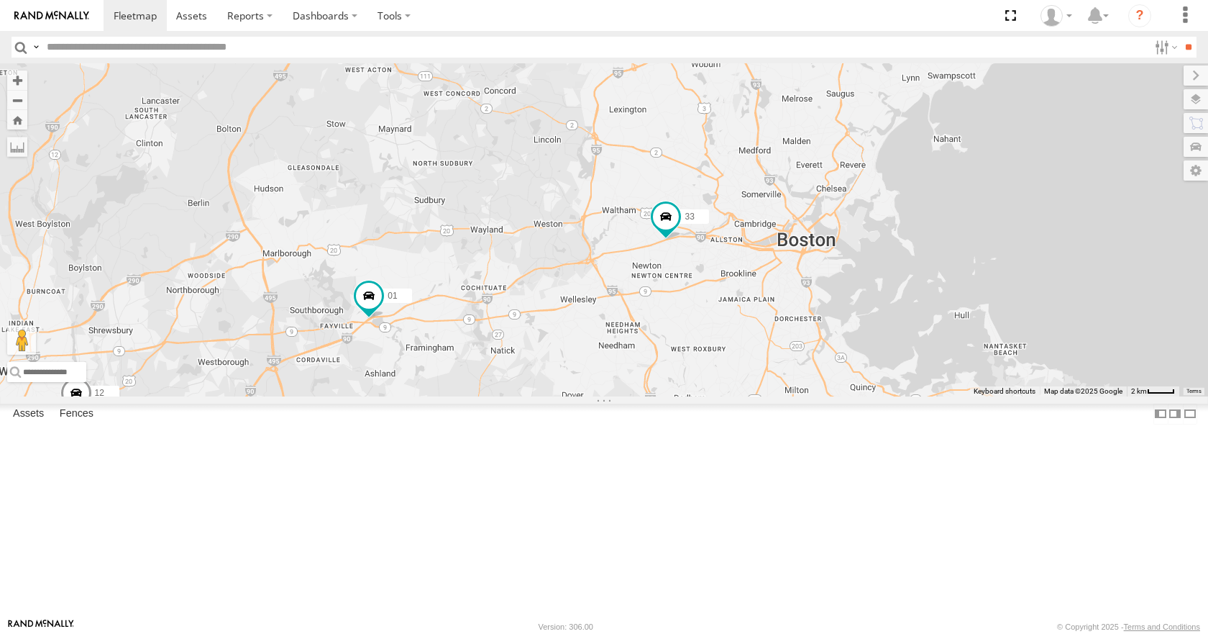
drag, startPoint x: 866, startPoint y: 161, endPoint x: 876, endPoint y: 152, distance: 13.3
click at [876, 152] on div "35 08 04 11 03 14 33 12 05 02 01" at bounding box center [604, 229] width 1208 height 332
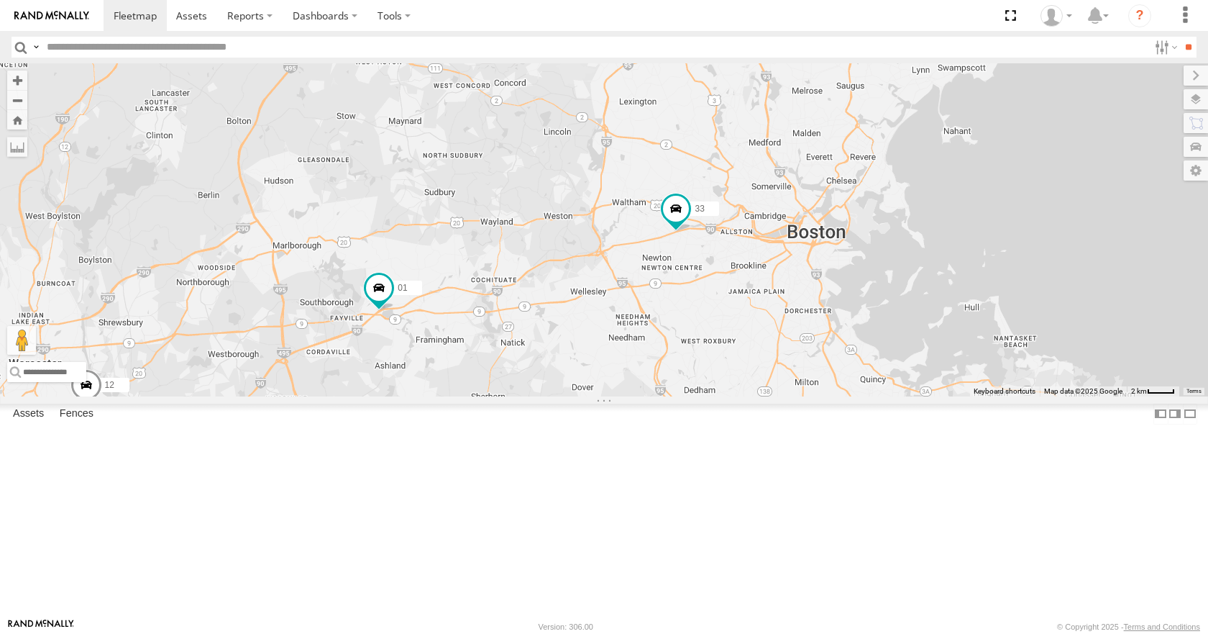
drag, startPoint x: 984, startPoint y: 188, endPoint x: 992, endPoint y: 177, distance: 13.4
click at [992, 177] on div "35 08 04 11 03 14 33 12 05 02 01" at bounding box center [604, 229] width 1208 height 332
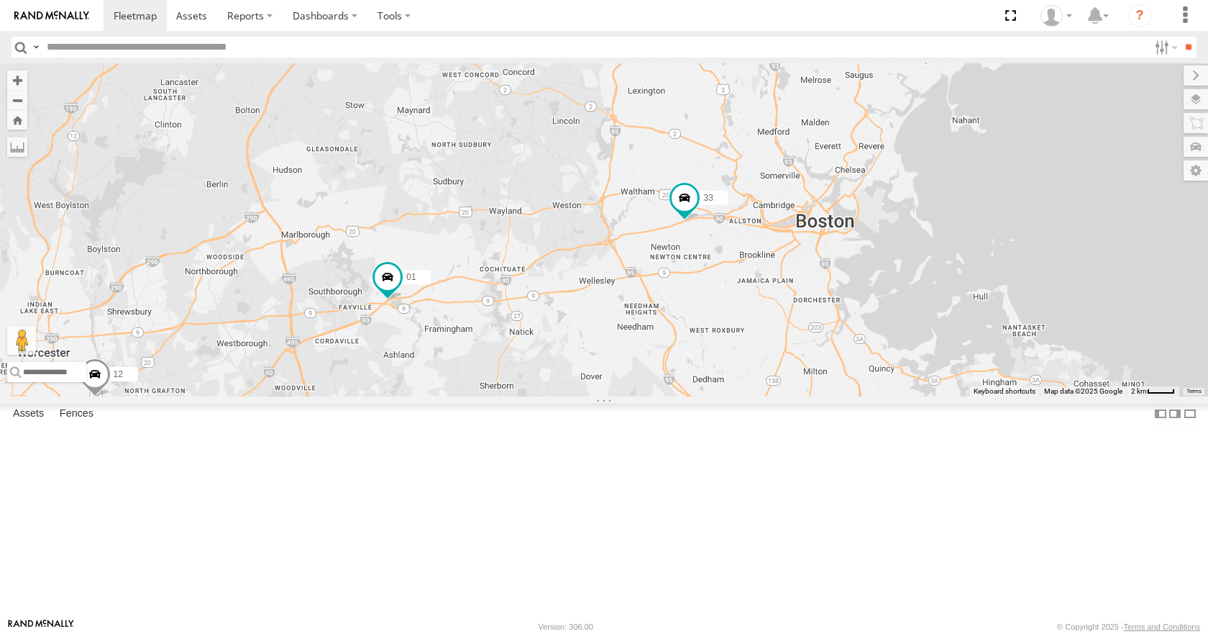
click at [987, 217] on div "35 08 04 11 03 14 33 12 05 02 01" at bounding box center [604, 229] width 1208 height 332
drag, startPoint x: 960, startPoint y: 229, endPoint x: 962, endPoint y: 219, distance: 9.6
click at [962, 219] on div "35 08 04 11 03 14 33 12 05 02 01" at bounding box center [604, 229] width 1208 height 332
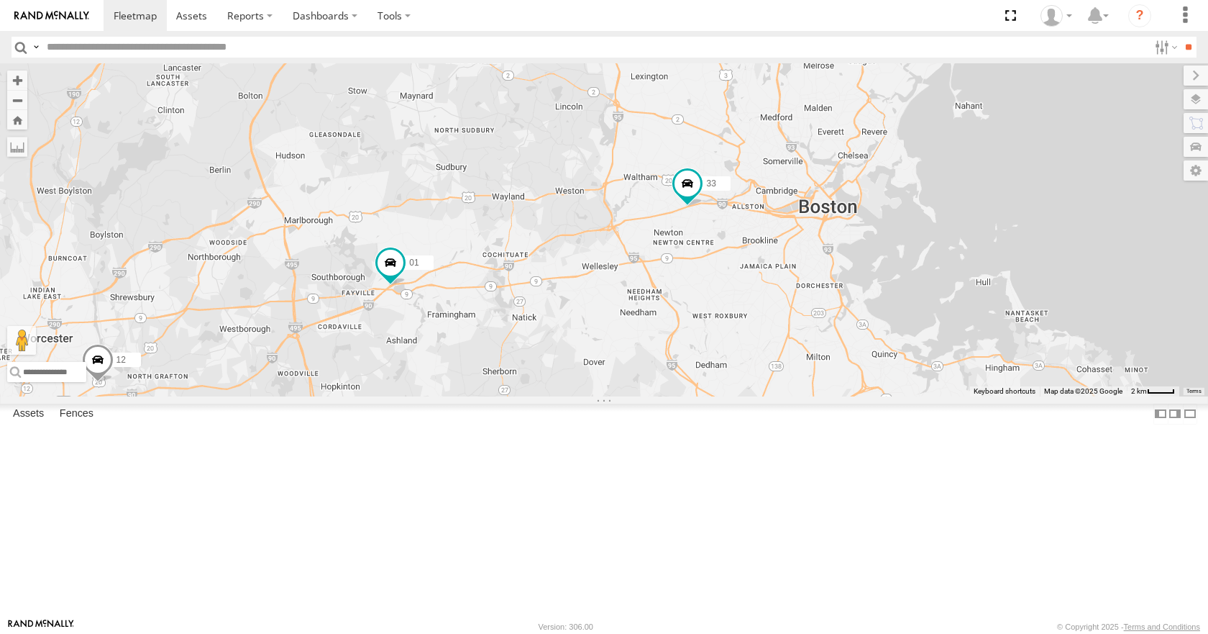
drag, startPoint x: 962, startPoint y: 270, endPoint x: 962, endPoint y: 261, distance: 9.3
click at [962, 261] on div "35 08 04 11 03 14 33 12 05 02 01" at bounding box center [604, 229] width 1208 height 332
drag, startPoint x: 994, startPoint y: 241, endPoint x: 1022, endPoint y: 252, distance: 30.0
click at [1022, 252] on div "35 08 04 11 03 14 33 12 05 02 01" at bounding box center [604, 229] width 1208 height 332
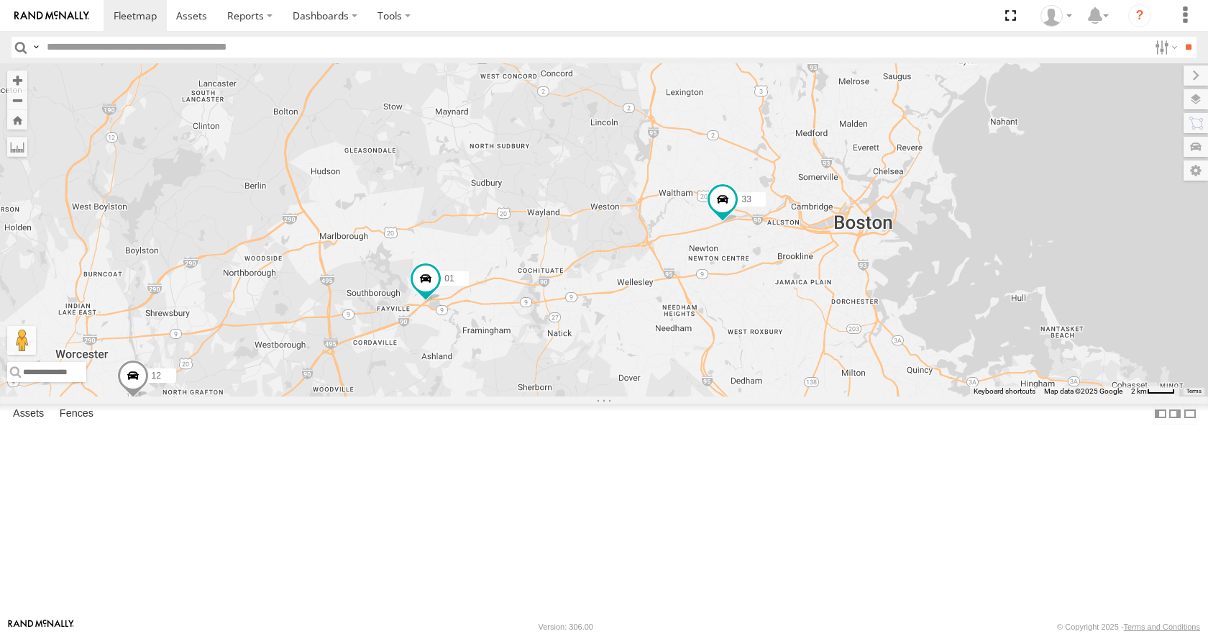
drag, startPoint x: 1097, startPoint y: 243, endPoint x: 1079, endPoint y: 260, distance: 24.9
click at [1079, 260] on div "35 08 04 11 03 14 33 12 05 02 01" at bounding box center [604, 229] width 1208 height 332
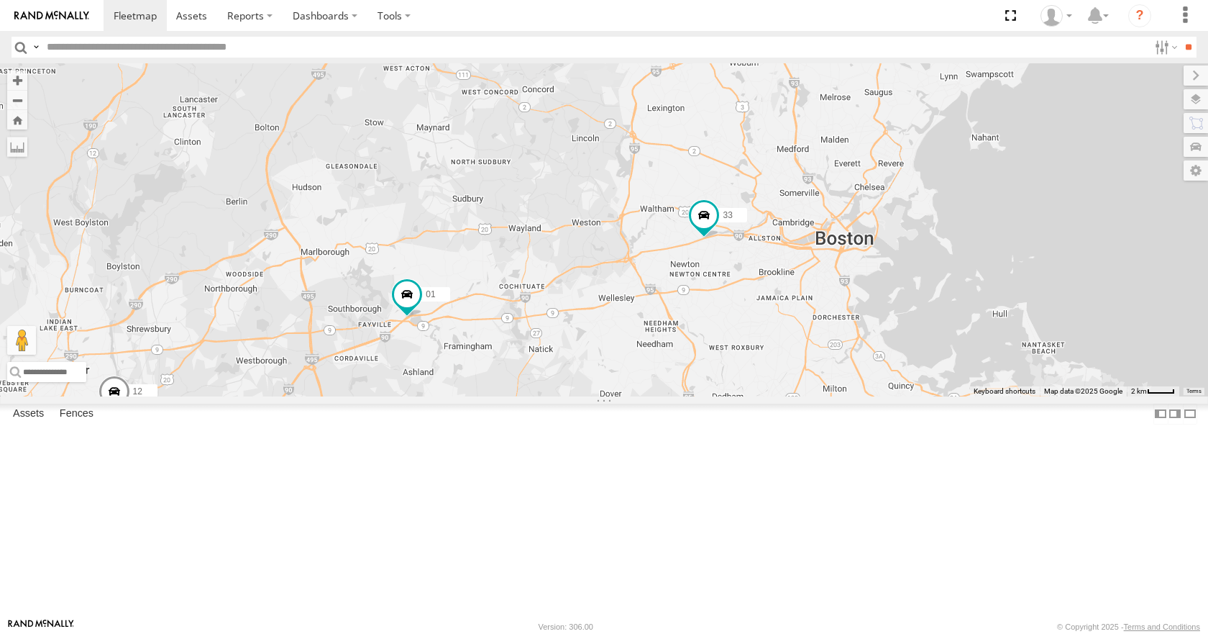
drag, startPoint x: 1072, startPoint y: 278, endPoint x: 1043, endPoint y: 289, distance: 30.7
click at [1043, 289] on div "35 08 04 11 03 14 33 12 05 02 01" at bounding box center [604, 229] width 1208 height 332
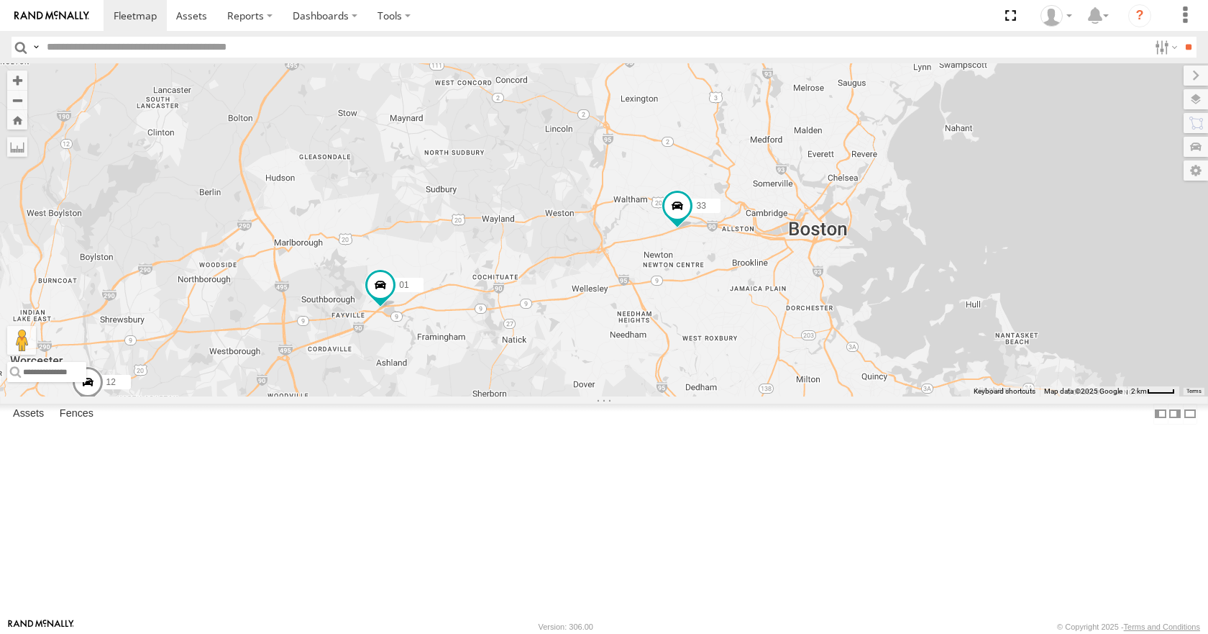
drag, startPoint x: 1020, startPoint y: 307, endPoint x: 1019, endPoint y: 283, distance: 23.8
click at [1019, 283] on div "35 08 04 11 03 14 33 12 05 02 01" at bounding box center [604, 229] width 1208 height 332
drag, startPoint x: 1005, startPoint y: 346, endPoint x: 1015, endPoint y: 338, distance: 12.8
click at [1015, 338] on div "35 08 04 11 03 14 33 12 05 02 01" at bounding box center [604, 229] width 1208 height 332
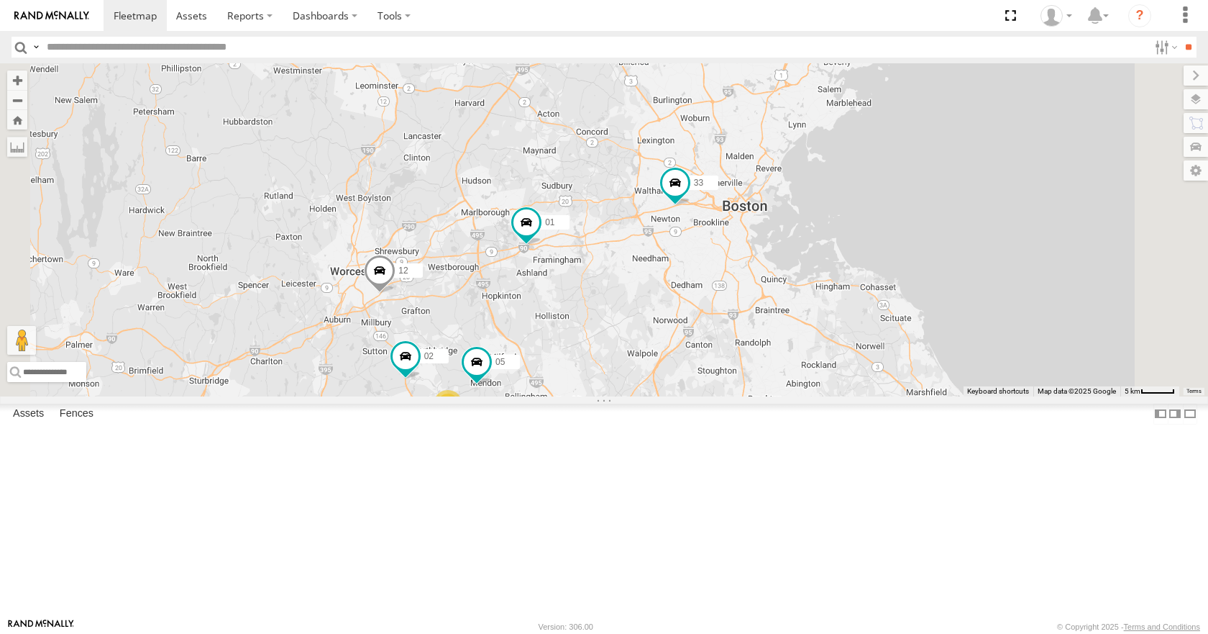
drag, startPoint x: 840, startPoint y: 411, endPoint x: 835, endPoint y: 383, distance: 29.2
click at [835, 383] on div "35 08 04 11 03 14 33 12 05 02 01 3 6" at bounding box center [604, 229] width 1208 height 332
click at [831, 352] on div "35 08 04 11 03 14 33 12 05 02 01 3 6" at bounding box center [604, 229] width 1208 height 332
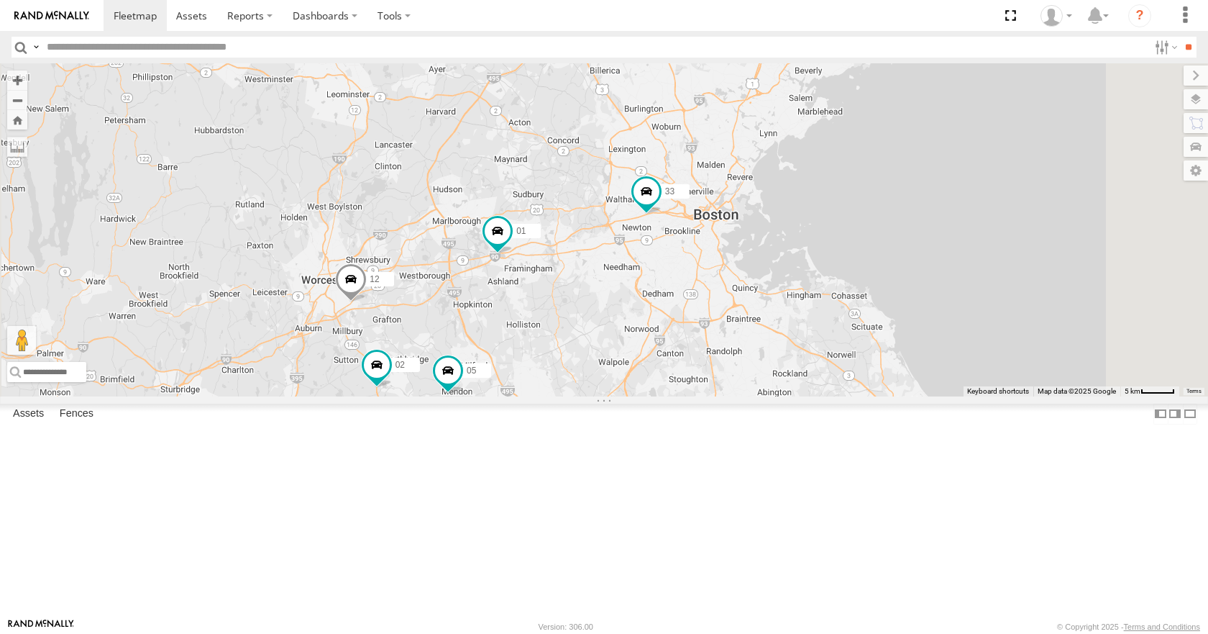
drag, startPoint x: 887, startPoint y: 365, endPoint x: 851, endPoint y: 375, distance: 37.8
click at [851, 375] on div "35 08 04 11 03 14 33 12 05 02 01 3 6" at bounding box center [604, 229] width 1208 height 332
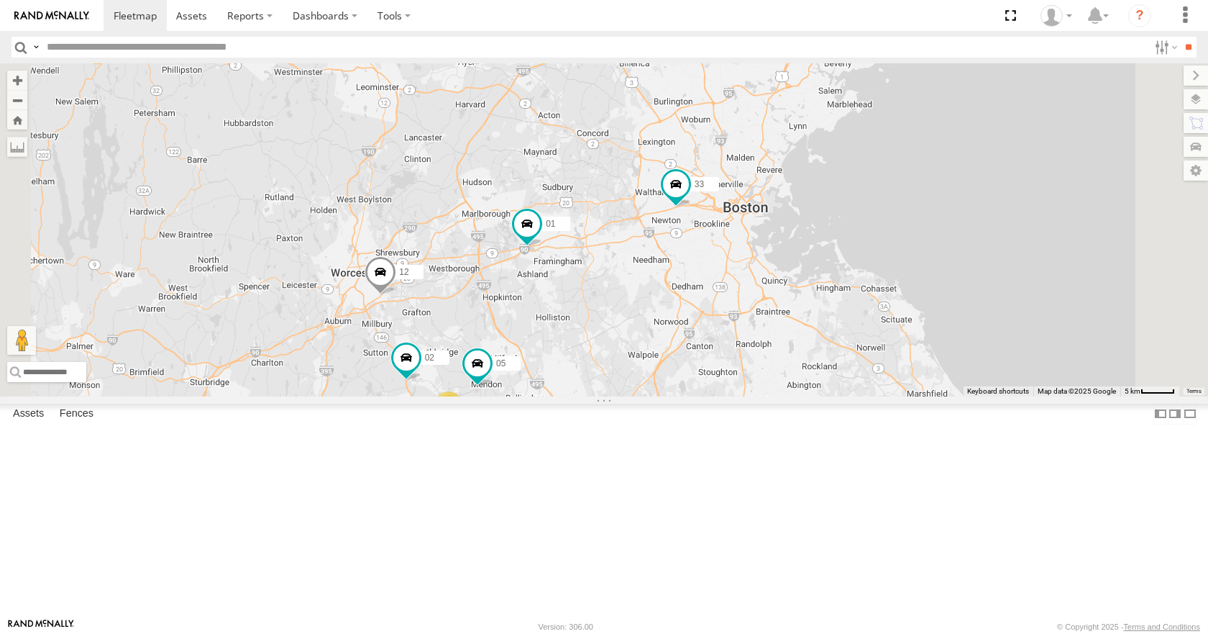
drag, startPoint x: 772, startPoint y: 178, endPoint x: 807, endPoint y: 170, distance: 35.4
click at [807, 170] on div "35 08 04 11 03 14 33 12 05 02 01 3 6" at bounding box center [604, 229] width 1208 height 332
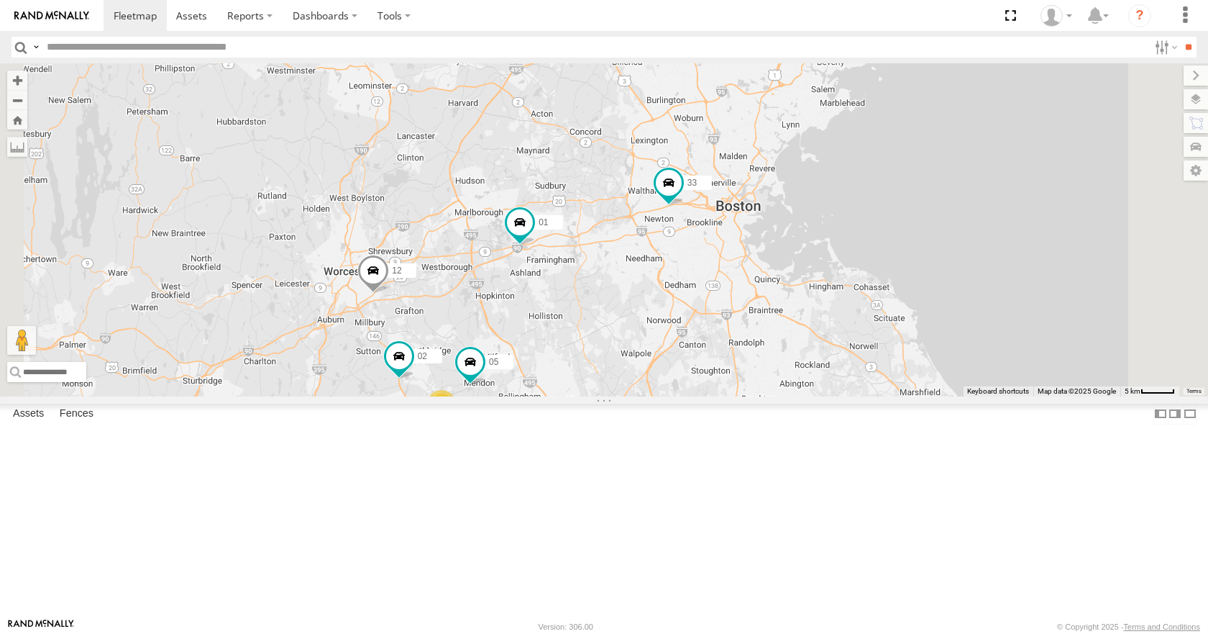
drag, startPoint x: 787, startPoint y: 220, endPoint x: 778, endPoint y: 218, distance: 8.9
click at [778, 218] on div "35 08 04 11 03 14 33 12 05 02 01 3 6" at bounding box center [604, 229] width 1208 height 332
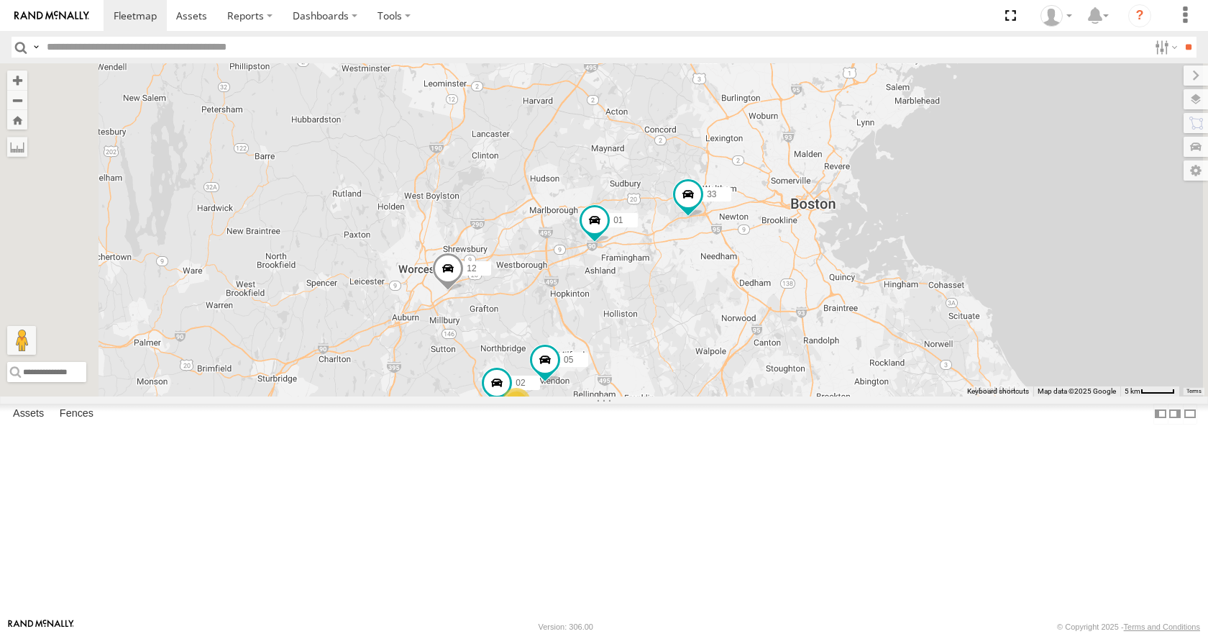
drag, startPoint x: 802, startPoint y: 273, endPoint x: 880, endPoint y: 270, distance: 77.7
click at [880, 270] on div "35 08 04 11 03 14 33 12 05 02 01 3 6" at bounding box center [604, 229] width 1208 height 332
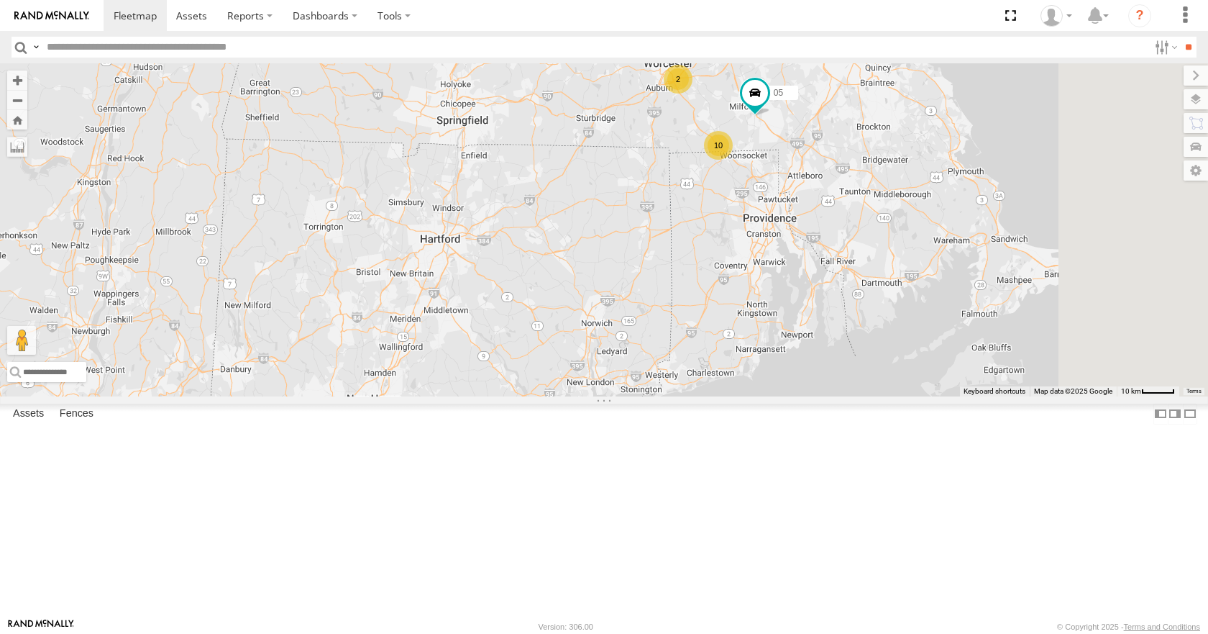
drag, startPoint x: 994, startPoint y: 170, endPoint x: 803, endPoint y: 313, distance: 238.3
click at [803, 313] on div "35 08 04 11 03 10 2 05 01" at bounding box center [604, 229] width 1208 height 332
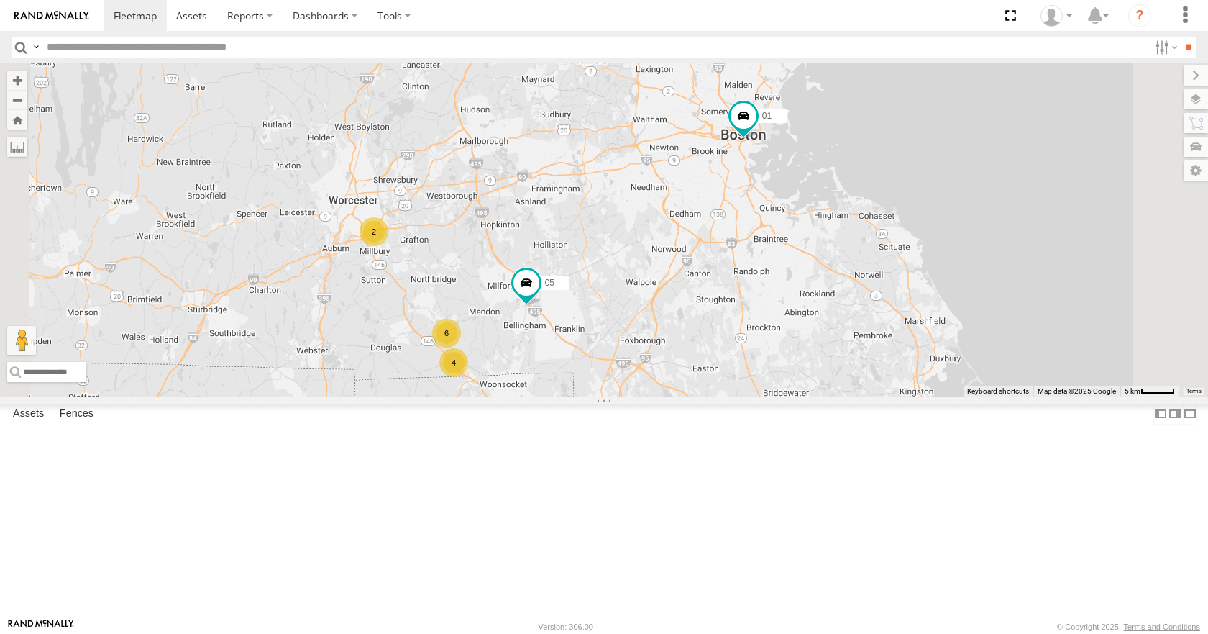
drag, startPoint x: 991, startPoint y: 168, endPoint x: 864, endPoint y: 260, distance: 156.1
click at [864, 260] on div "35 08 04 11 03 05 01 14 4 6 2" at bounding box center [604, 229] width 1208 height 332
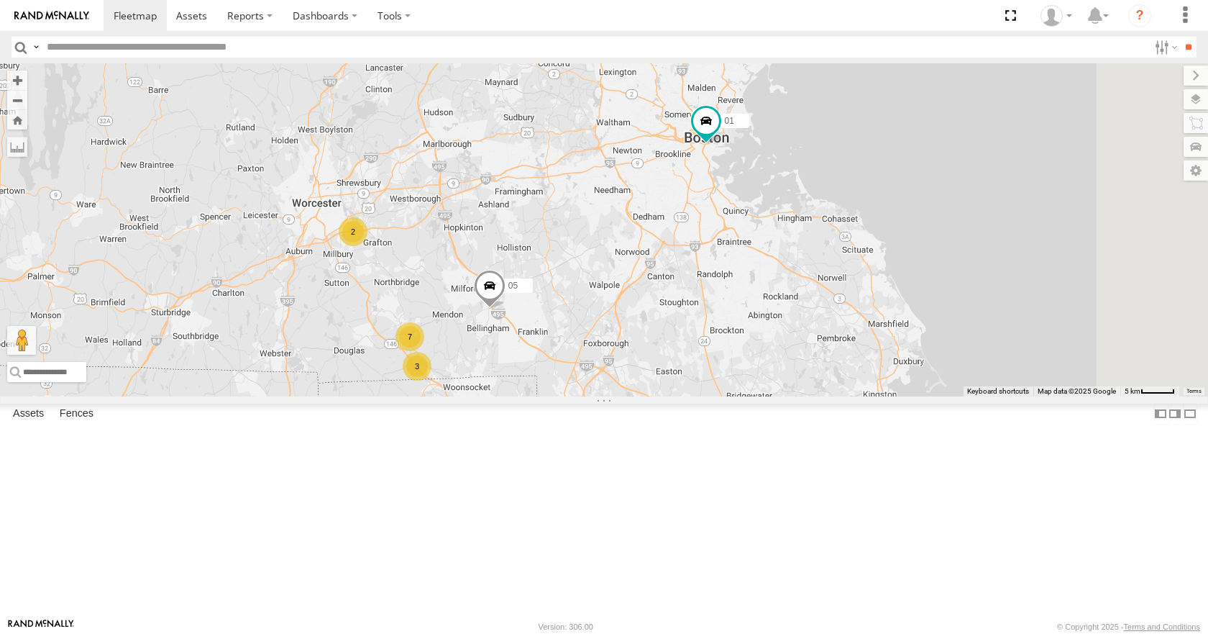
drag, startPoint x: 986, startPoint y: 189, endPoint x: 887, endPoint y: 344, distance: 184.3
click at [887, 344] on div "35 08 04 11 03 3 7 2 05 01" at bounding box center [604, 229] width 1208 height 332
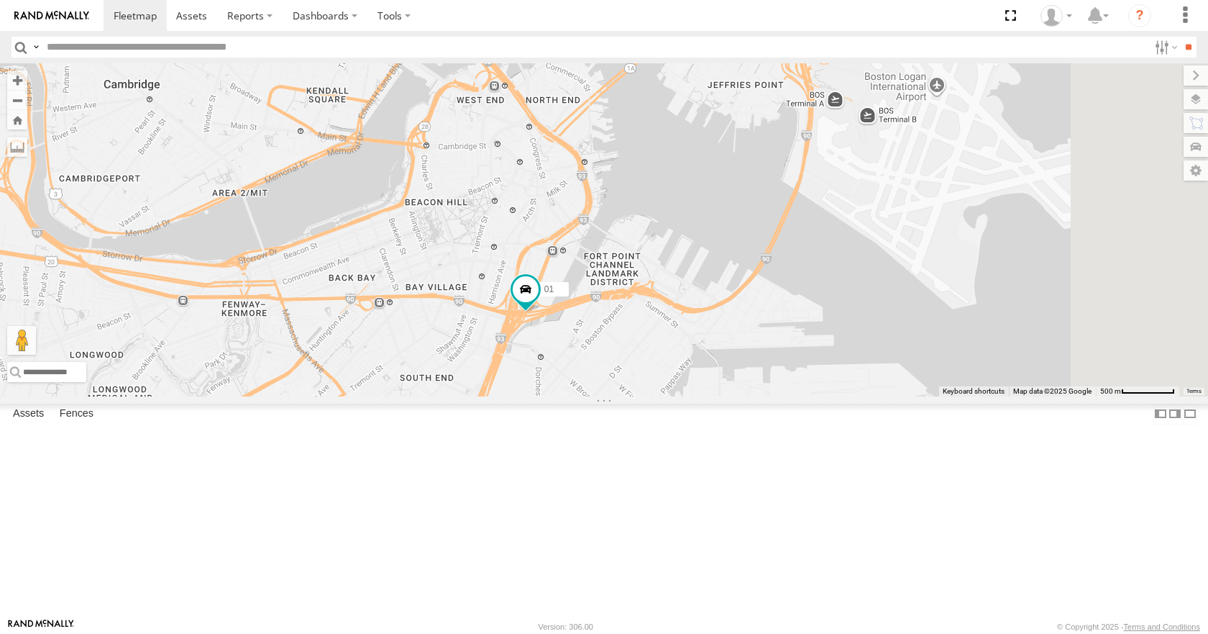
drag, startPoint x: 791, startPoint y: 219, endPoint x: 732, endPoint y: 329, distance: 124.8
click at [732, 329] on div "35 08 04 11 03 05 01 14" at bounding box center [604, 229] width 1208 height 332
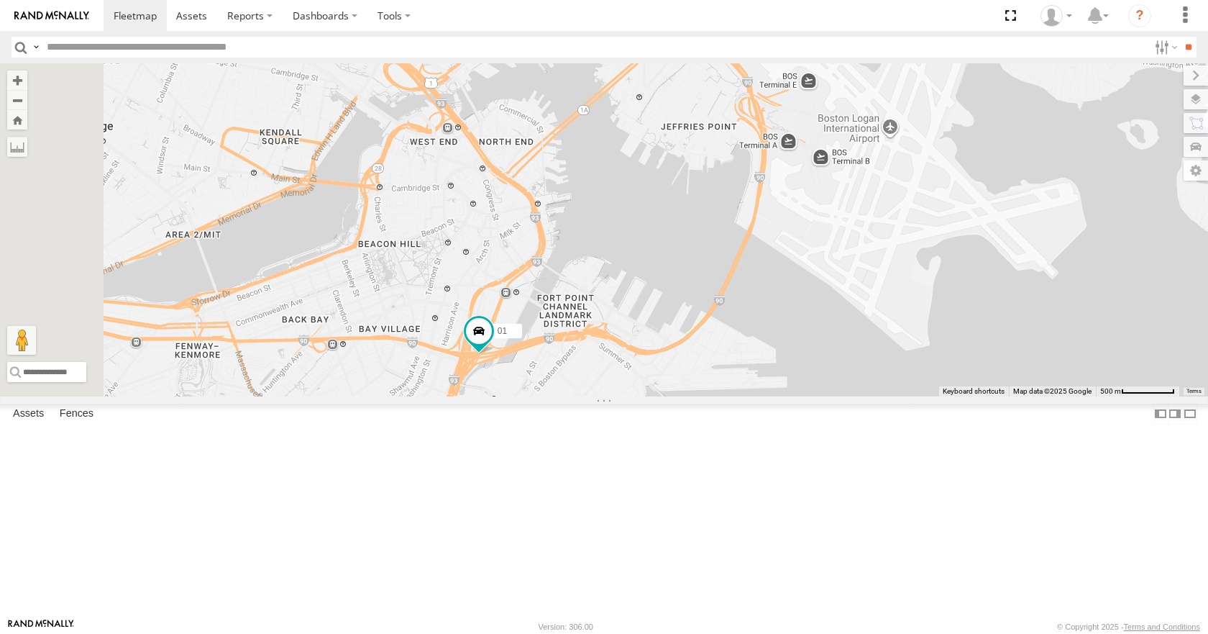
drag, startPoint x: 775, startPoint y: 317, endPoint x: 738, endPoint y: 353, distance: 51.4
click at [738, 353] on div "35 08 04 11 03 05 01 14" at bounding box center [604, 229] width 1208 height 332
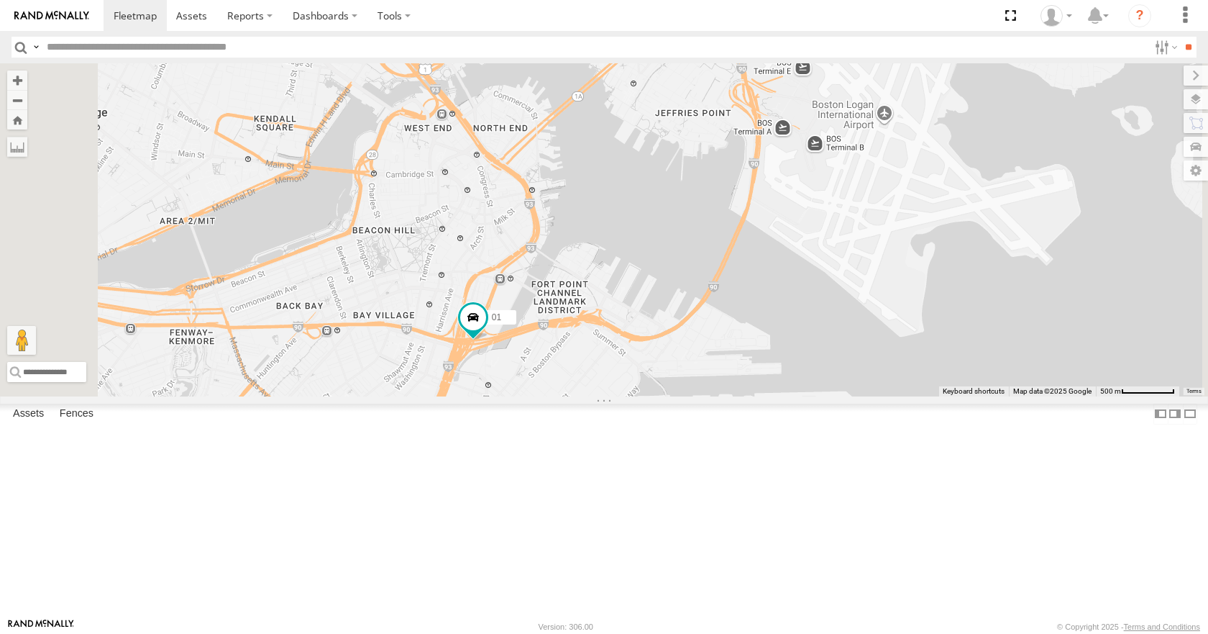
drag, startPoint x: 792, startPoint y: 316, endPoint x: 781, endPoint y: 304, distance: 16.3
click at [781, 304] on div "35 08 04 11 03 05 01 14" at bounding box center [604, 229] width 1208 height 332
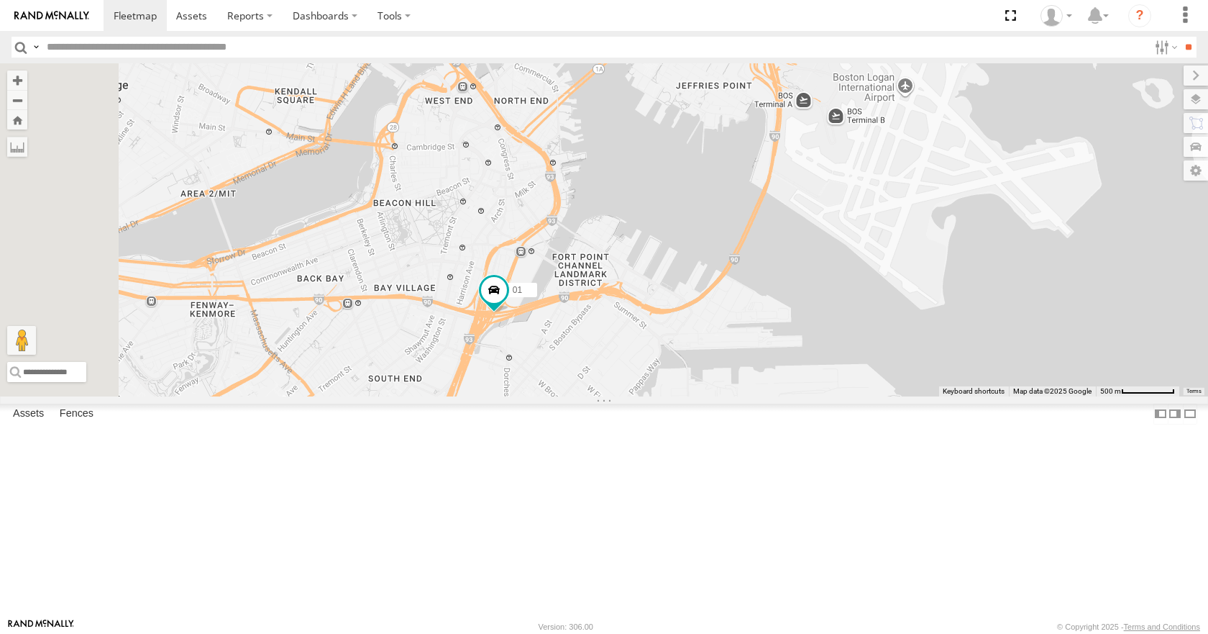
drag, startPoint x: 735, startPoint y: 304, endPoint x: 758, endPoint y: 272, distance: 39.7
click at [758, 272] on div "35 08 04 11 03 05 01 14" at bounding box center [604, 229] width 1208 height 332
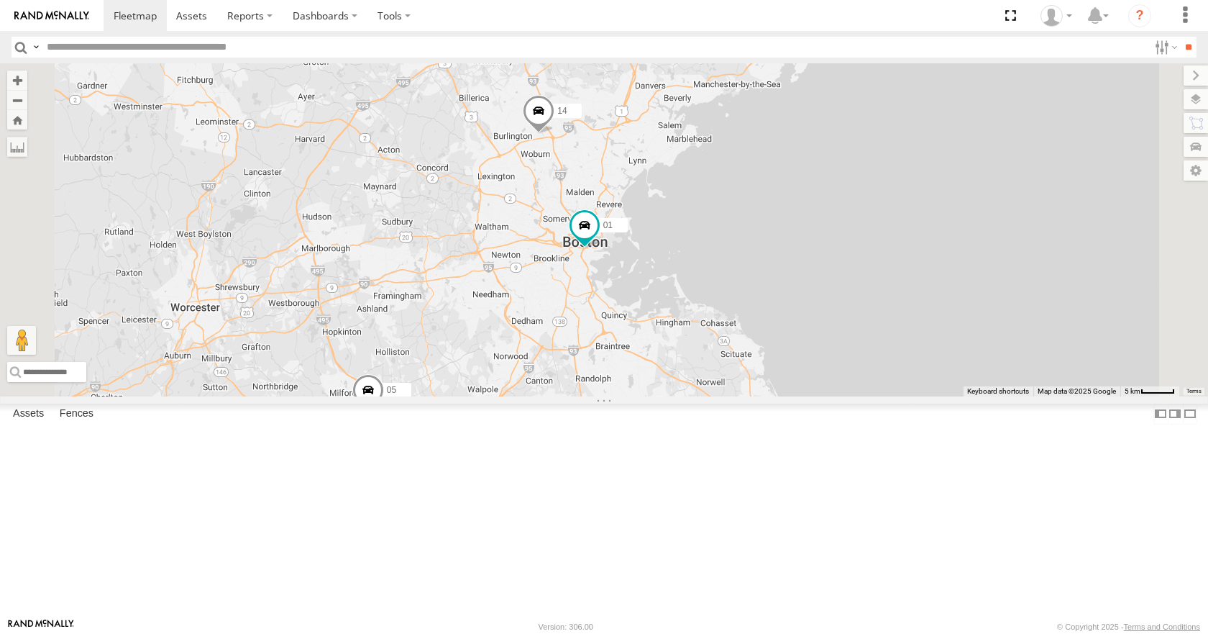
drag, startPoint x: 620, startPoint y: 423, endPoint x: 744, endPoint y: 370, distance: 135.3
click at [744, 370] on div "35 08 04 11 03 05 01 14 3 7" at bounding box center [604, 229] width 1208 height 332
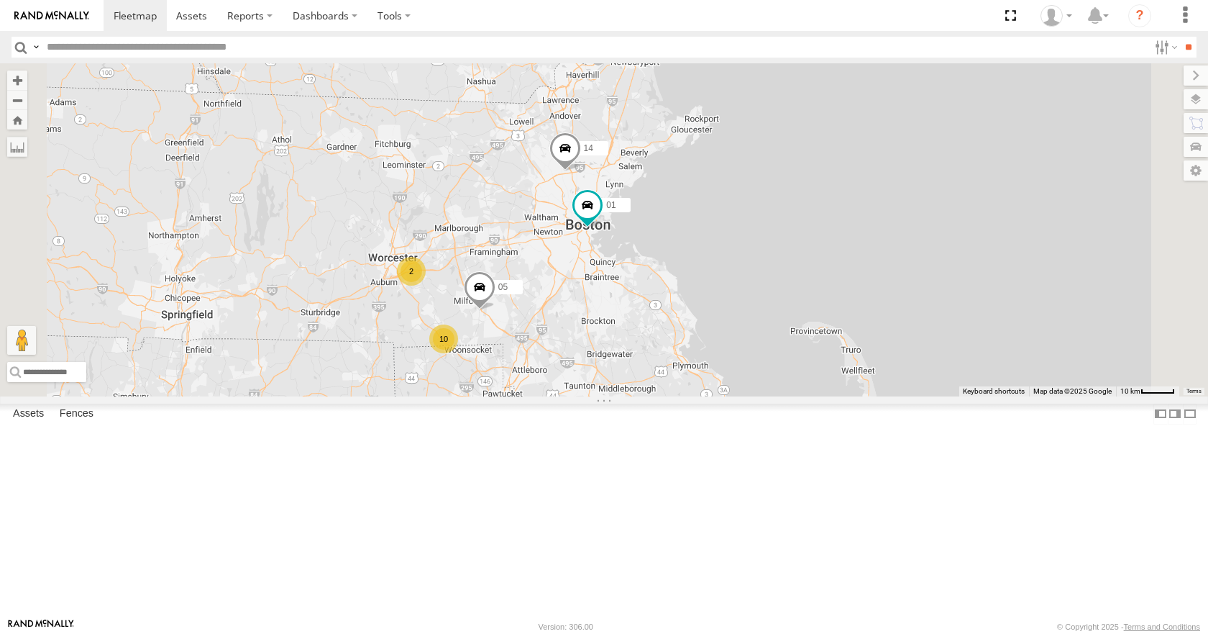
drag, startPoint x: 694, startPoint y: 378, endPoint x: 726, endPoint y: 351, distance: 41.8
click at [726, 351] on div "35 08 04 11 03 05 01 14 10 2" at bounding box center [604, 229] width 1208 height 332
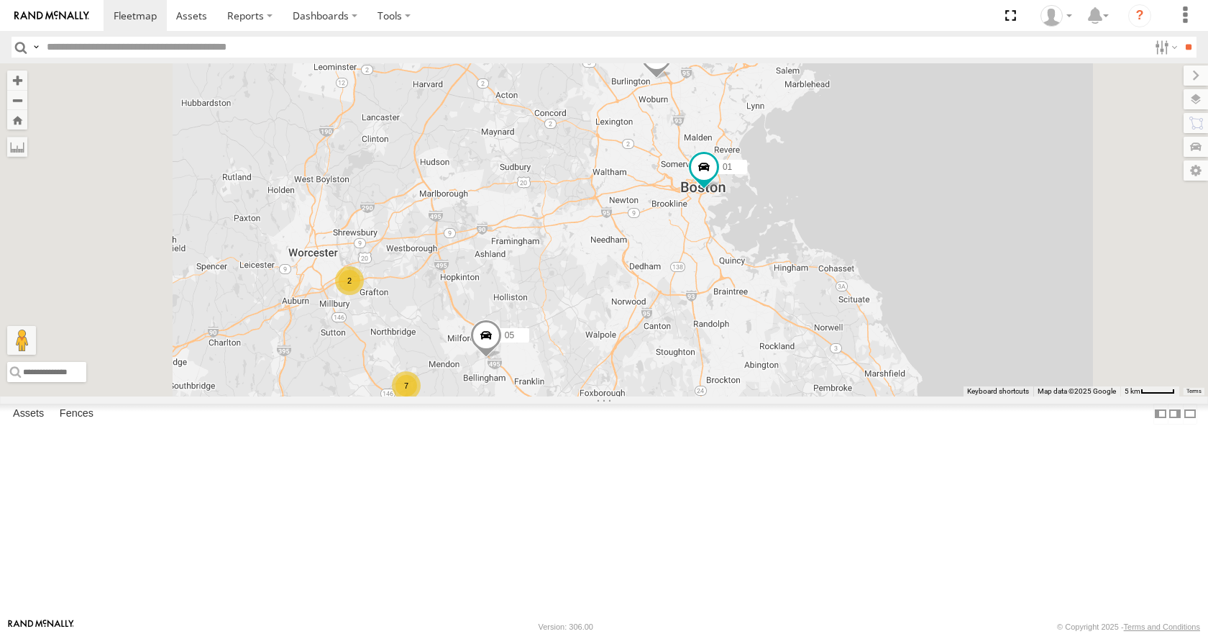
drag, startPoint x: 720, startPoint y: 340, endPoint x: 760, endPoint y: 329, distance: 41.9
click at [760, 329] on div "35 08 04 11 03 05 01 14 3 7 2" at bounding box center [604, 229] width 1208 height 332
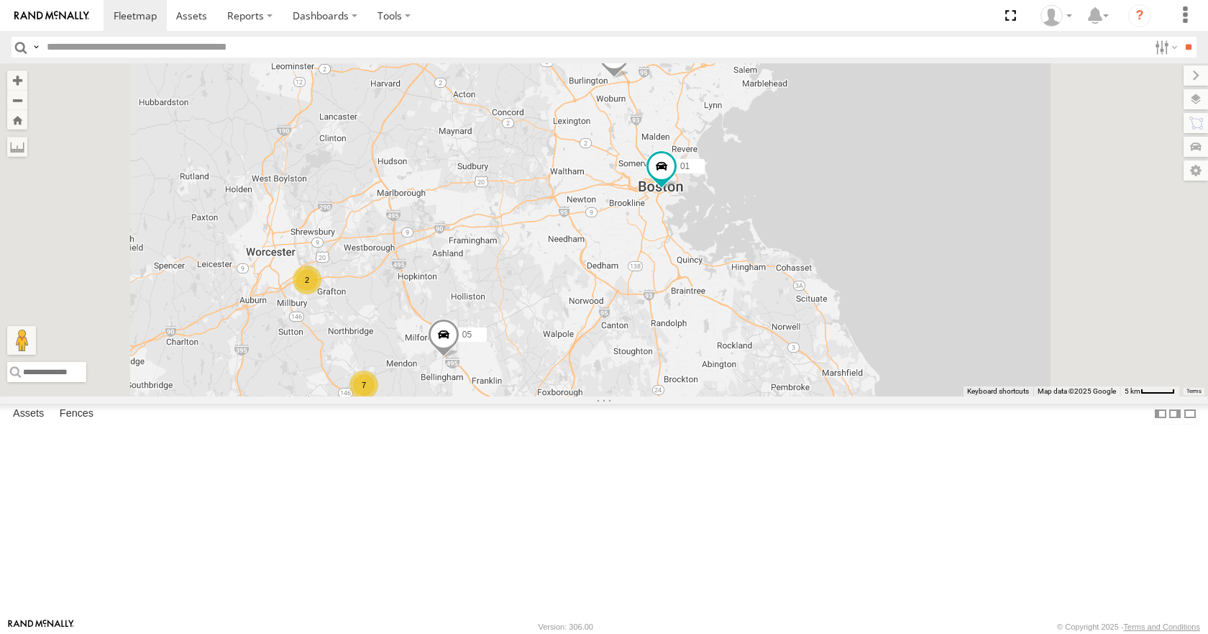
drag, startPoint x: 750, startPoint y: 335, endPoint x: 702, endPoint y: 334, distance: 48.2
click at [702, 334] on div "35 08 04 11 03 05 01 14 3 7 2" at bounding box center [604, 229] width 1208 height 332
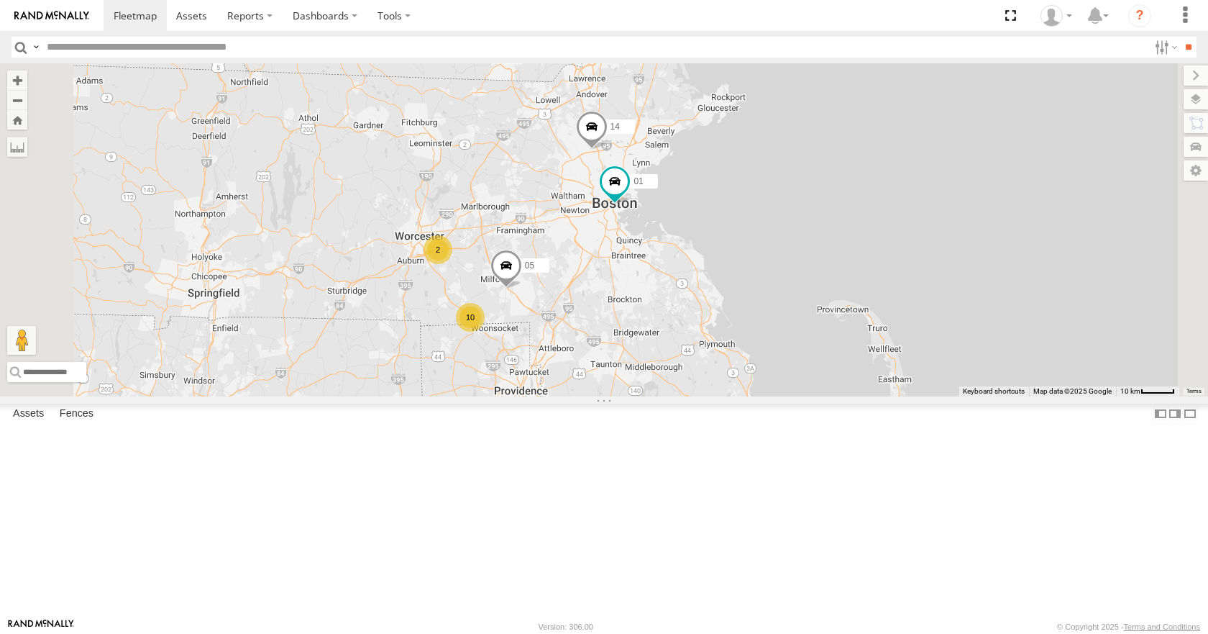
drag, startPoint x: 739, startPoint y: 308, endPoint x: 721, endPoint y: 296, distance: 21.7
click at [721, 296] on div "35 08 04 11 03 05 01 14 10 2" at bounding box center [604, 229] width 1208 height 332
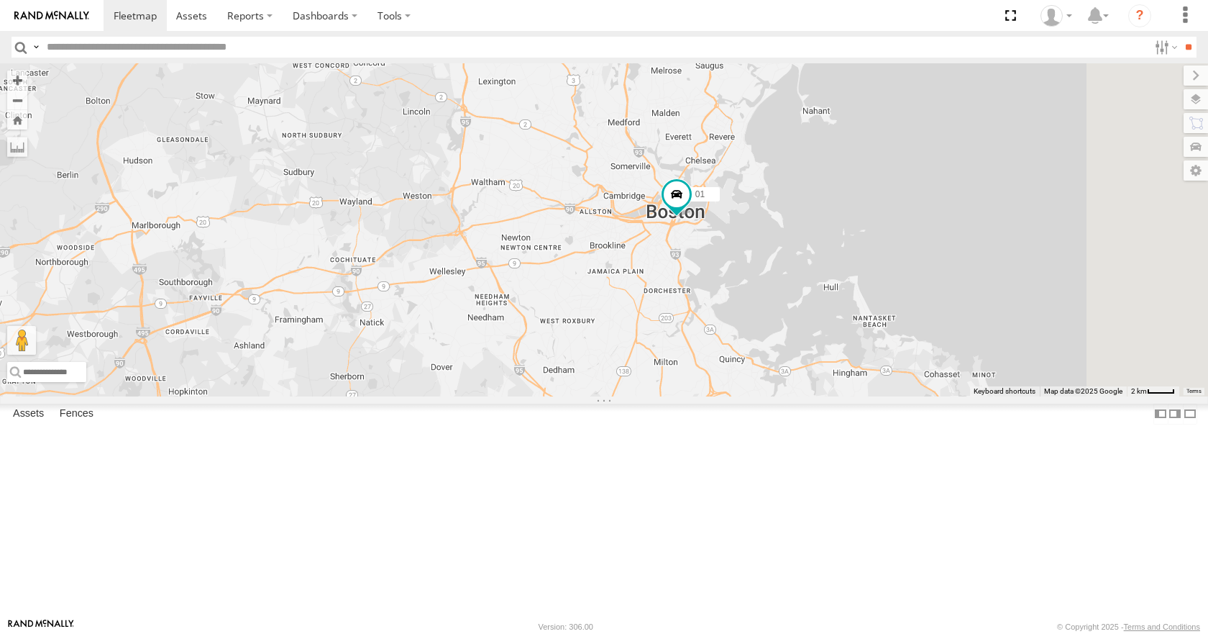
drag, startPoint x: 815, startPoint y: 286, endPoint x: 777, endPoint y: 301, distance: 40.7
click at [777, 301] on div "35 08 04 11 03 05 01 14" at bounding box center [604, 229] width 1208 height 332
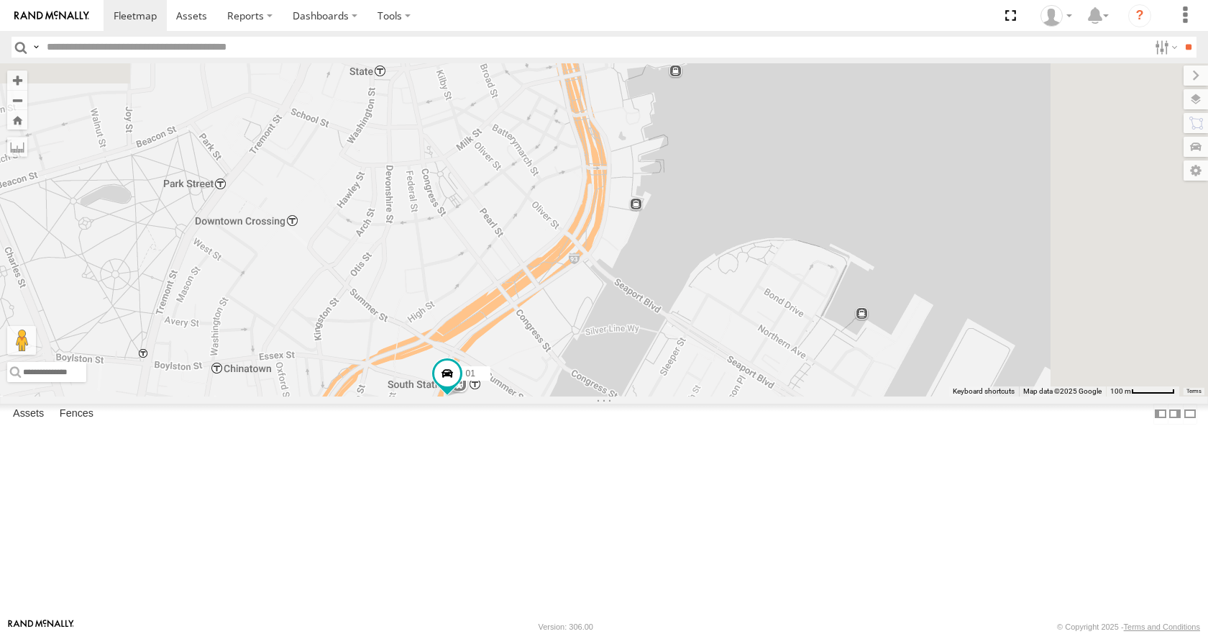
drag, startPoint x: 783, startPoint y: 265, endPoint x: 717, endPoint y: 542, distance: 285.3
click at [717, 395] on div "35 08 04 11 03 05 01 14" at bounding box center [604, 229] width 1208 height 332
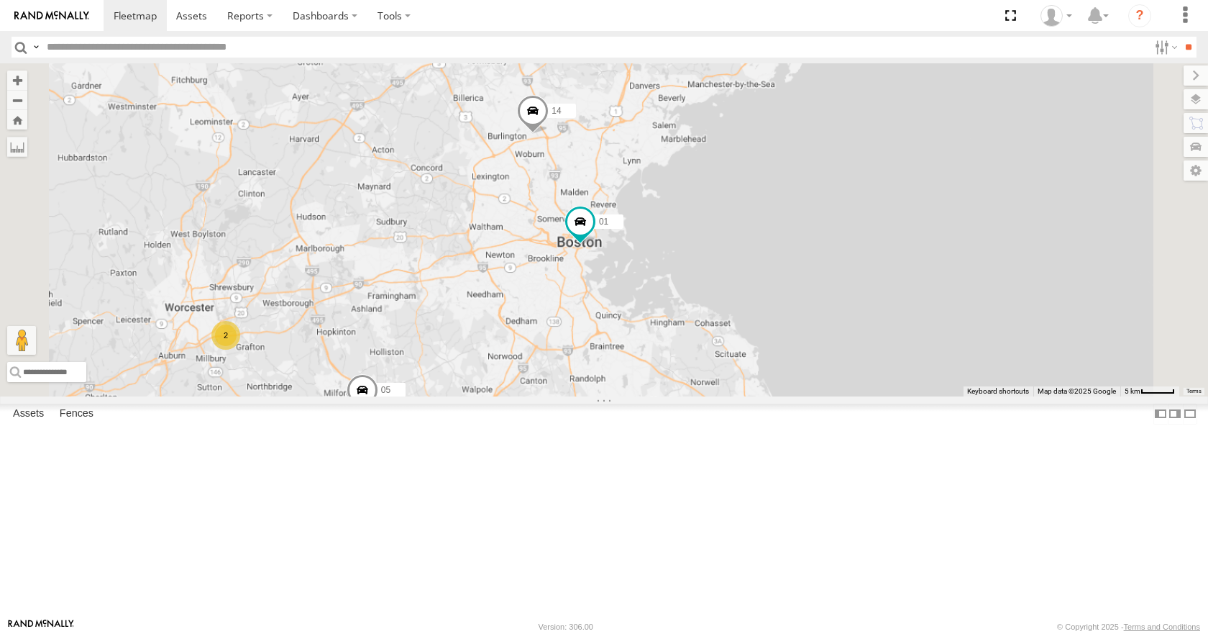
drag, startPoint x: 744, startPoint y: 505, endPoint x: 756, endPoint y: 370, distance: 135.8
click at [756, 370] on div "35 08 04 11 03 05 01 14 2" at bounding box center [604, 229] width 1208 height 332
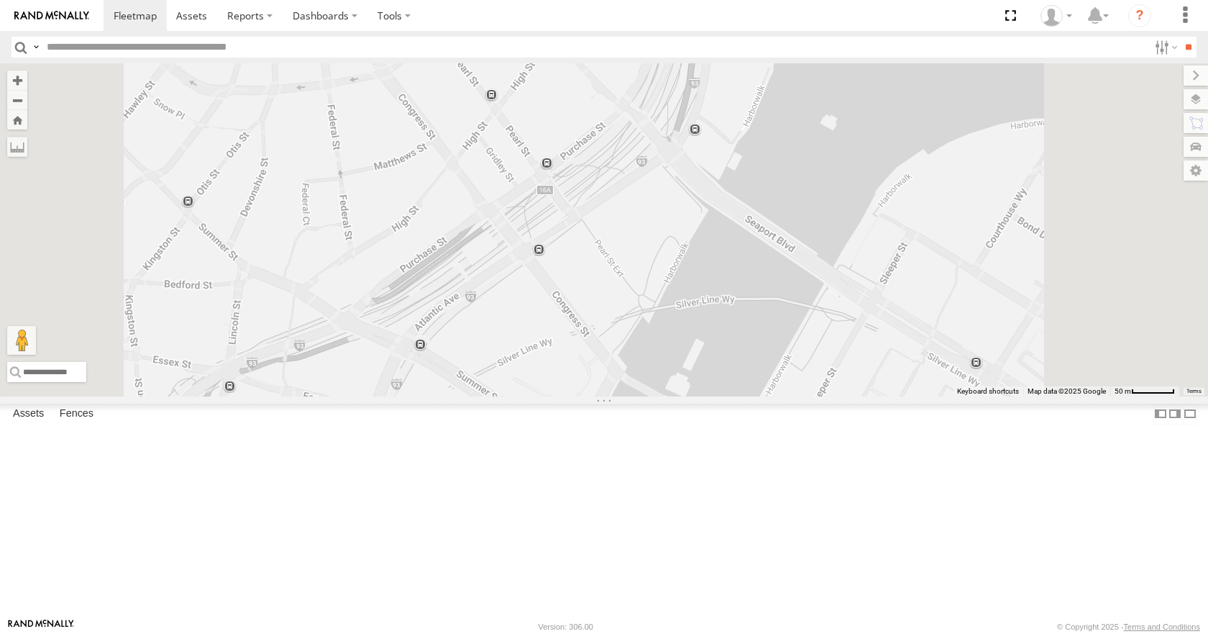
drag, startPoint x: 744, startPoint y: 255, endPoint x: 717, endPoint y: 457, distance: 203.1
click at [717, 395] on div "35 08 04 11 03 05 01 14" at bounding box center [604, 229] width 1208 height 332
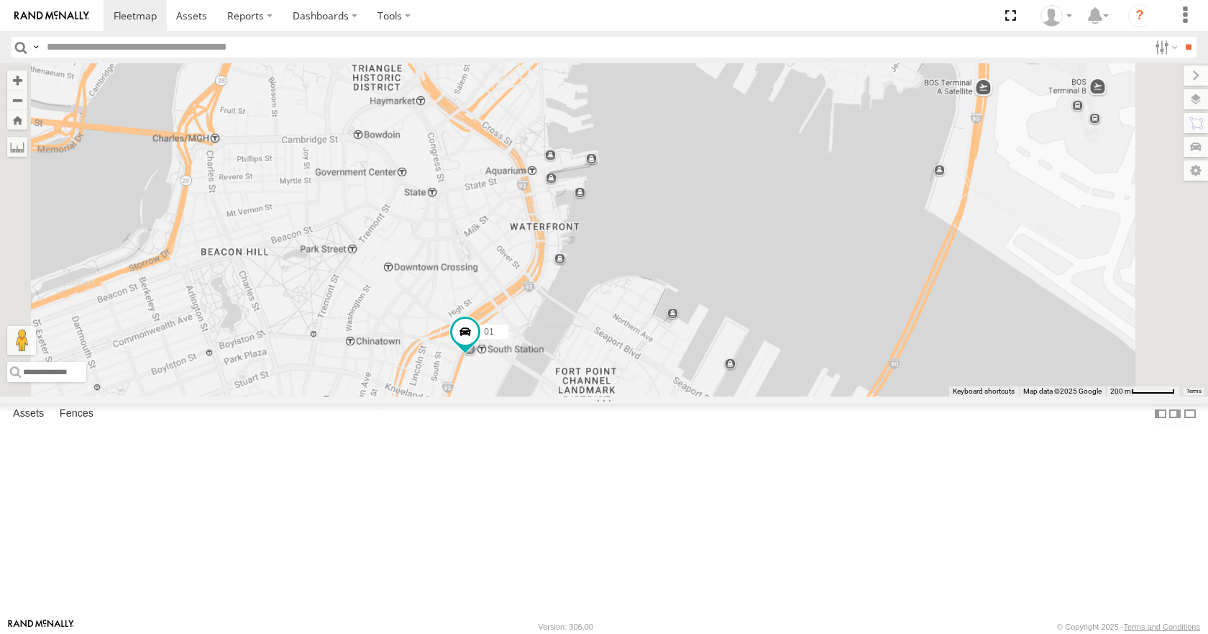
drag, startPoint x: 744, startPoint y: 407, endPoint x: 708, endPoint y: 394, distance: 38.2
click at [708, 394] on div "35 08 04 11 03 05 01 14" at bounding box center [604, 229] width 1208 height 332
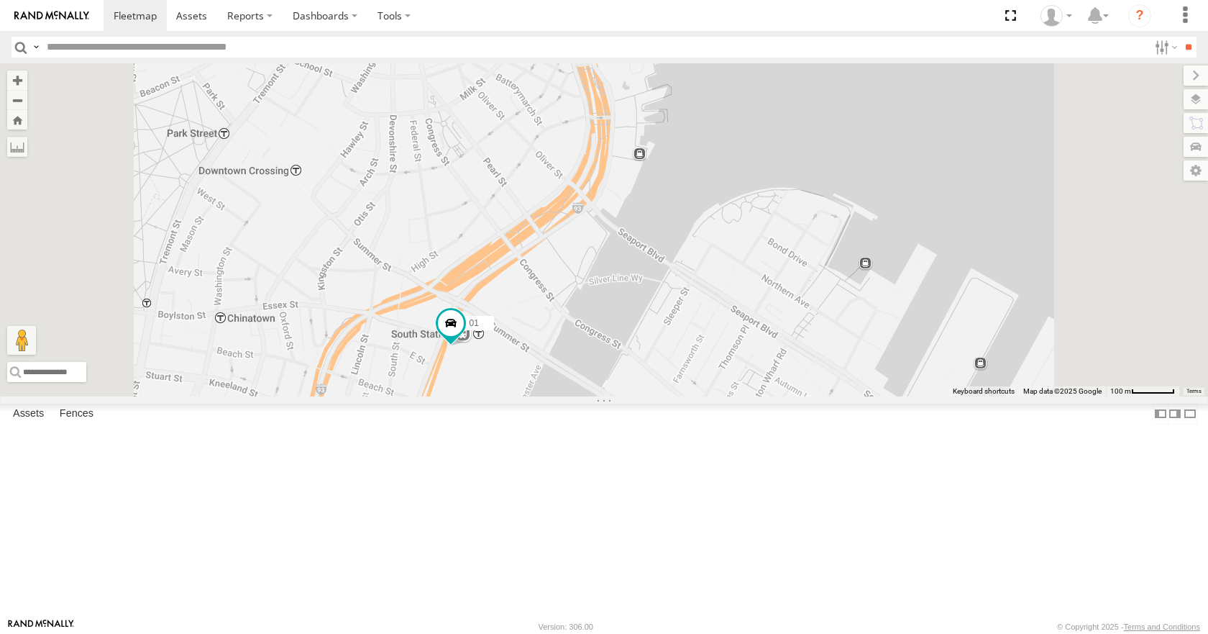
drag, startPoint x: 677, startPoint y: 447, endPoint x: 688, endPoint y: 468, distance: 24.4
click at [688, 395] on div "35 08 04 11 03 05 01 14" at bounding box center [604, 229] width 1208 height 332
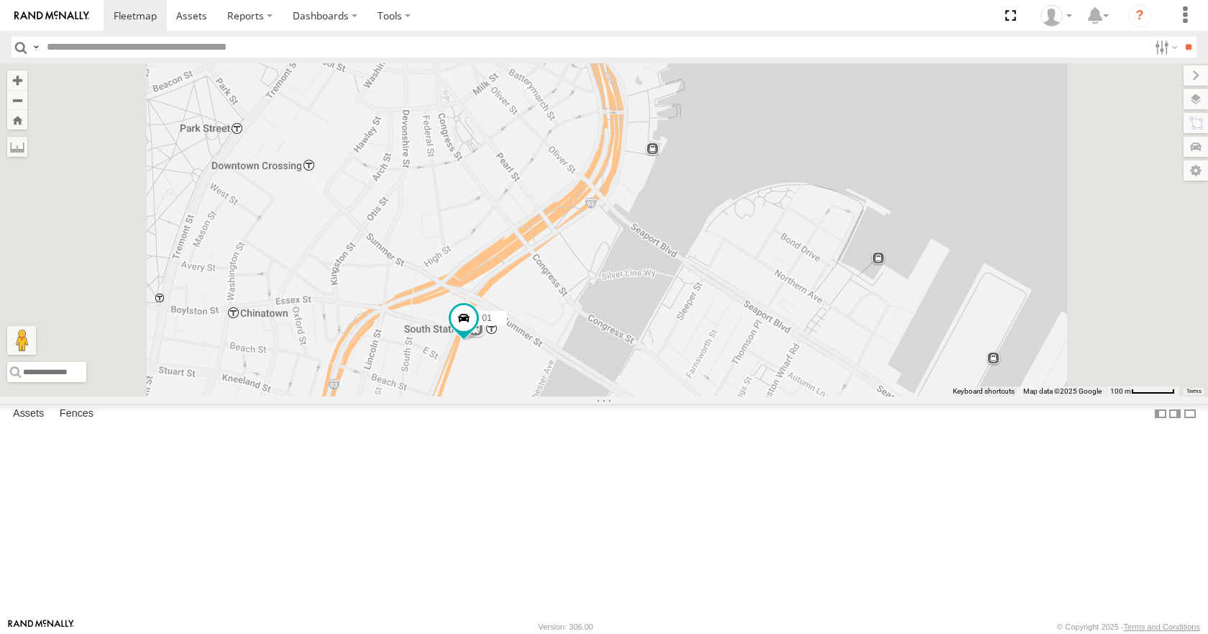
drag, startPoint x: 708, startPoint y: 404, endPoint x: 754, endPoint y: 378, distance: 52.8
click at [754, 378] on div "35 08 04 11 03 05 01 14" at bounding box center [604, 229] width 1208 height 332
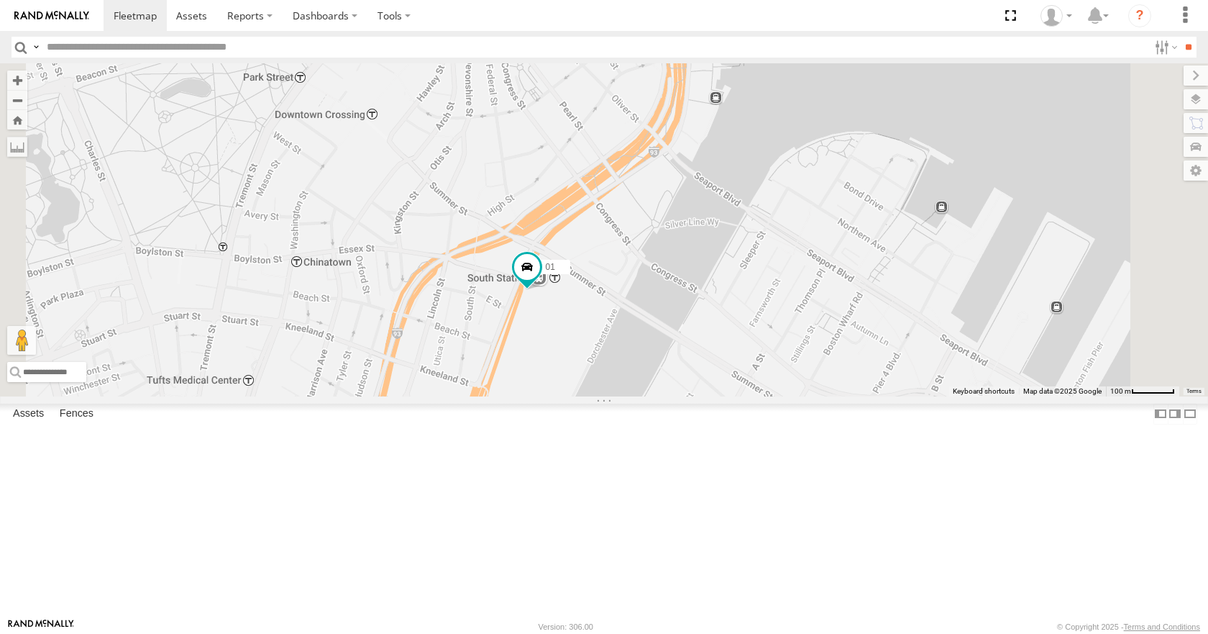
drag, startPoint x: 756, startPoint y: 370, endPoint x: 792, endPoint y: 334, distance: 50.3
click at [792, 334] on div "35 08 04 11 03 05 01 14" at bounding box center [604, 229] width 1208 height 332
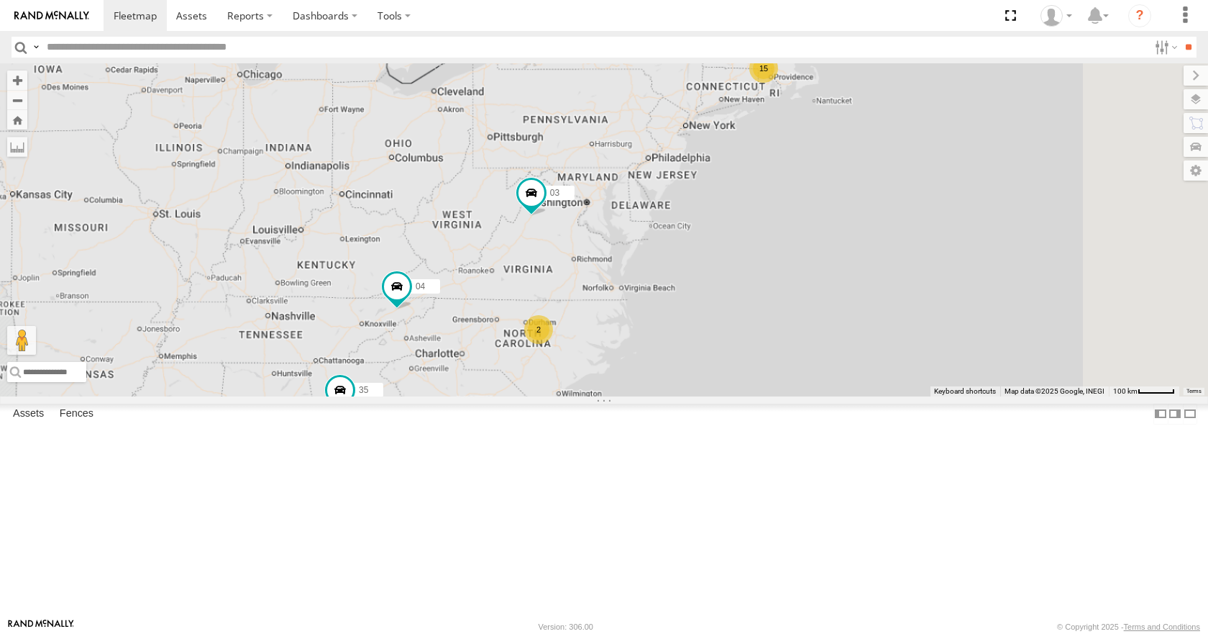
drag, startPoint x: 793, startPoint y: 362, endPoint x: 771, endPoint y: 313, distance: 54.4
click at [771, 313] on div "35 08 04 11 03 15 2" at bounding box center [604, 229] width 1208 height 332
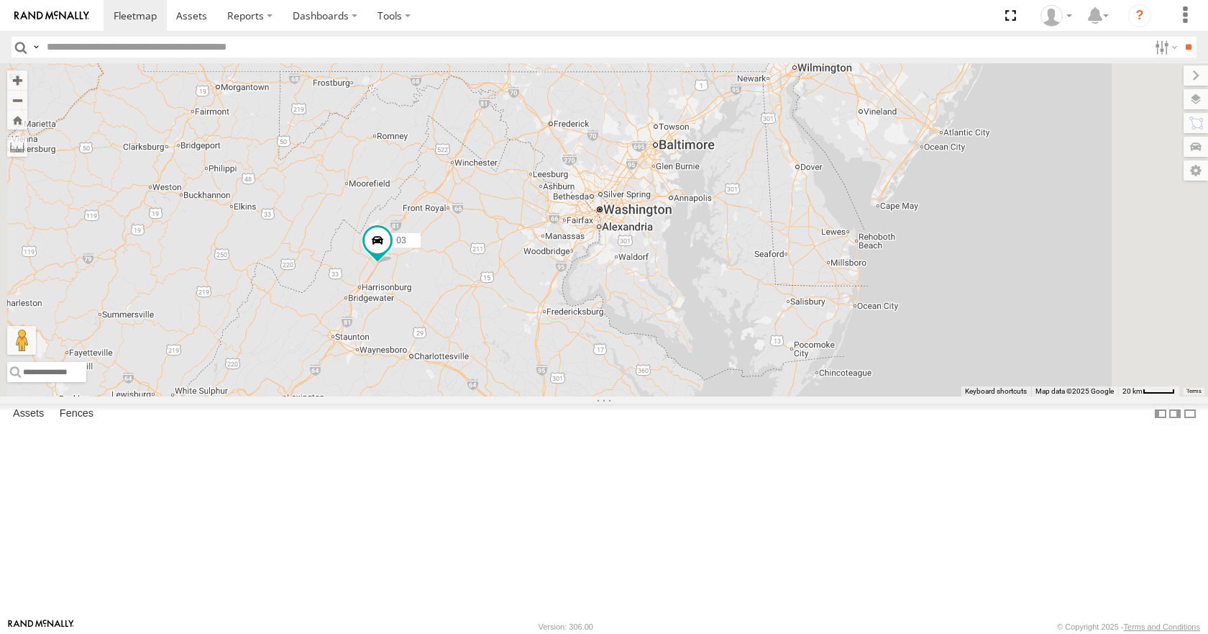
drag, startPoint x: 747, startPoint y: 243, endPoint x: 763, endPoint y: 278, distance: 38.6
click at [763, 278] on div "35 08 04 11 03" at bounding box center [604, 229] width 1208 height 332
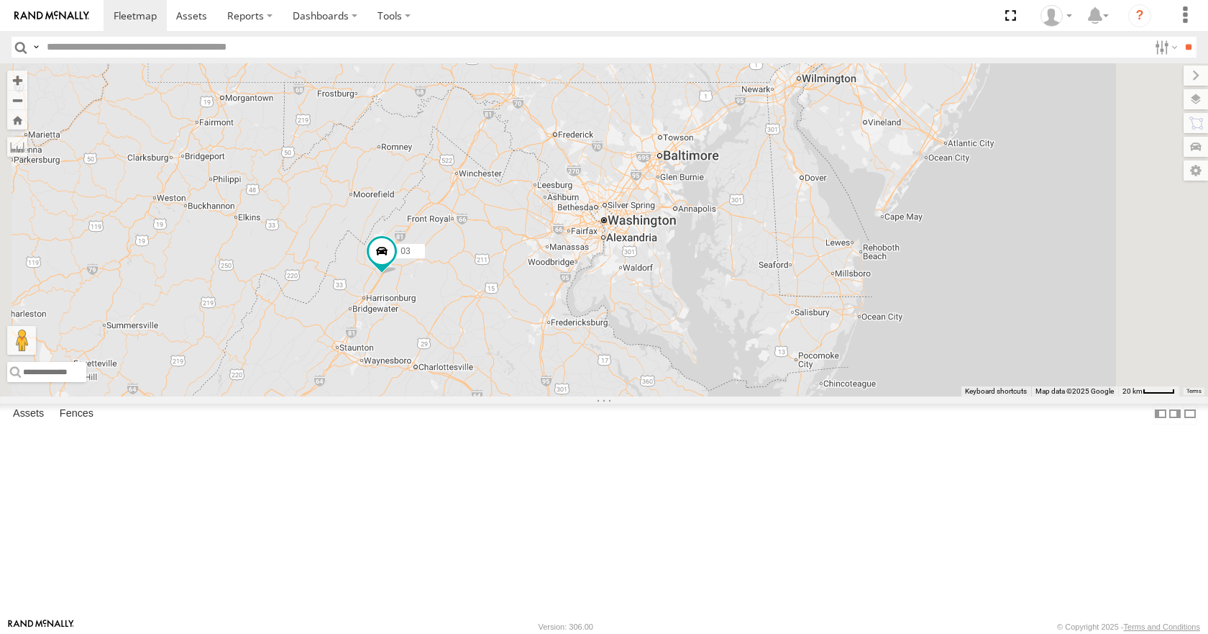
drag, startPoint x: 749, startPoint y: 224, endPoint x: 743, endPoint y: 229, distance: 8.2
click at [743, 229] on div "35 08 04 11 03" at bounding box center [604, 229] width 1208 height 332
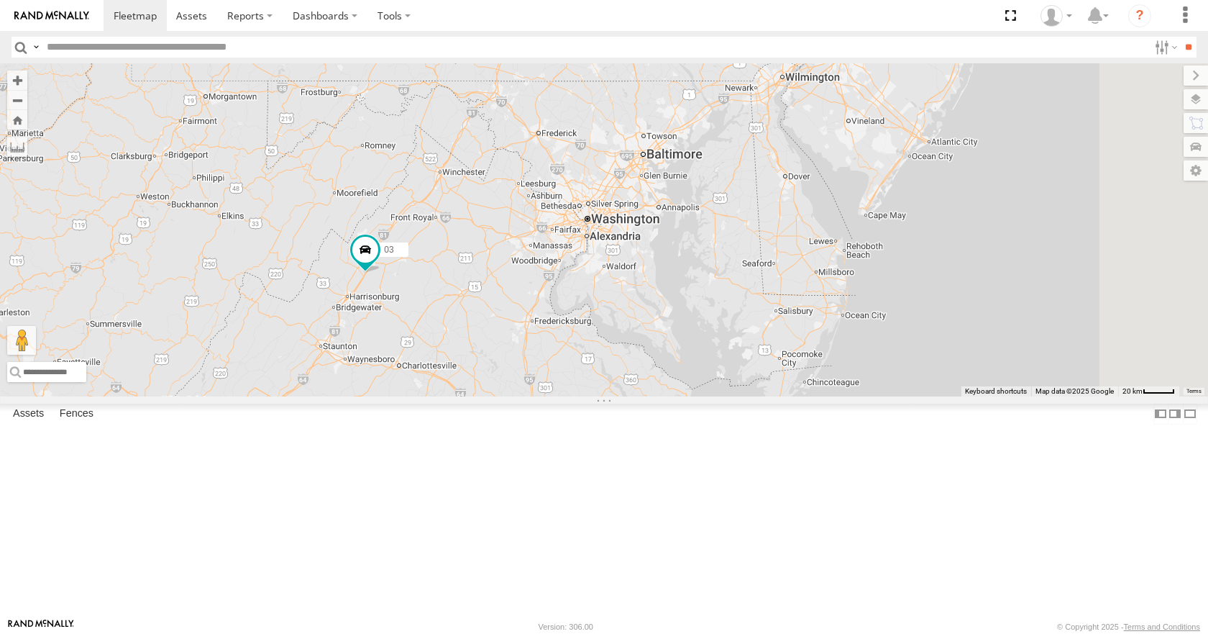
drag, startPoint x: 855, startPoint y: 244, endPoint x: 825, endPoint y: 234, distance: 30.9
click at [825, 234] on div "35 08 04 11 03" at bounding box center [604, 229] width 1208 height 332
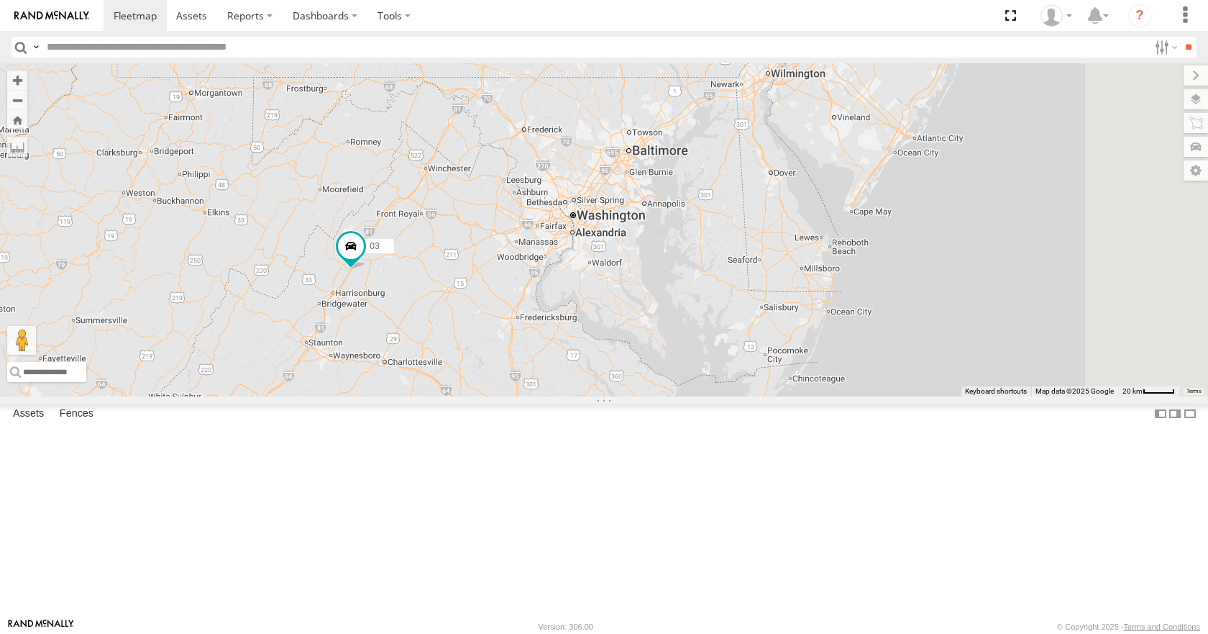
drag, startPoint x: 826, startPoint y: 227, endPoint x: 813, endPoint y: 232, distance: 13.9
click at [813, 232] on div "35 08 04 11 03" at bounding box center [604, 229] width 1208 height 332
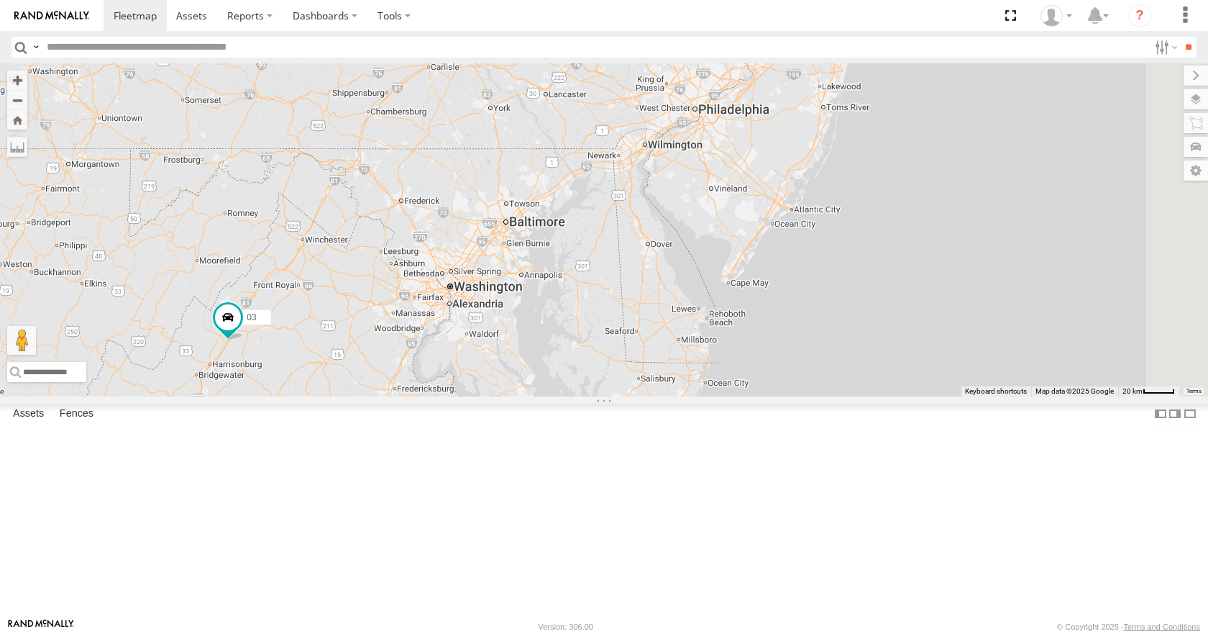
drag, startPoint x: 870, startPoint y: 215, endPoint x: 735, endPoint y: 291, distance: 155.2
click at [735, 291] on div "35 08 04 11 03" at bounding box center [604, 229] width 1208 height 332
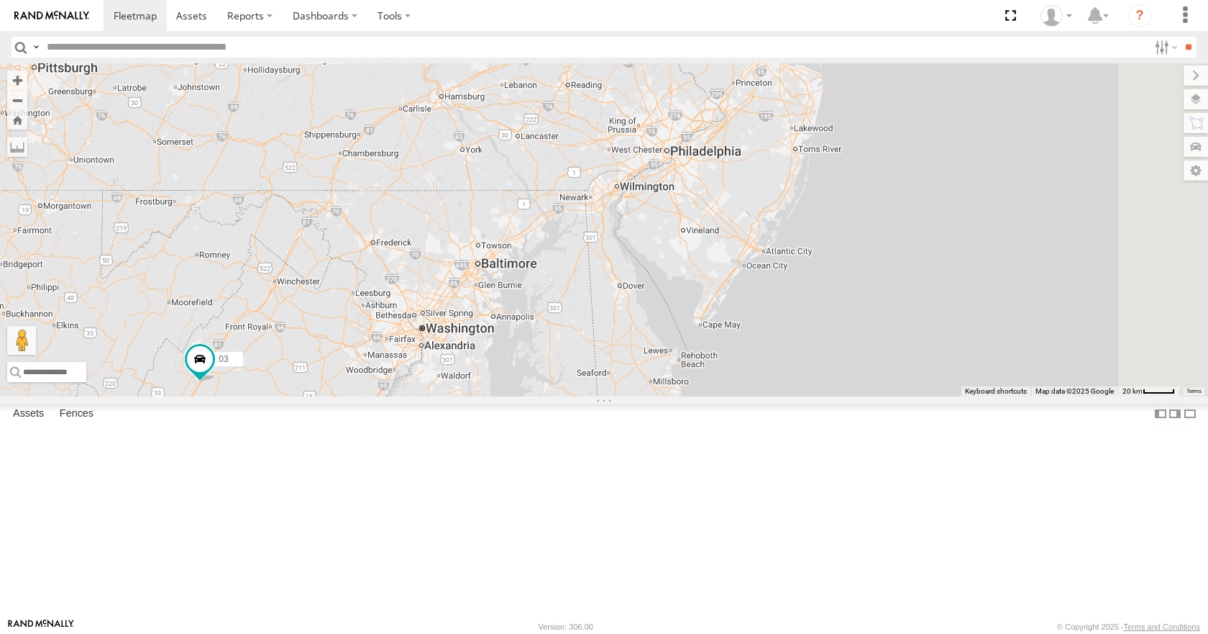
drag, startPoint x: 863, startPoint y: 205, endPoint x: 798, endPoint y: 380, distance: 186.3
click at [788, 393] on div "35 08 04 11 03" at bounding box center [604, 229] width 1208 height 332
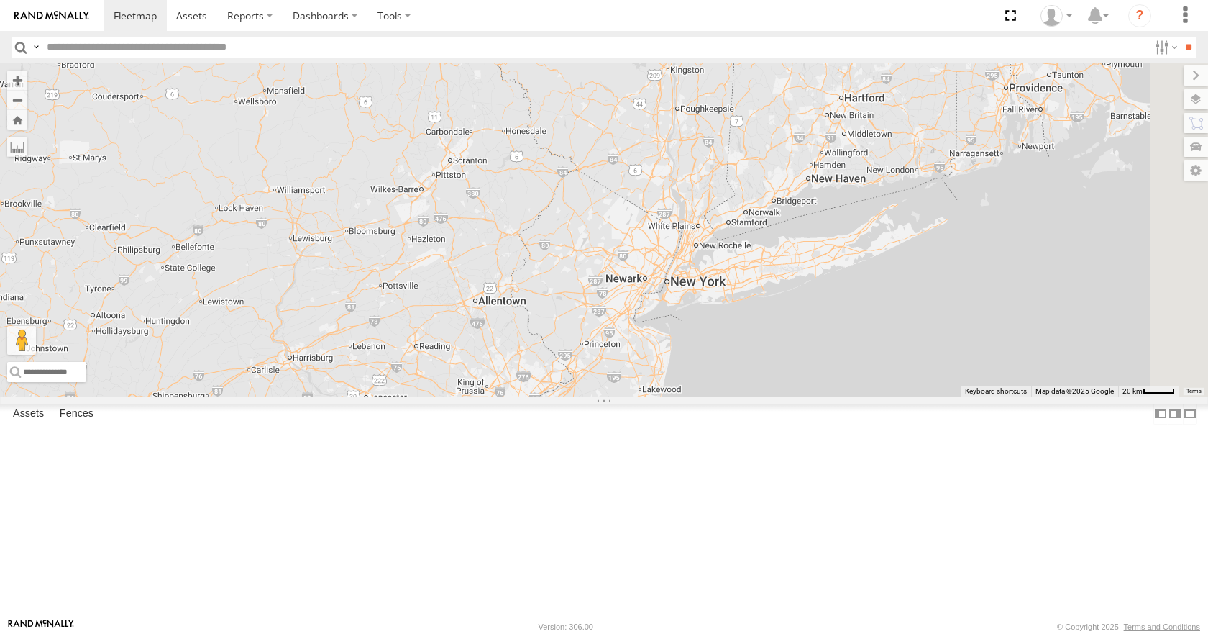
drag, startPoint x: 908, startPoint y: 280, endPoint x: 861, endPoint y: 347, distance: 81.0
click at [800, 393] on div "35 08 04 11 03" at bounding box center [604, 229] width 1208 height 332
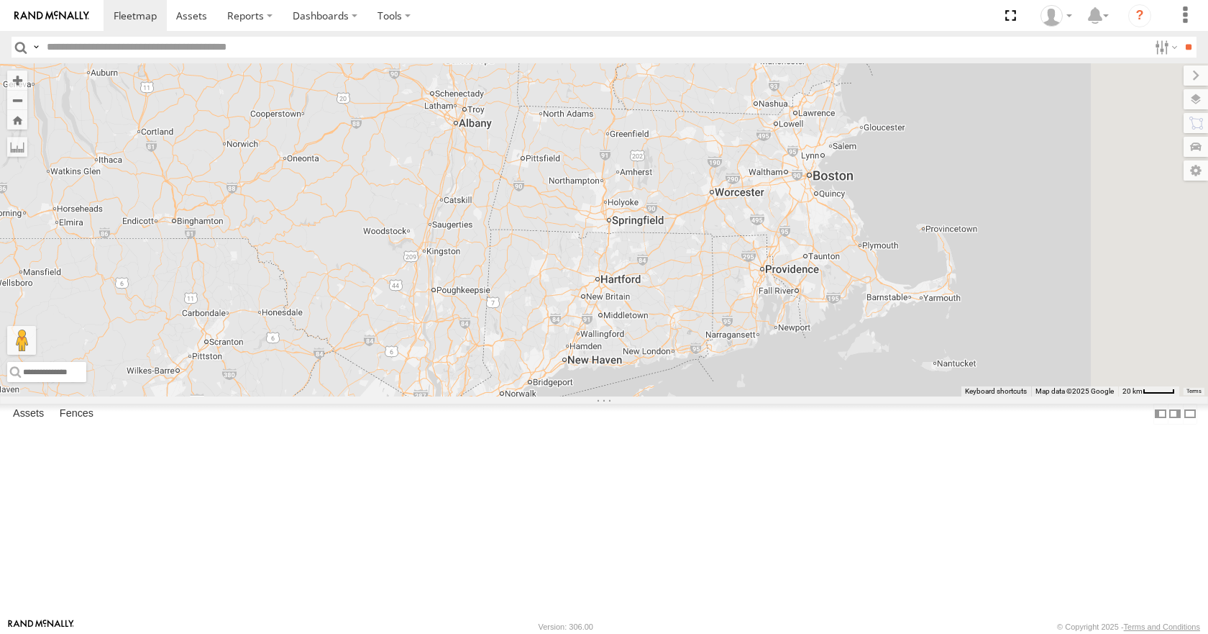
drag, startPoint x: 950, startPoint y: 280, endPoint x: 826, endPoint y: 331, distance: 133.5
click at [805, 349] on div "35 08 04 11 03" at bounding box center [604, 229] width 1208 height 332
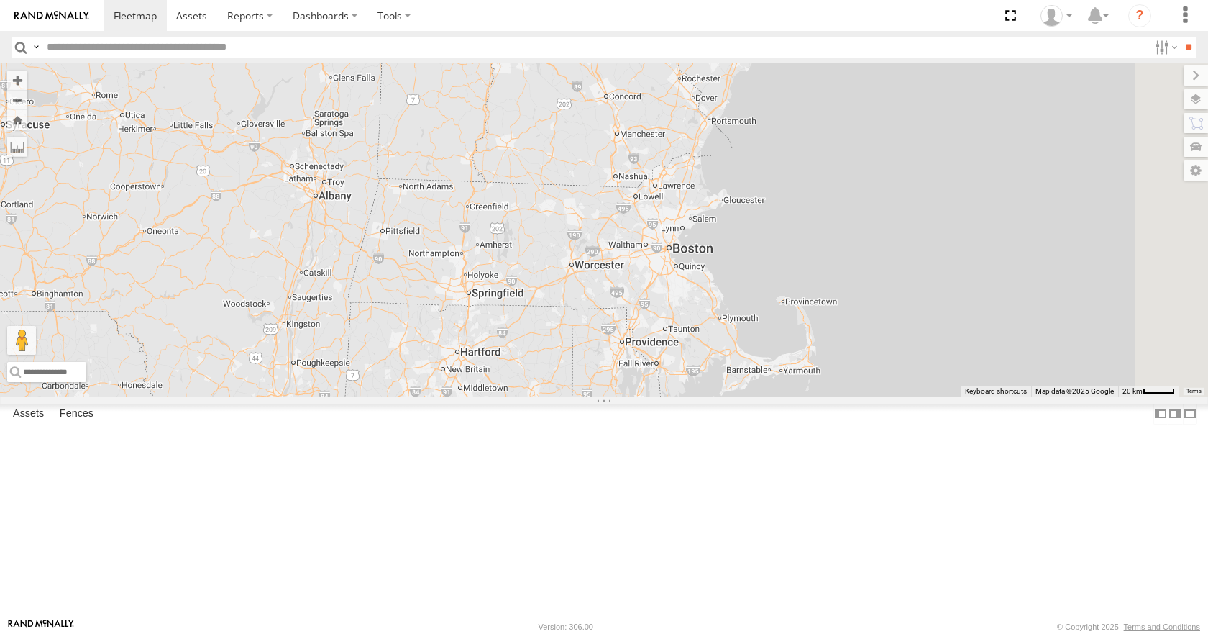
drag, startPoint x: 824, startPoint y: 341, endPoint x: 794, endPoint y: 367, distance: 39.8
click at [794, 367] on div "35 08 04 11 03" at bounding box center [604, 229] width 1208 height 332
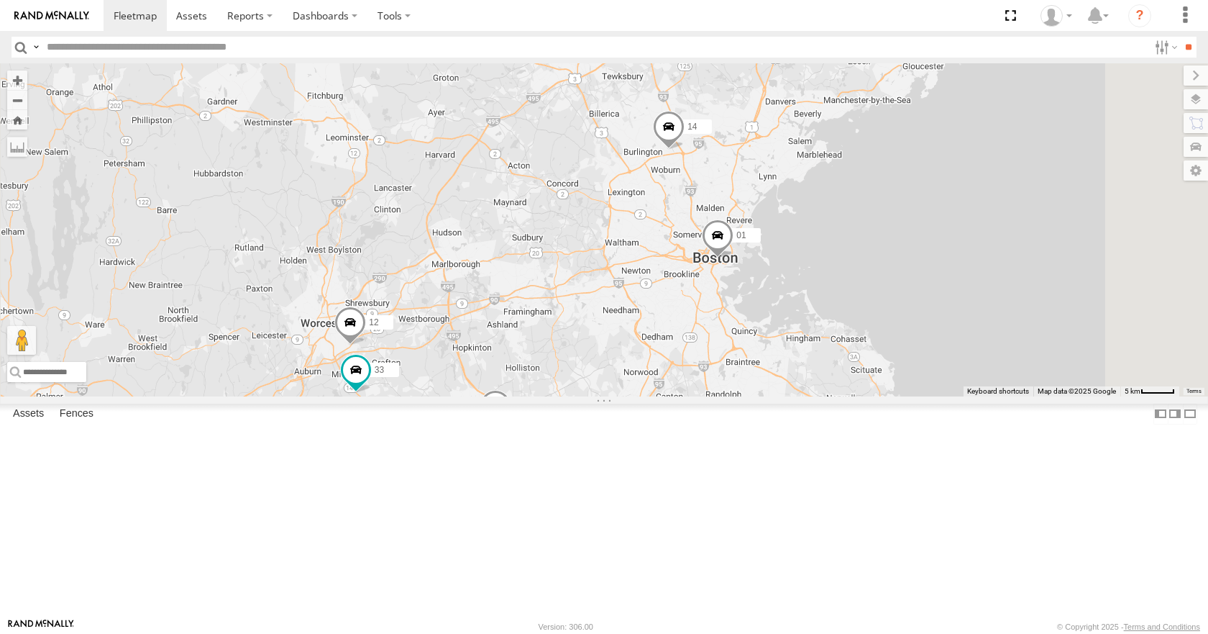
drag, startPoint x: 737, startPoint y: 386, endPoint x: 799, endPoint y: 302, distance: 104.4
click at [799, 302] on div "35 08 04 11 03 14 01 33 12 05 4 6" at bounding box center [604, 229] width 1208 height 332
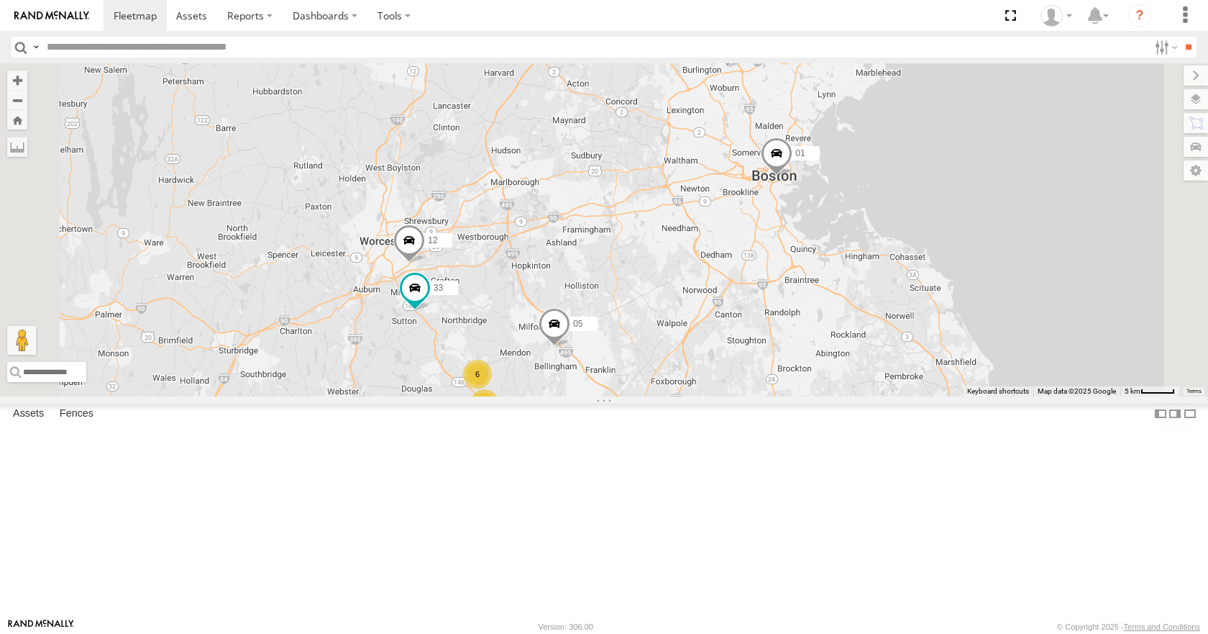
drag, startPoint x: 769, startPoint y: 295, endPoint x: 887, endPoint y: 195, distance: 154.6
click at [887, 195] on div "35 08 04 11 03 14 01 33 12 05 4 6" at bounding box center [604, 229] width 1208 height 332
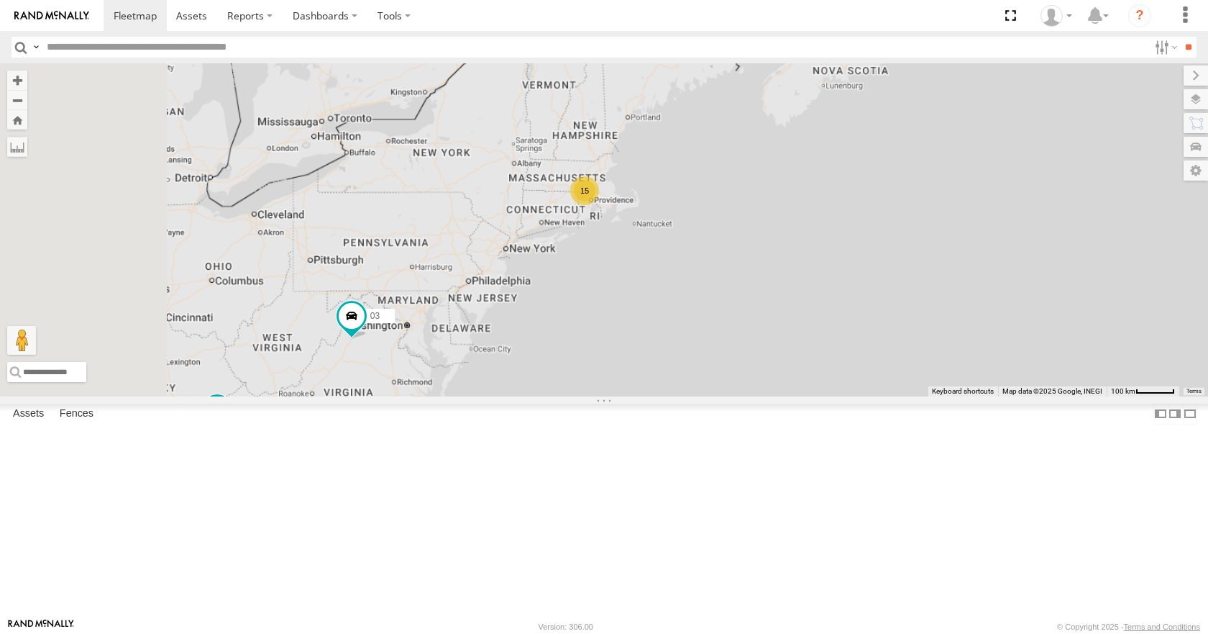
drag, startPoint x: 607, startPoint y: 389, endPoint x: 711, endPoint y: 318, distance: 126.3
click at [711, 318] on div "35 08 04 11 03 15 2" at bounding box center [604, 229] width 1208 height 332
